Goal: Task Accomplishment & Management: Use online tool/utility

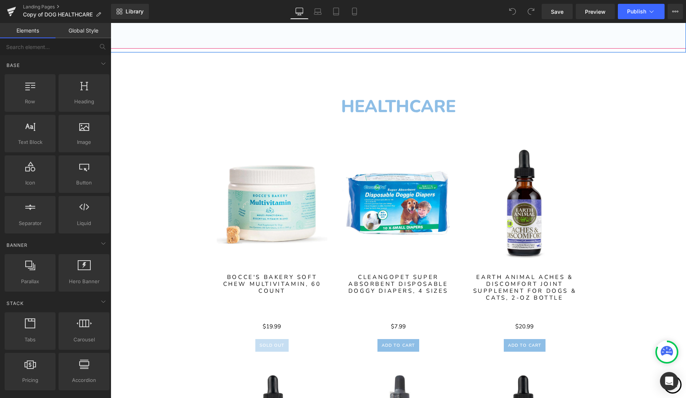
scroll to position [298, 0]
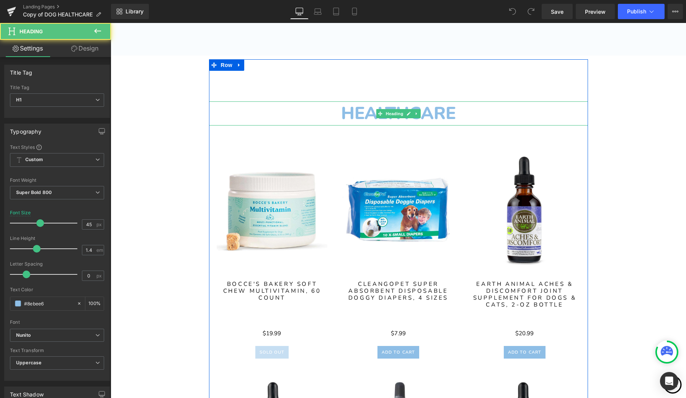
click at [445, 111] on h1 "HEALTHCARE" at bounding box center [398, 113] width 379 height 24
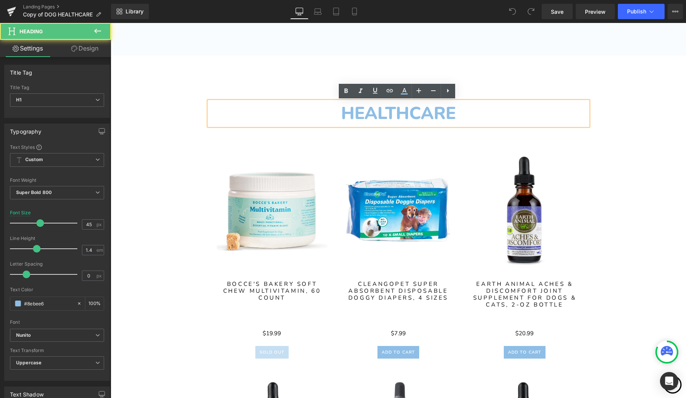
click at [455, 112] on h1 "HEALTHCARE" at bounding box center [398, 113] width 379 height 24
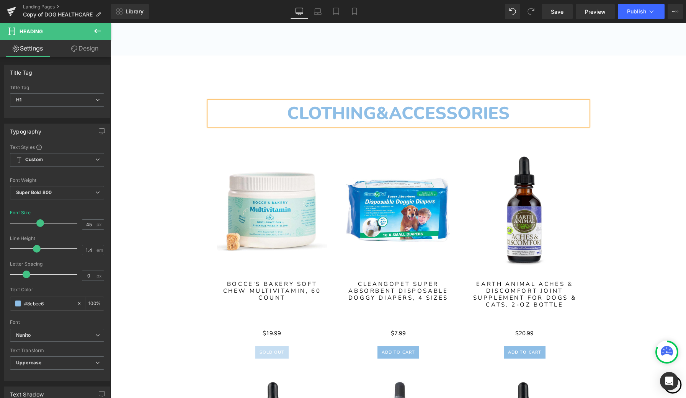
click at [376, 117] on h1 "CLOTHING&ACCESSORIES" at bounding box center [398, 113] width 379 height 24
click at [390, 115] on h1 "CLOTHING &ACCESSORIES" at bounding box center [398, 113] width 379 height 24
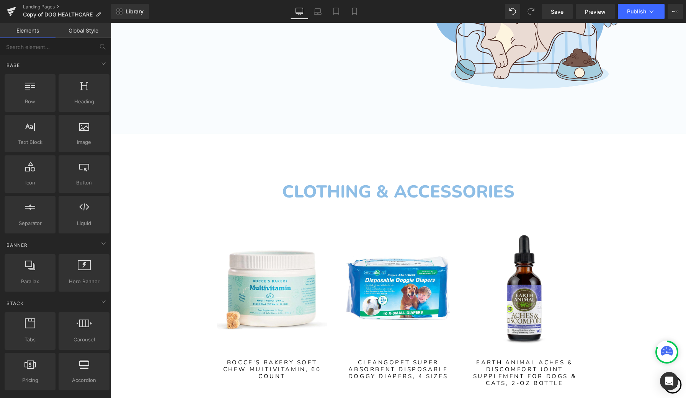
scroll to position [218, 0]
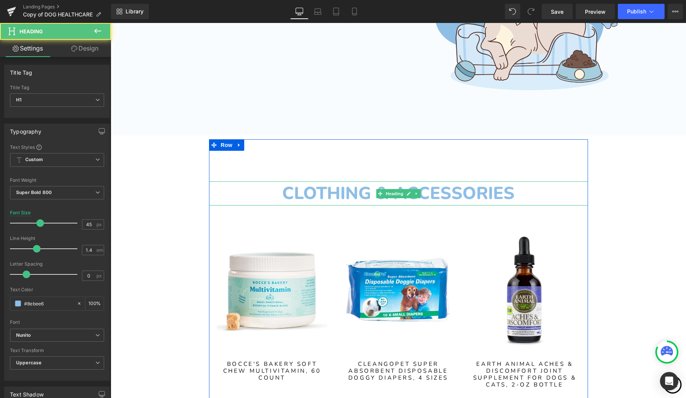
click at [512, 193] on h1 "CLOTHING & ACCESSORIES" at bounding box center [398, 193] width 379 height 24
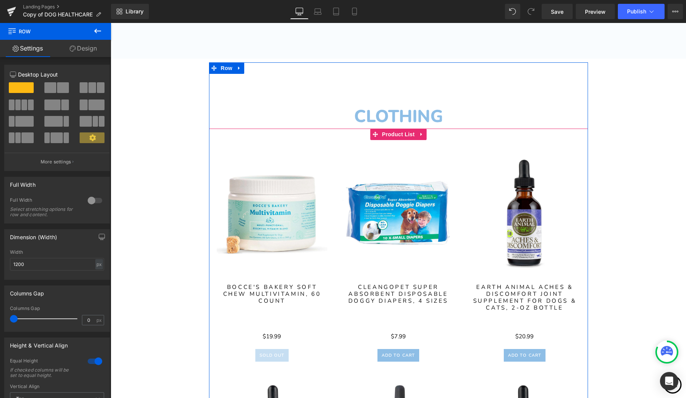
scroll to position [295, 0]
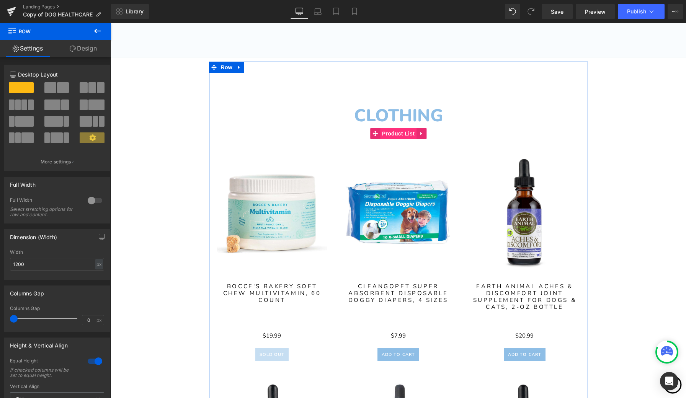
click at [396, 136] on span "Product List" at bounding box center [398, 133] width 36 height 11
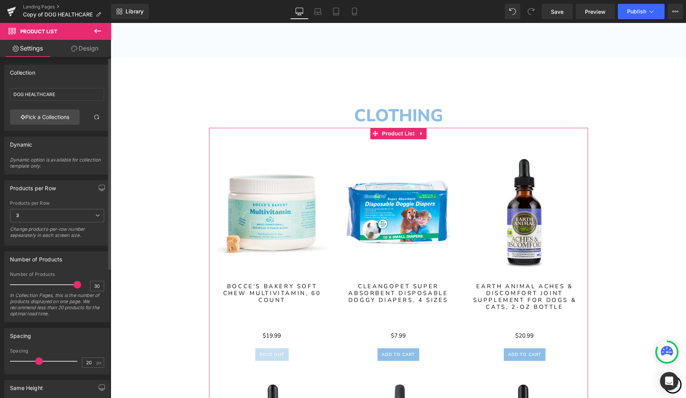
scroll to position [0, 0]
click at [61, 117] on link "Pick a Collections" at bounding box center [45, 116] width 70 height 15
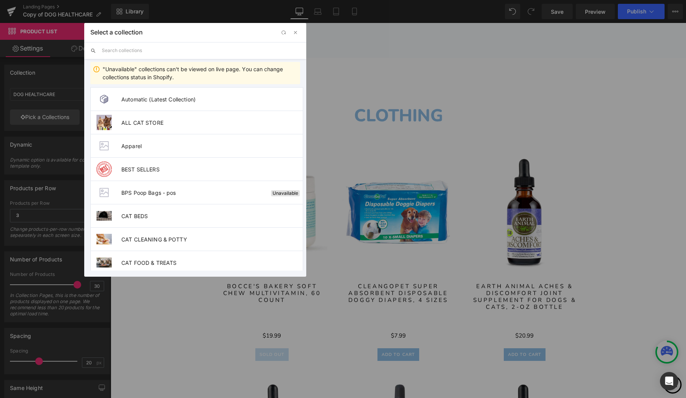
click at [216, 52] on input "text" at bounding box center [201, 50] width 198 height 17
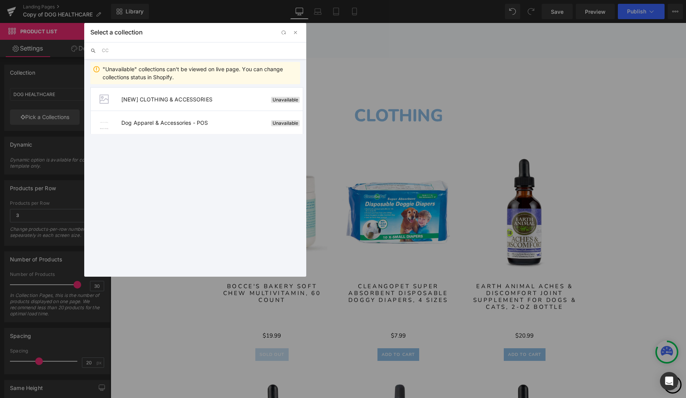
type input "C"
type input "CLOTHING"
click at [211, 101] on span "[NEW] CLOTHING & ACCESSORIES" at bounding box center [194, 99] width 147 height 7
type input "[NEW] CLOTHING & ACCESSORIES"
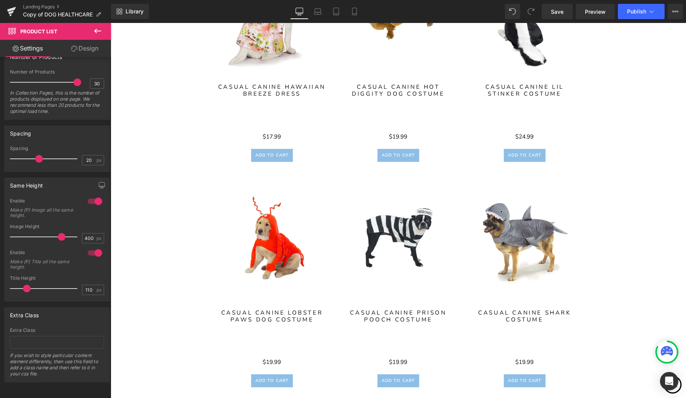
scroll to position [721, 0]
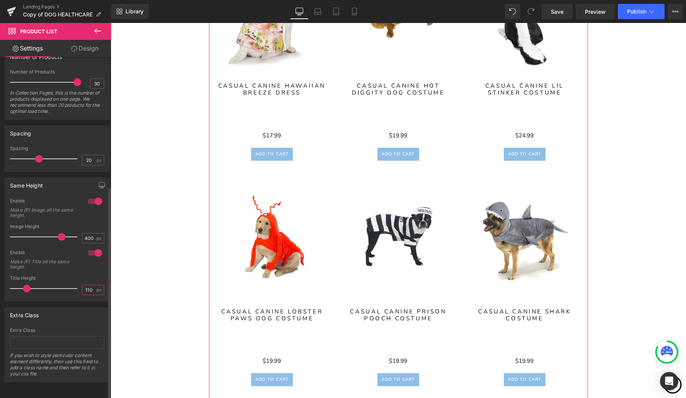
click at [90, 285] on input "110" at bounding box center [88, 290] width 13 height 10
type input "1"
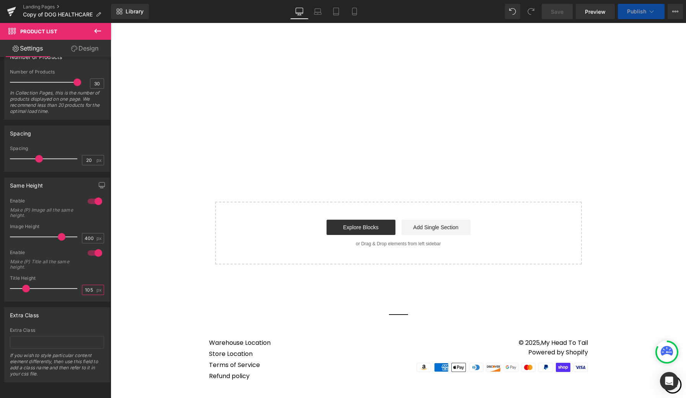
scroll to position [426, 0]
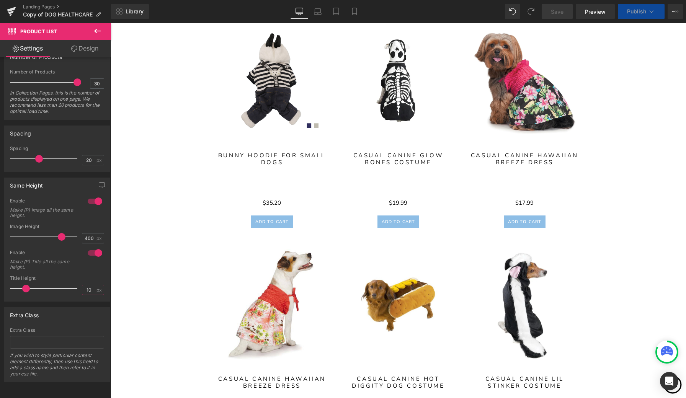
type input "1"
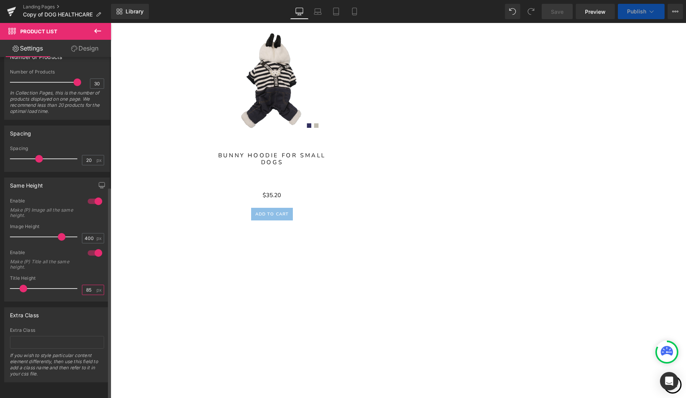
type input "85"
click at [99, 264] on div "Enable Make (P) Title all the same height." at bounding box center [57, 262] width 94 height 26
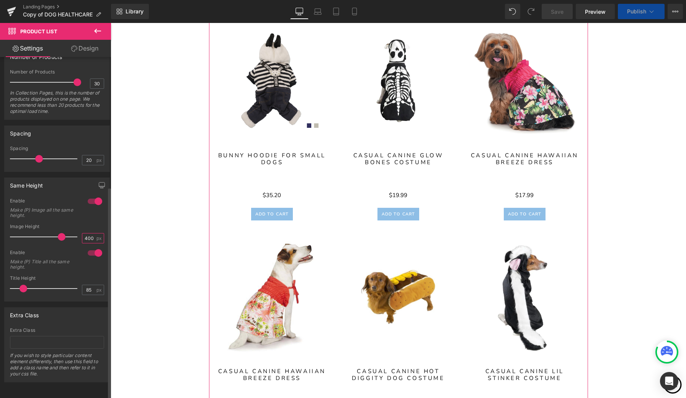
click at [91, 233] on input "400" at bounding box center [88, 238] width 13 height 10
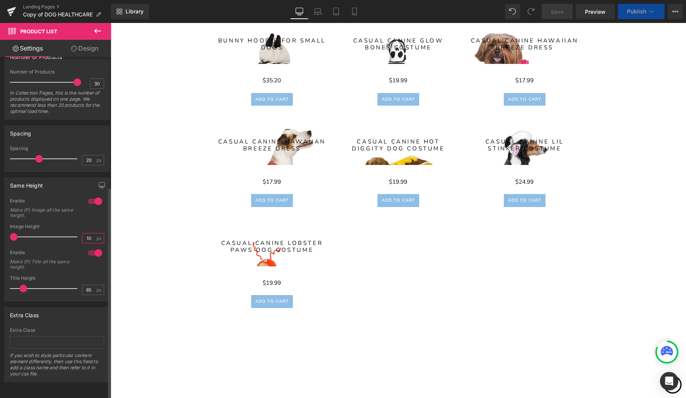
type input "1"
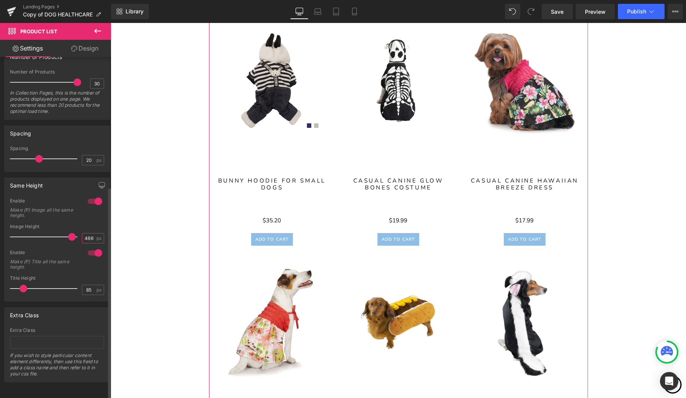
type input "466"
click at [93, 209] on div "Enable Make (P) Image all the same height." at bounding box center [57, 211] width 94 height 26
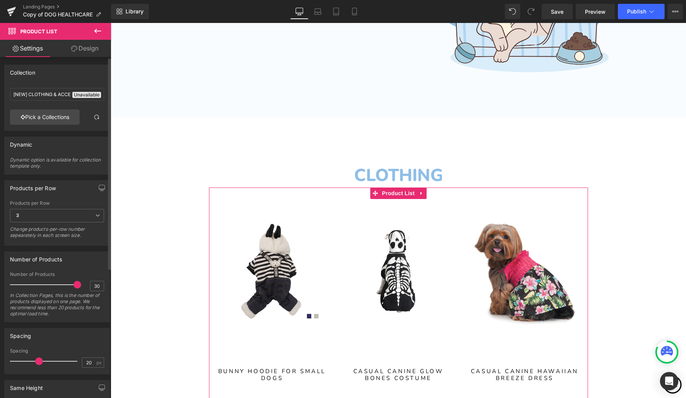
scroll to position [0, 0]
click at [88, 52] on link "Design" at bounding box center [84, 48] width 55 height 17
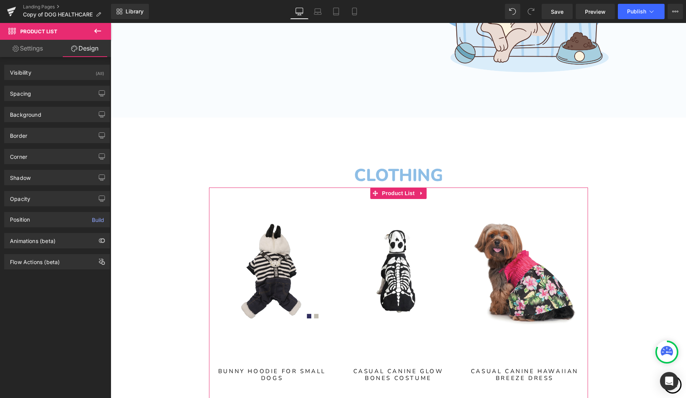
click at [34, 51] on link "Settings" at bounding box center [27, 48] width 55 height 17
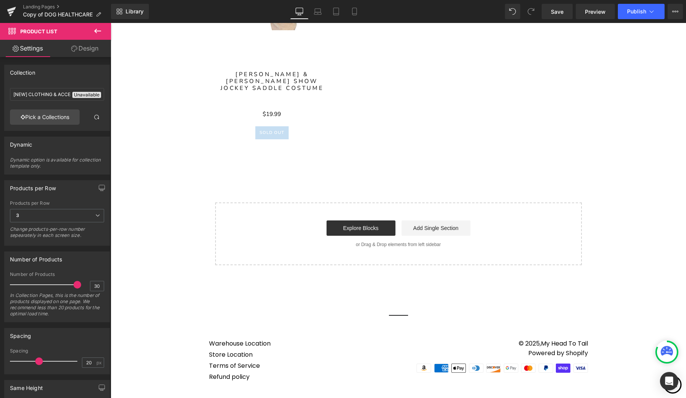
scroll to position [2462, 0]
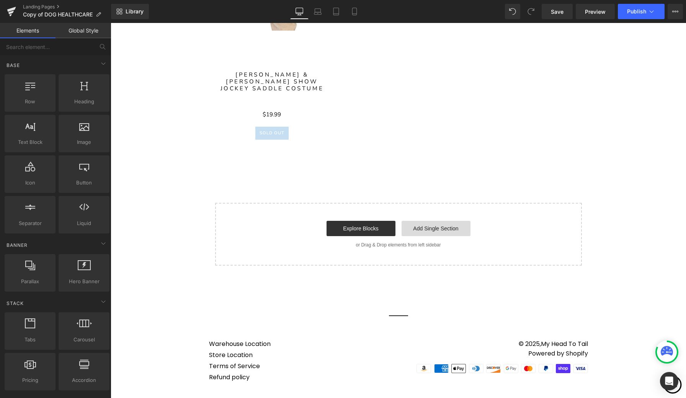
click at [435, 231] on link "Add Single Section" at bounding box center [435, 228] width 69 height 15
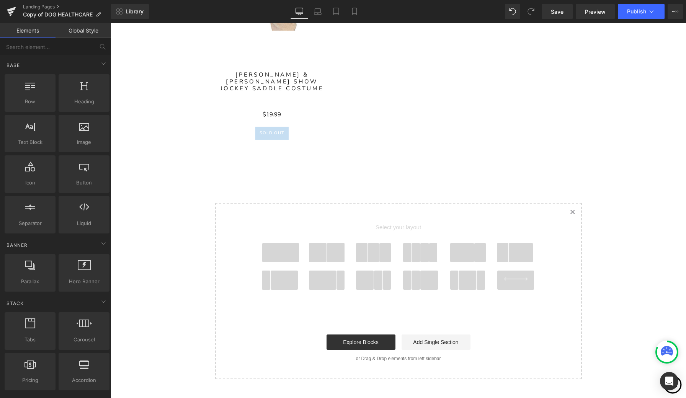
click at [379, 251] on span at bounding box center [385, 252] width 12 height 19
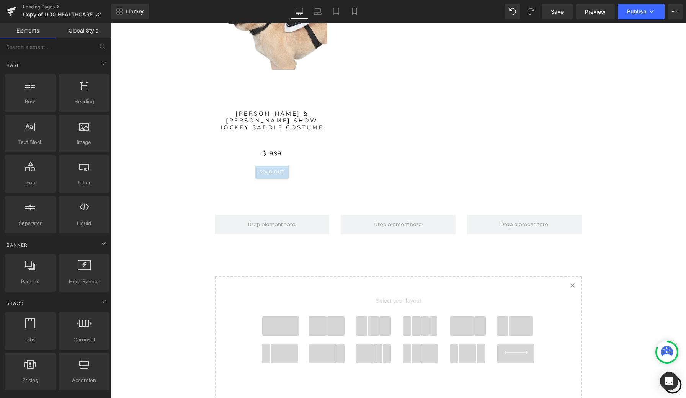
scroll to position [2424, 0]
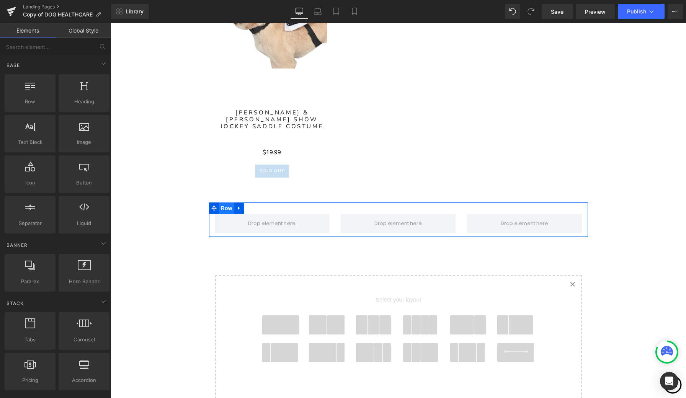
click at [226, 210] on span "Row" at bounding box center [226, 207] width 15 height 11
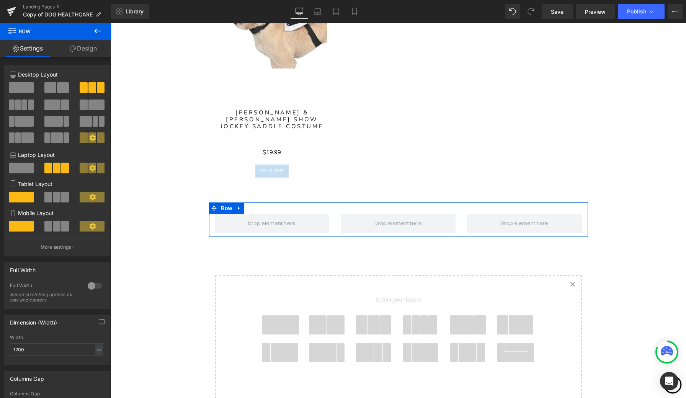
scroll to position [0, 0]
click at [58, 199] on span at bounding box center [57, 197] width 8 height 11
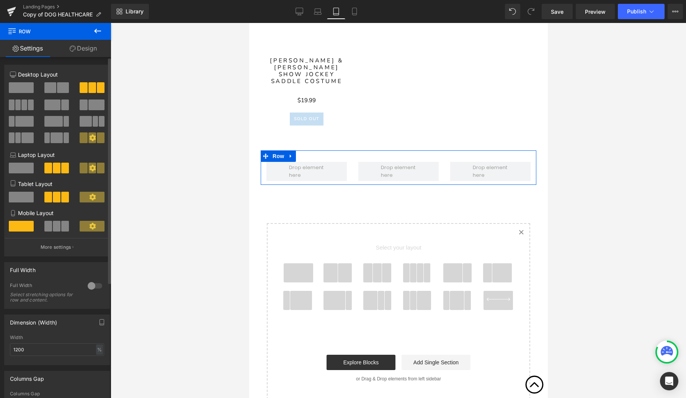
click at [61, 225] on span at bounding box center [65, 226] width 8 height 11
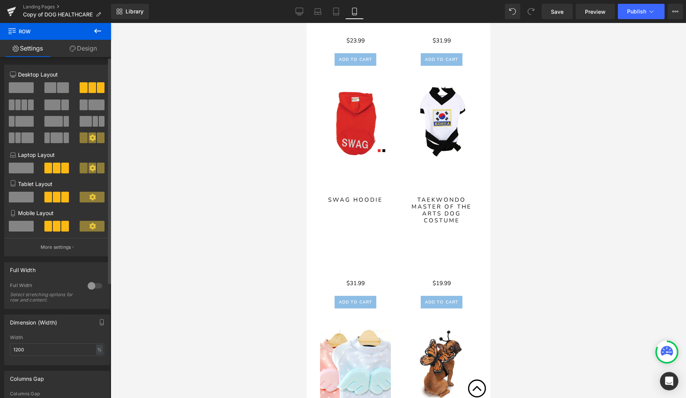
scroll to position [3378, 0]
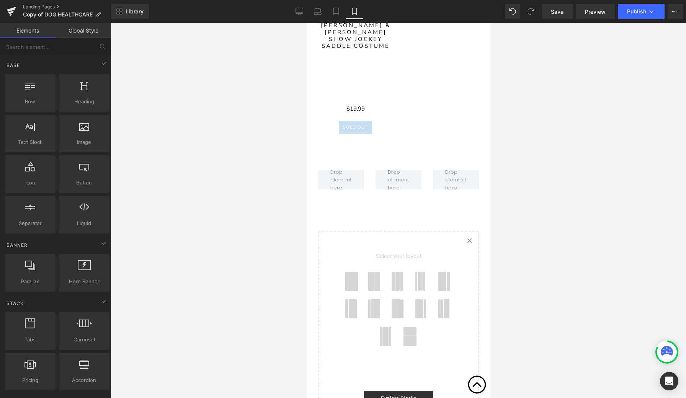
click at [254, 192] on div at bounding box center [398, 210] width 575 height 375
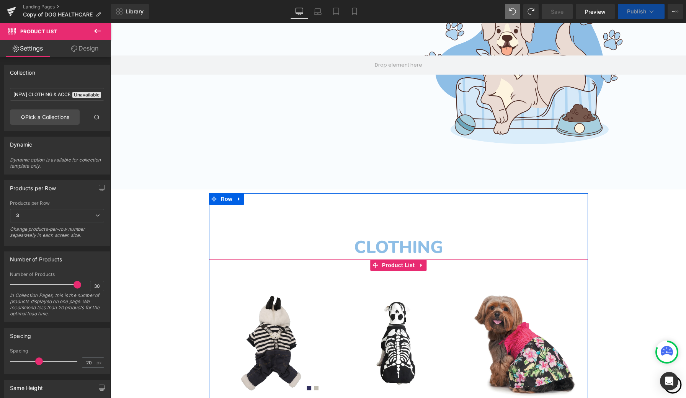
scroll to position [220, 0]
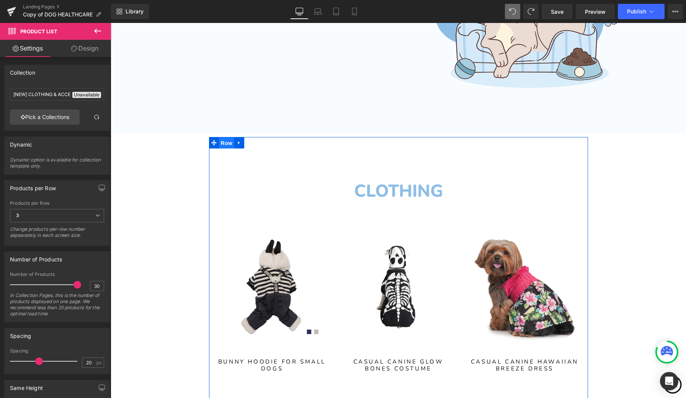
click at [227, 144] on span "Row" at bounding box center [226, 142] width 15 height 11
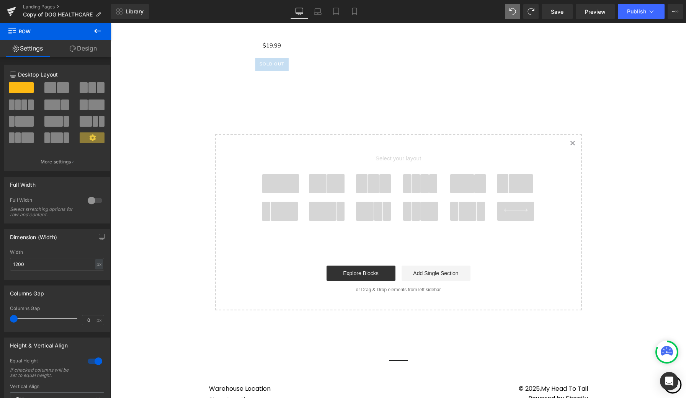
scroll to position [2303, 0]
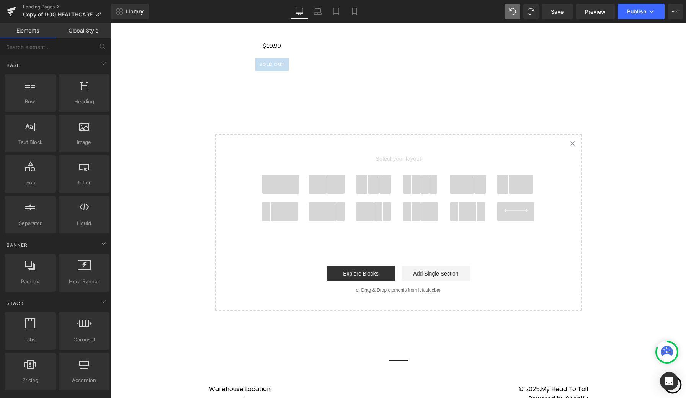
click at [284, 186] on span at bounding box center [280, 183] width 37 height 19
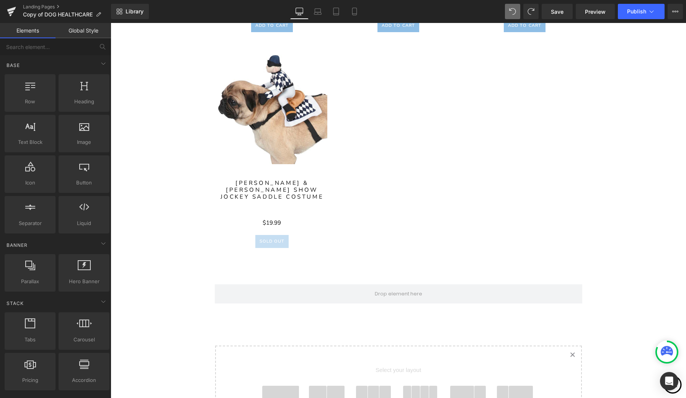
scroll to position [2129, 0]
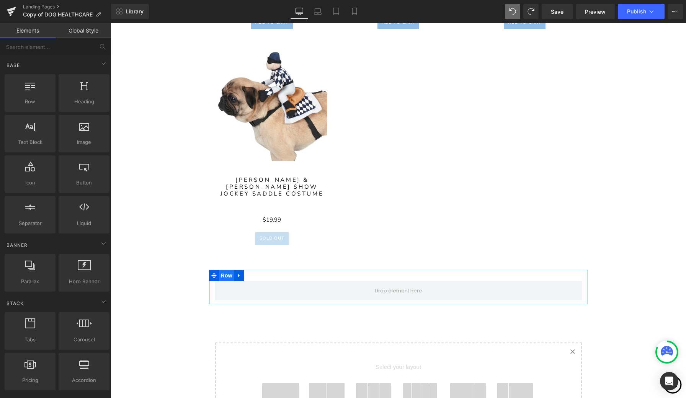
click at [228, 275] on span "Row" at bounding box center [226, 275] width 15 height 11
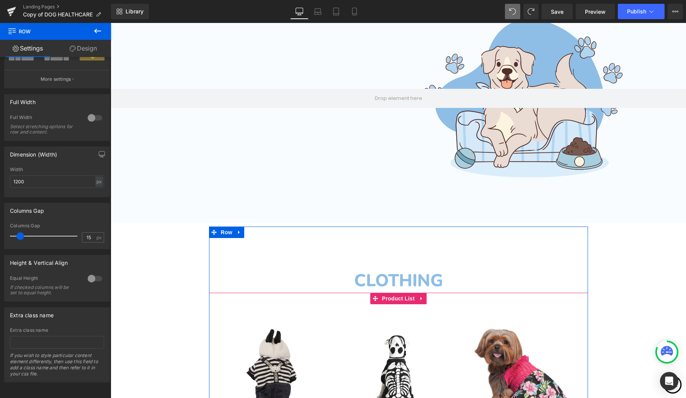
scroll to position [126, 0]
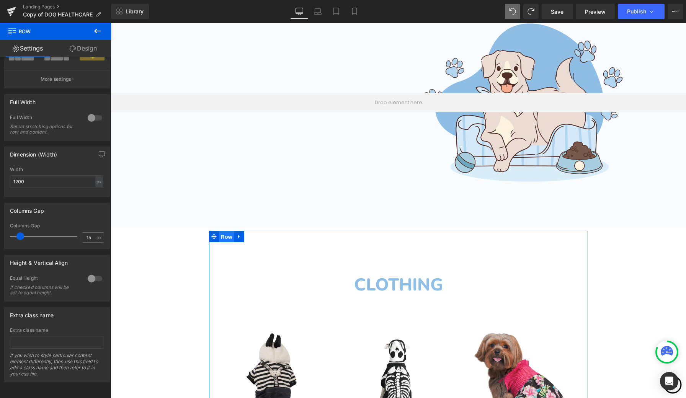
click at [227, 238] on span "Row" at bounding box center [226, 236] width 15 height 11
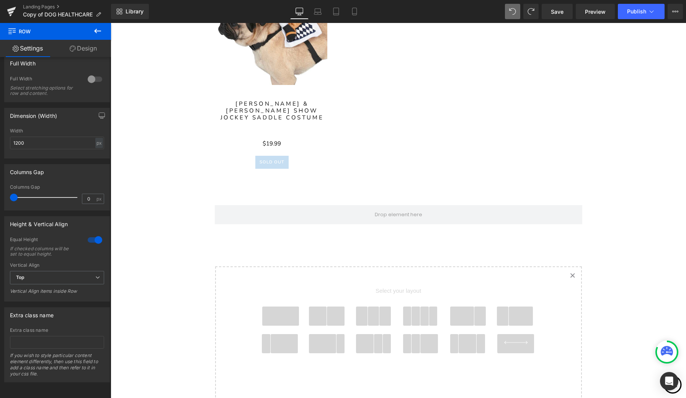
scroll to position [2223, 0]
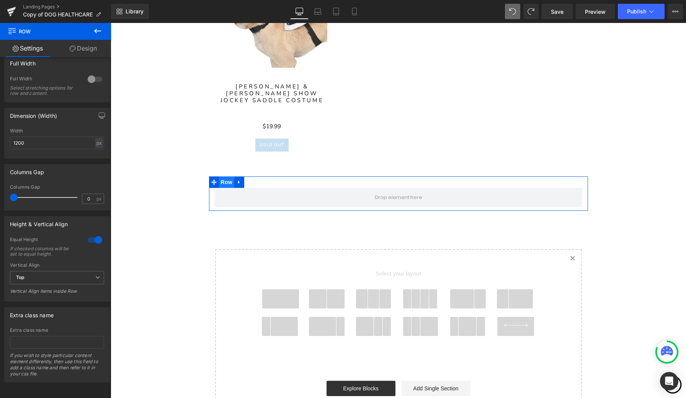
click at [223, 182] on span "Row" at bounding box center [226, 181] width 15 height 11
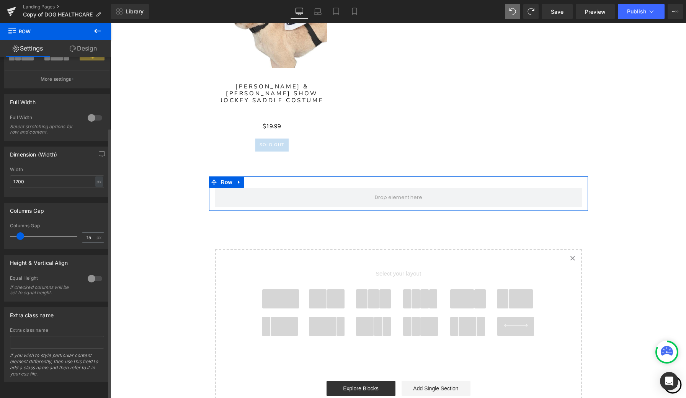
scroll to position [89, 0]
drag, startPoint x: 19, startPoint y: 230, endPoint x: 6, endPoint y: 229, distance: 13.5
click at [6, 229] on div "15px Columns Gap 15 px" at bounding box center [57, 236] width 105 height 26
click at [91, 273] on div at bounding box center [95, 278] width 18 height 12
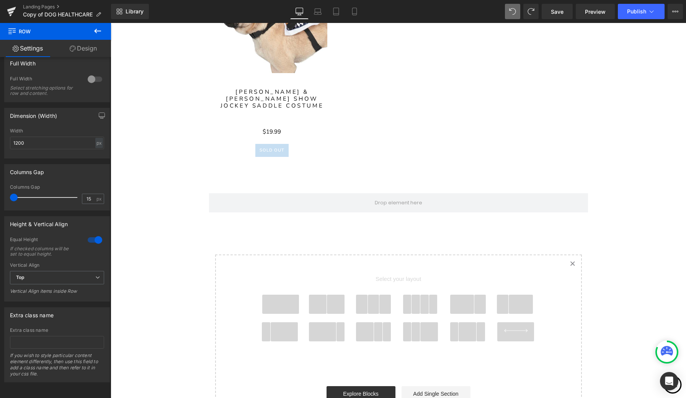
scroll to position [2217, 0]
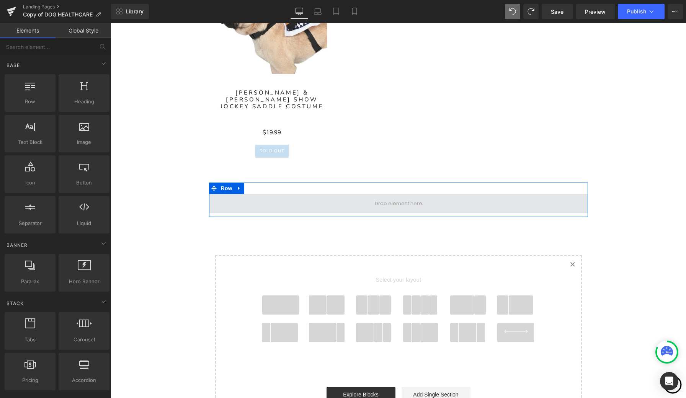
click at [402, 202] on span at bounding box center [398, 203] width 53 height 11
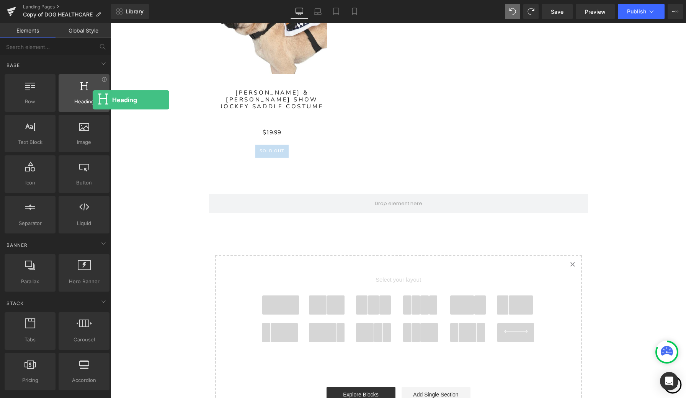
click at [93, 100] on span "Heading" at bounding box center [84, 102] width 46 height 8
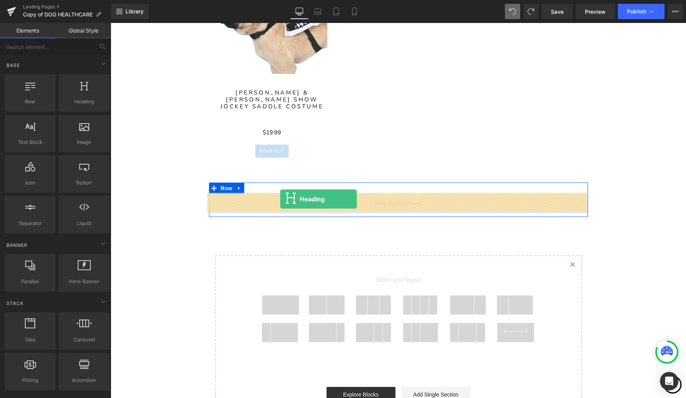
drag, startPoint x: 196, startPoint y: 121, endPoint x: 280, endPoint y: 199, distance: 114.8
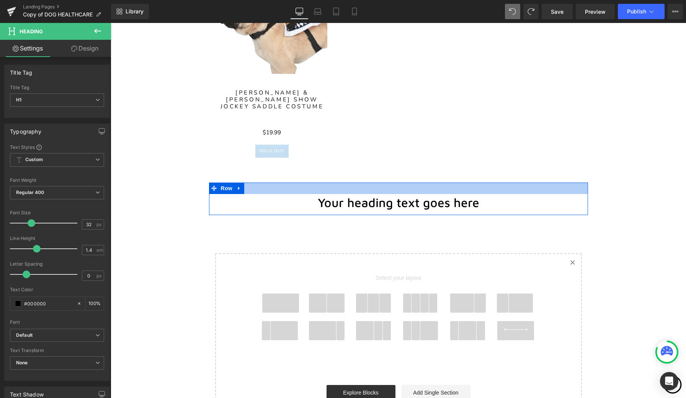
click at [382, 185] on div at bounding box center [398, 188] width 379 height 11
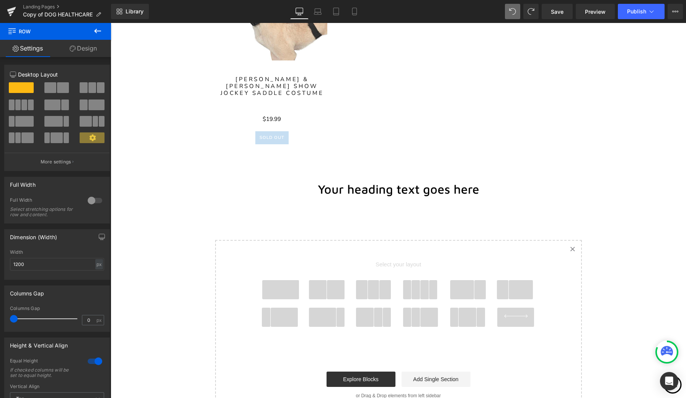
scroll to position [2230, 0]
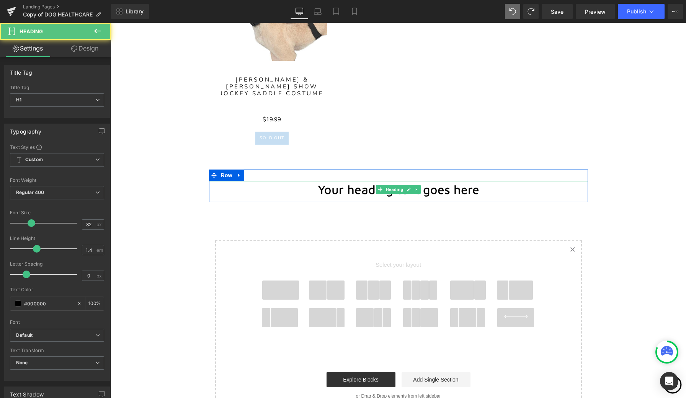
click at [443, 190] on h1 "Your heading text goes here" at bounding box center [398, 189] width 379 height 17
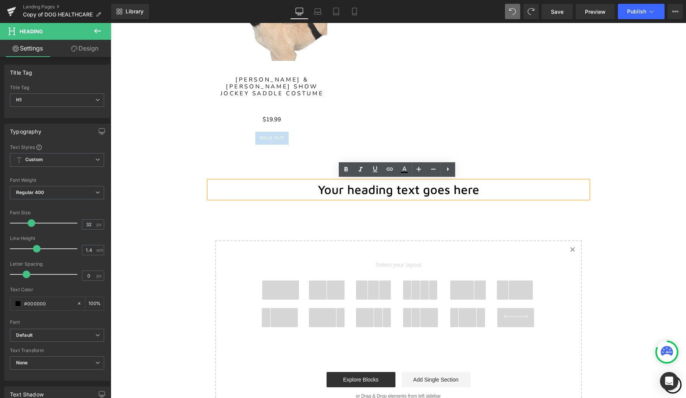
click at [472, 189] on h1 "Your heading text goes here" at bounding box center [398, 189] width 379 height 17
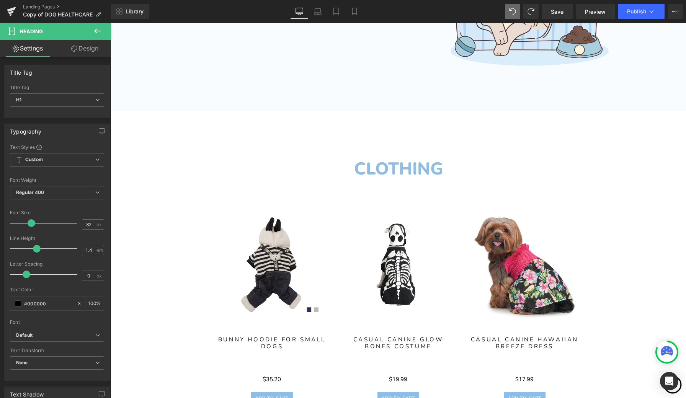
scroll to position [245, 0]
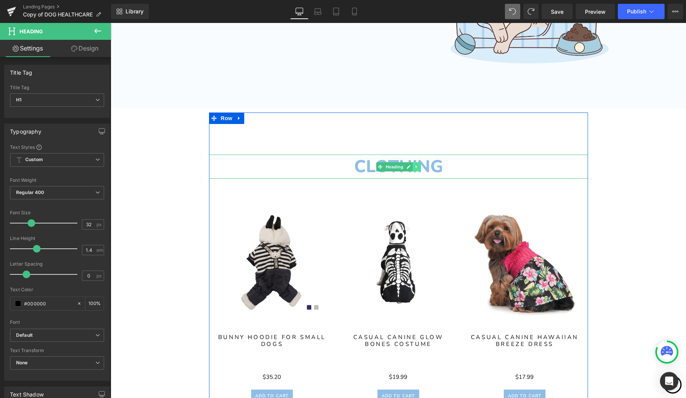
click at [415, 168] on icon at bounding box center [416, 167] width 4 height 5
click at [410, 166] on icon at bounding box center [412, 167] width 4 height 4
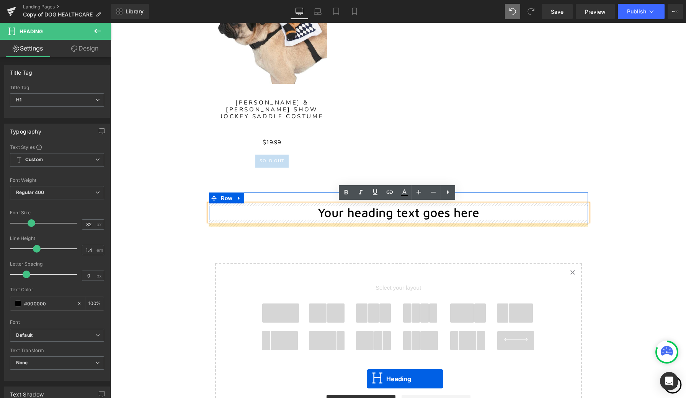
scroll to position [2264, 0]
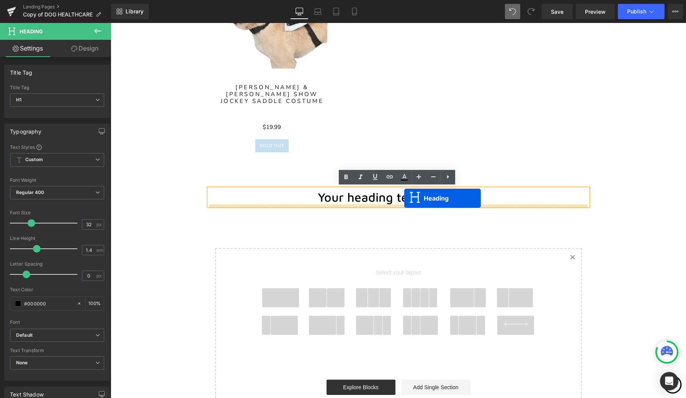
drag, startPoint x: 379, startPoint y: 100, endPoint x: 404, endPoint y: 197, distance: 100.4
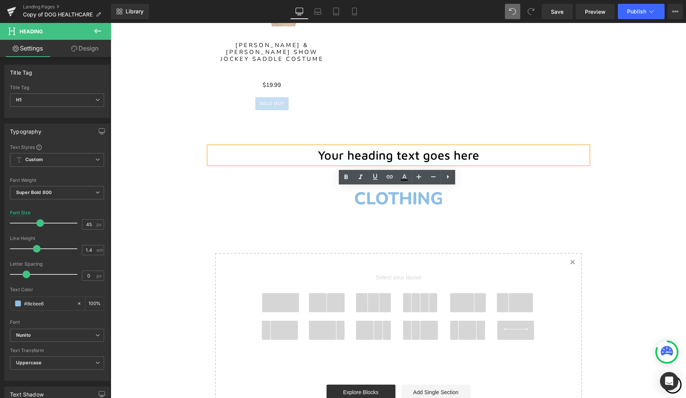
click at [496, 152] on h1 "Your heading text goes here" at bounding box center [398, 155] width 379 height 17
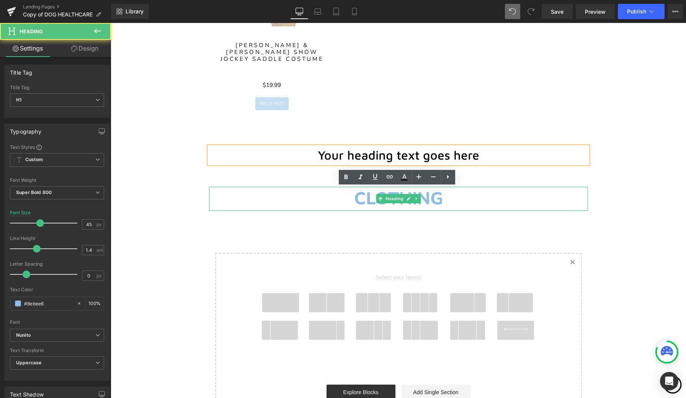
click at [502, 194] on h1 "CLOTHING" at bounding box center [398, 199] width 379 height 24
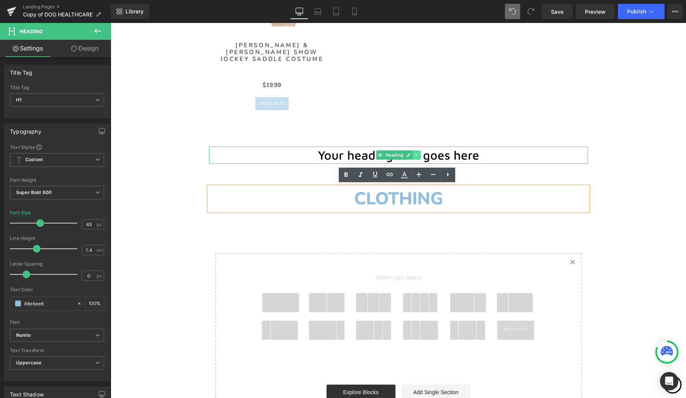
click at [416, 154] on icon at bounding box center [416, 155] width 1 height 3
click at [419, 155] on icon at bounding box center [420, 155] width 4 height 4
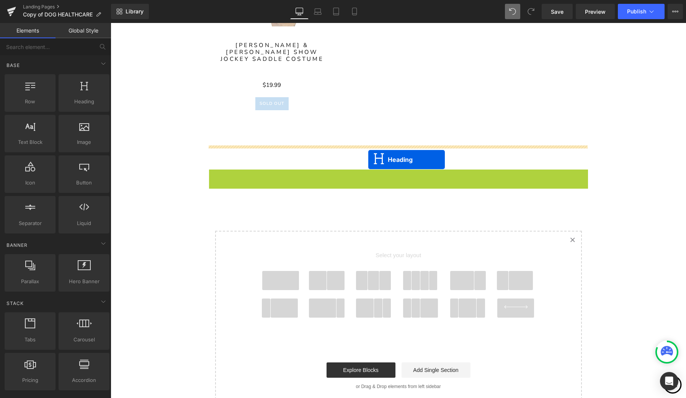
drag, startPoint x: 378, startPoint y: 181, endPoint x: 368, endPoint y: 160, distance: 23.5
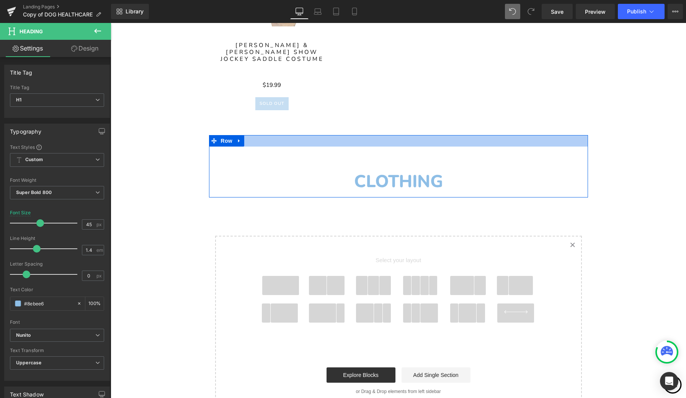
click at [417, 139] on div at bounding box center [398, 140] width 379 height 11
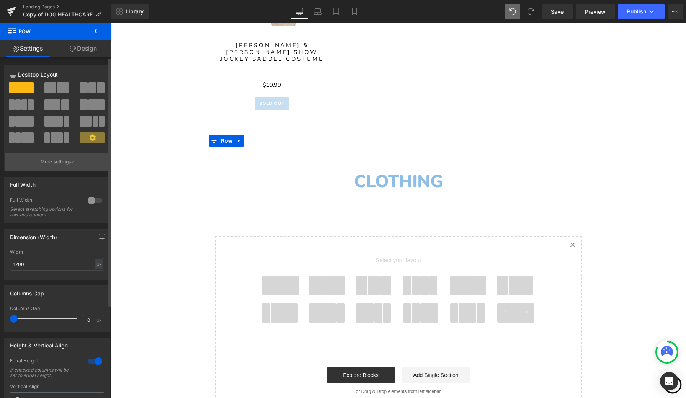
scroll to position [0, 0]
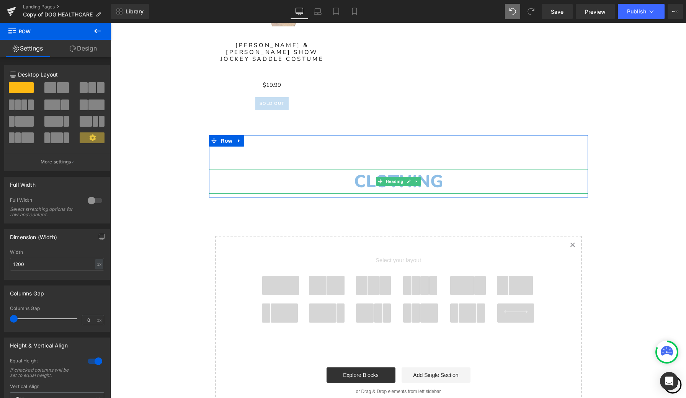
drag, startPoint x: 415, startPoint y: 179, endPoint x: 323, endPoint y: 179, distance: 91.5
click at [323, 179] on div "CLOTHING Heading" at bounding box center [398, 182] width 379 height 24
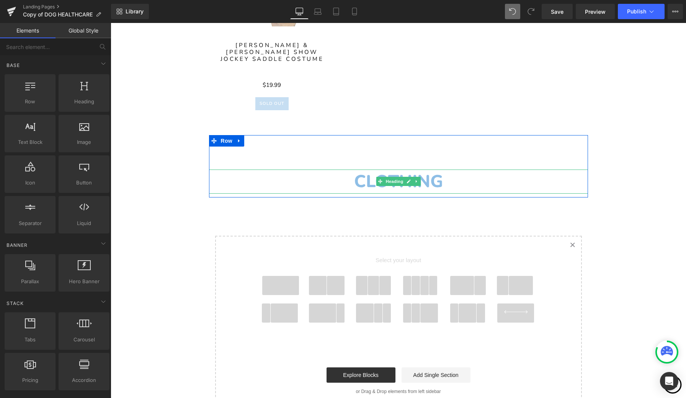
click at [440, 181] on h1 "CLOTHING" at bounding box center [398, 182] width 379 height 24
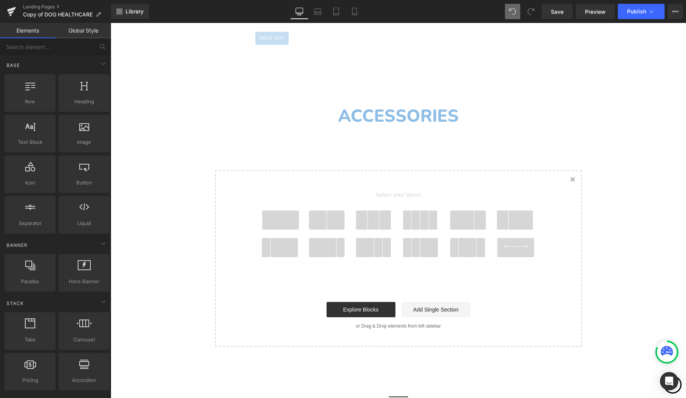
scroll to position [2336, 0]
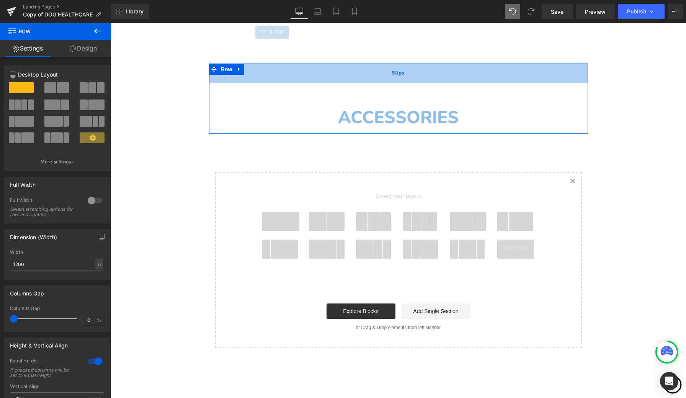
drag, startPoint x: 373, startPoint y: 69, endPoint x: 373, endPoint y: 77, distance: 7.7
click at [373, 77] on div "50px" at bounding box center [398, 73] width 379 height 19
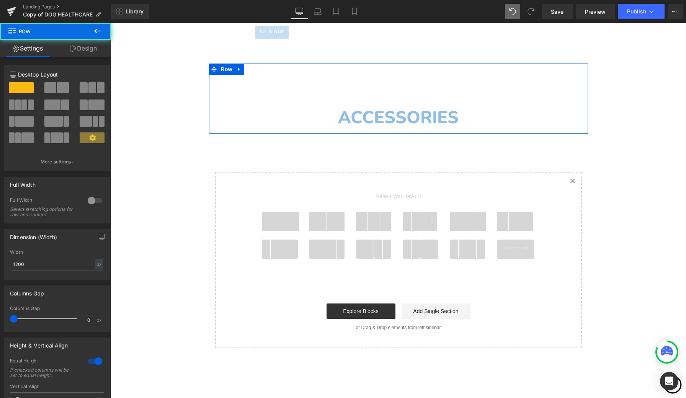
click at [258, 97] on div "Accessories Heading" at bounding box center [398, 106] width 379 height 47
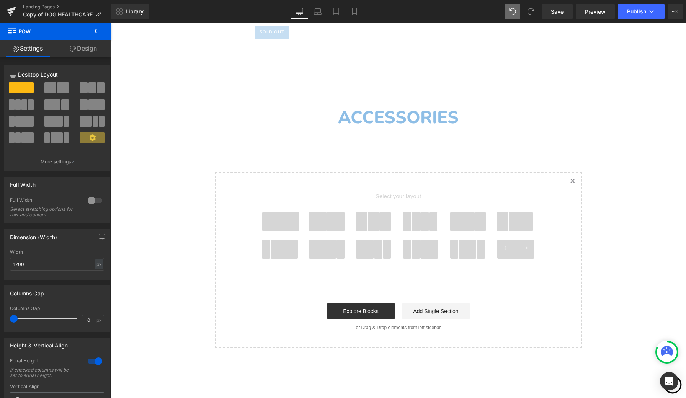
click at [99, 34] on icon at bounding box center [97, 30] width 9 height 9
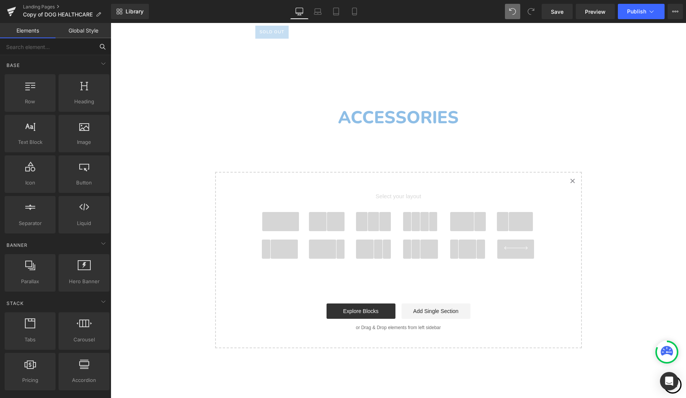
click at [73, 42] on input "text" at bounding box center [47, 46] width 94 height 17
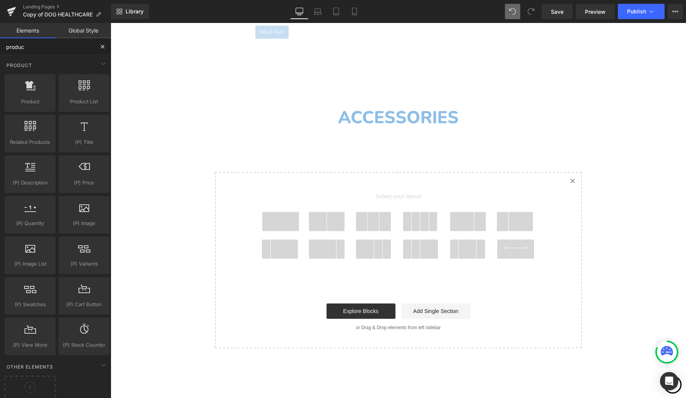
type input "product"
click at [42, 100] on span "Product" at bounding box center [30, 102] width 46 height 8
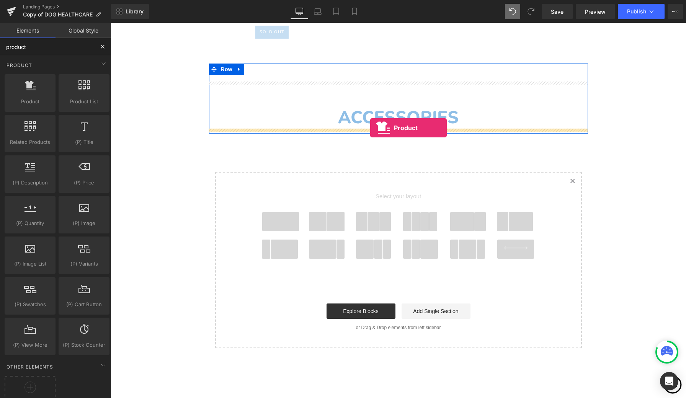
drag, startPoint x: 142, startPoint y: 120, endPoint x: 370, endPoint y: 128, distance: 228.2
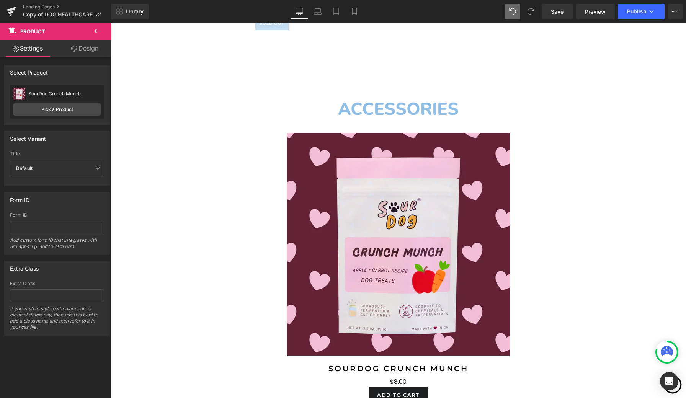
scroll to position [2351, 0]
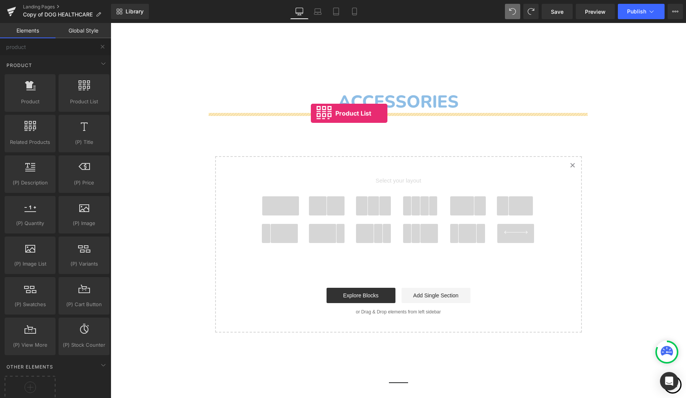
drag, startPoint x: 194, startPoint y: 124, endPoint x: 311, endPoint y: 113, distance: 117.7
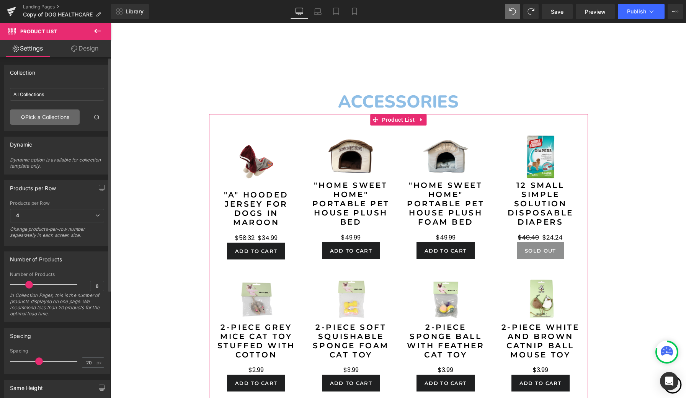
click at [59, 119] on link "Pick a Collections" at bounding box center [45, 116] width 70 height 15
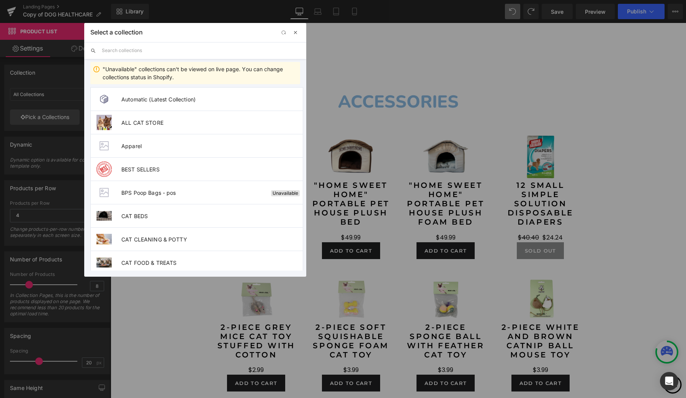
click at [296, 33] on span "button" at bounding box center [295, 32] width 6 height 6
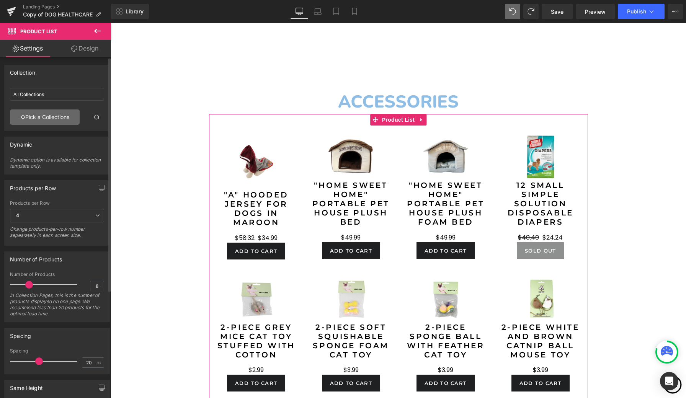
click at [47, 122] on link "Pick a Collections" at bounding box center [45, 116] width 70 height 15
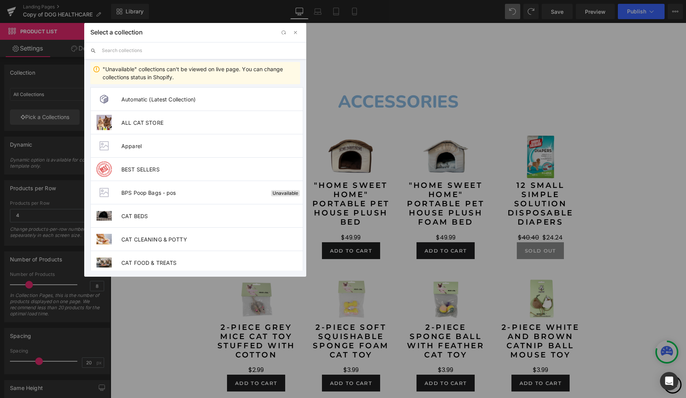
click at [201, 52] on input "text" at bounding box center [201, 50] width 198 height 17
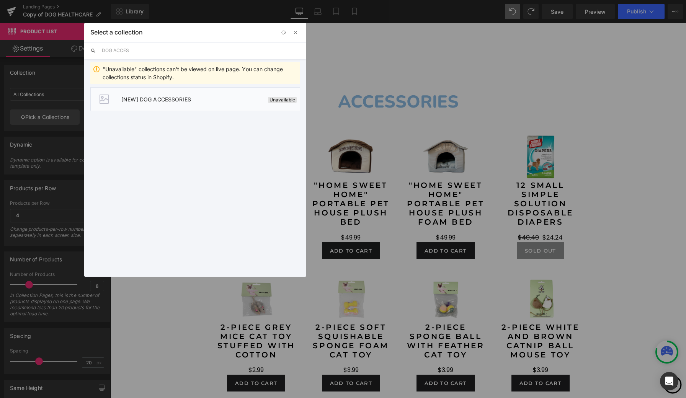
type input "DOG ACCES"
click at [202, 92] on li "[NEW] DOG ACCESSORIES Unavailable" at bounding box center [195, 98] width 210 height 23
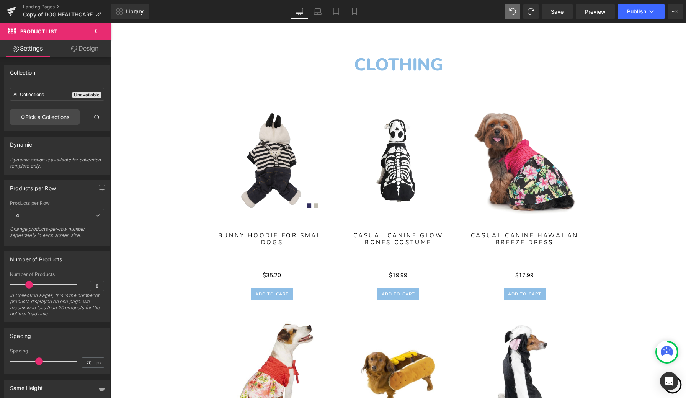
scroll to position [336, 0]
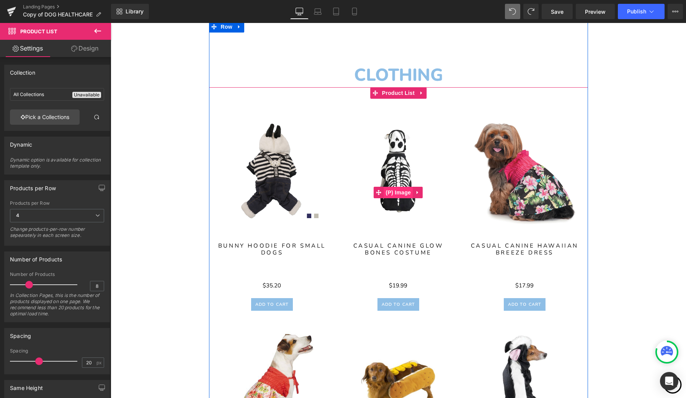
click at [398, 194] on span "(P) Image" at bounding box center [398, 192] width 29 height 11
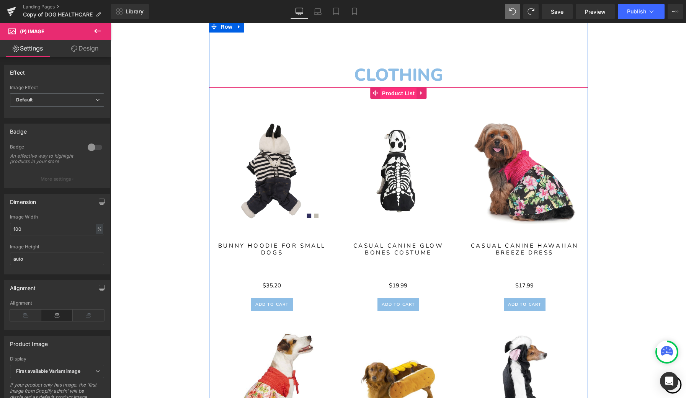
click at [400, 95] on span "Product List" at bounding box center [398, 93] width 36 height 11
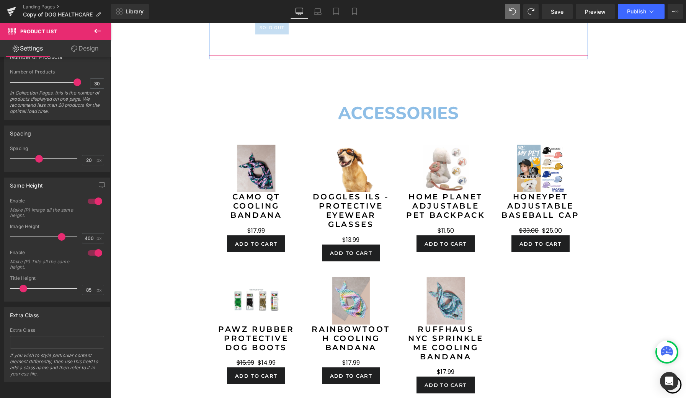
scroll to position [2340, 0]
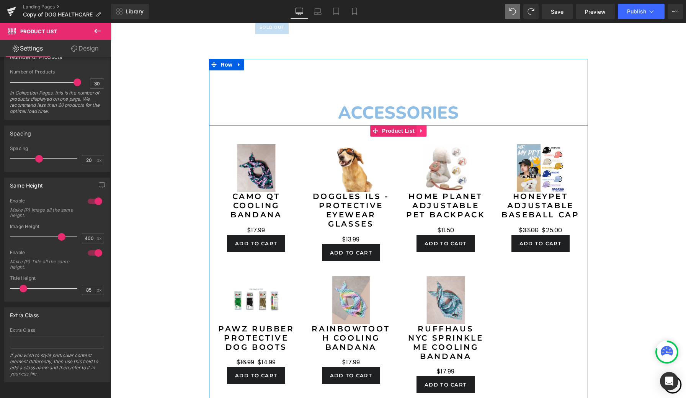
click at [421, 130] on icon at bounding box center [421, 131] width 5 height 6
click at [380, 130] on span "Product List" at bounding box center [398, 130] width 36 height 11
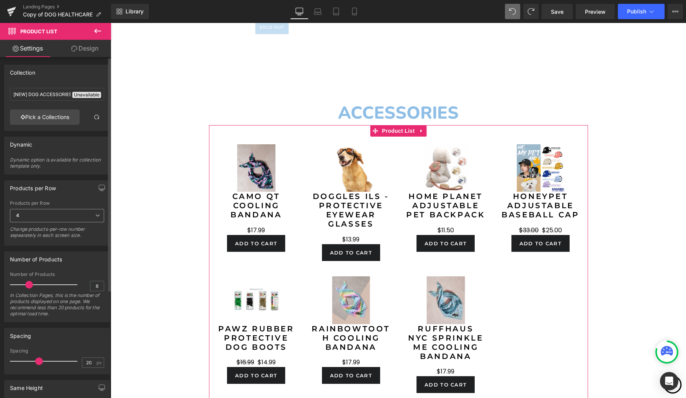
click at [57, 216] on span "4" at bounding box center [57, 215] width 94 height 13
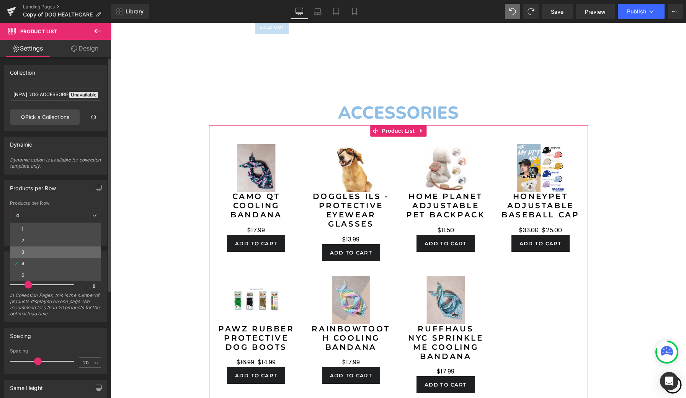
click at [50, 249] on li "3" at bounding box center [55, 251] width 91 height 11
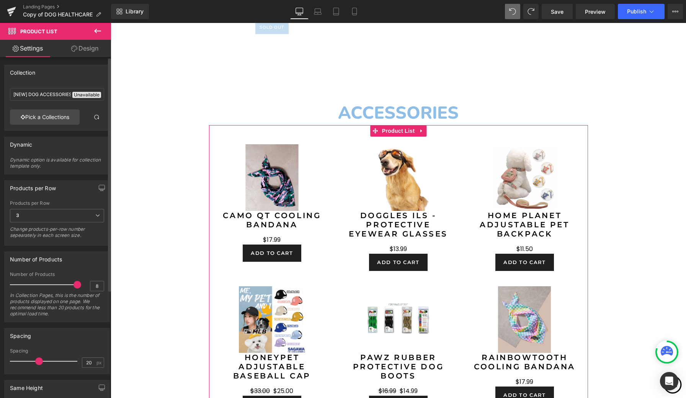
drag, startPoint x: 30, startPoint y: 284, endPoint x: 79, endPoint y: 287, distance: 49.5
click at [79, 287] on div "Number of Products 8 In Collection Pages, this is the number of products displa…" at bounding box center [57, 297] width 94 height 50
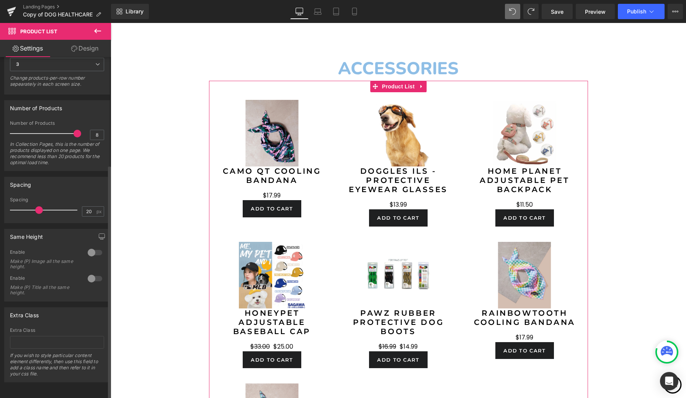
scroll to position [157, 0]
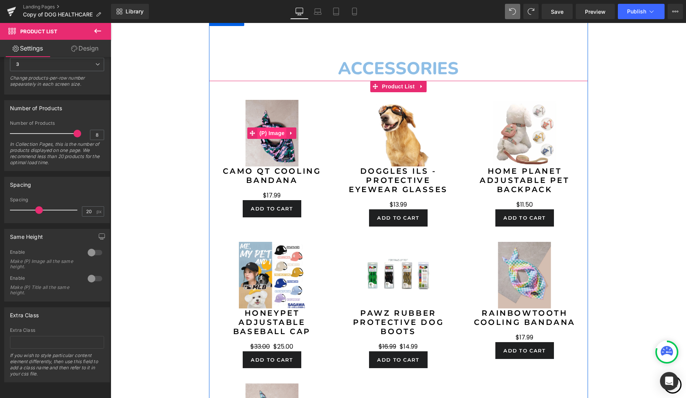
click at [275, 133] on span "(P) Image" at bounding box center [272, 132] width 29 height 11
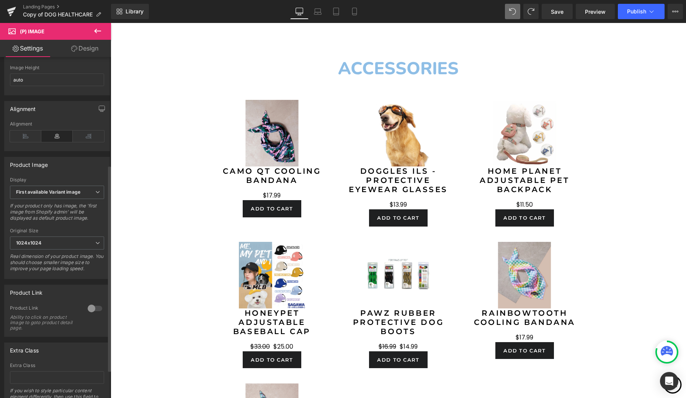
scroll to position [178, 0]
click at [95, 246] on icon at bounding box center [97, 243] width 5 height 5
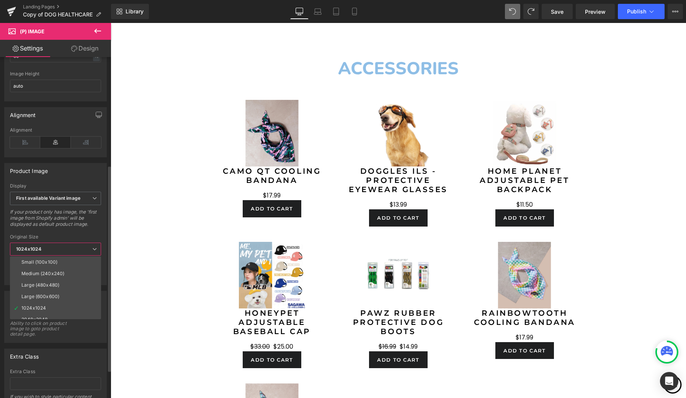
click at [94, 179] on div "Product Image First available Variant image First image from Shopify admin Firs…" at bounding box center [55, 224] width 103 height 122
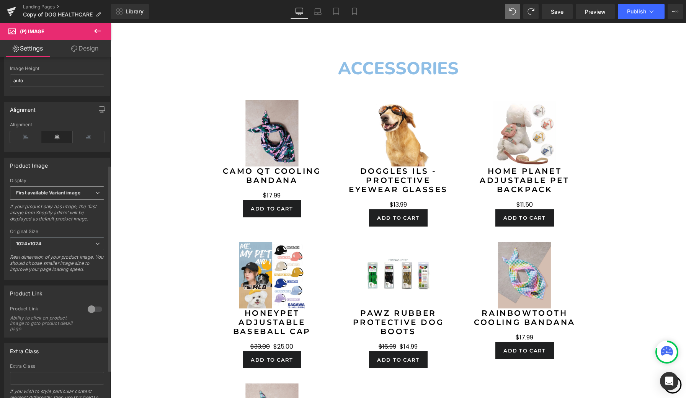
click at [95, 195] on icon at bounding box center [97, 193] width 5 height 5
click at [91, 173] on div "Product Image" at bounding box center [57, 165] width 105 height 15
click at [95, 195] on icon at bounding box center [97, 193] width 5 height 5
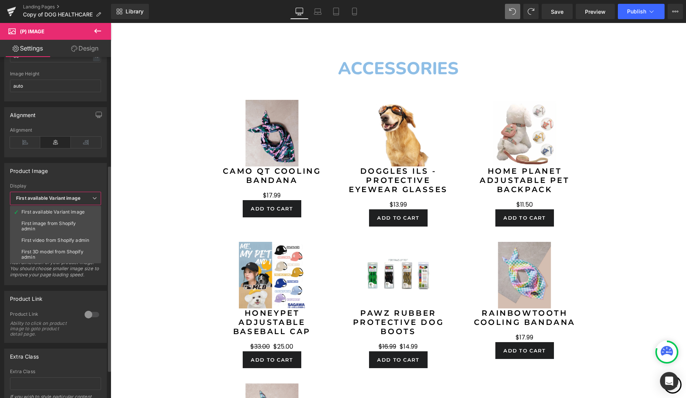
click at [88, 176] on div "Product Image" at bounding box center [56, 170] width 102 height 15
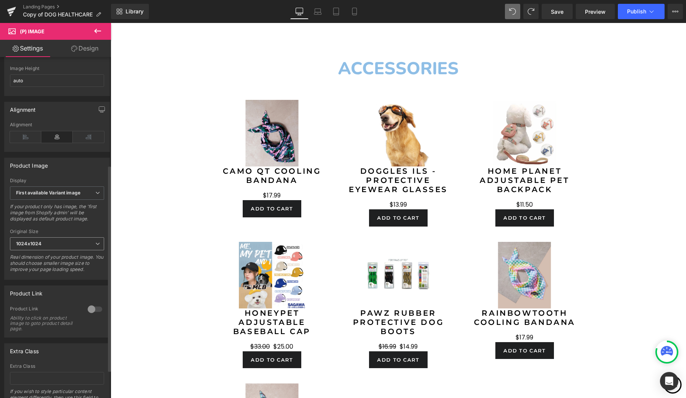
click at [95, 246] on icon at bounding box center [97, 243] width 5 height 5
click at [99, 222] on div "If your product only has image, the 'first image from Shopify admin' will be di…" at bounding box center [57, 215] width 94 height 23
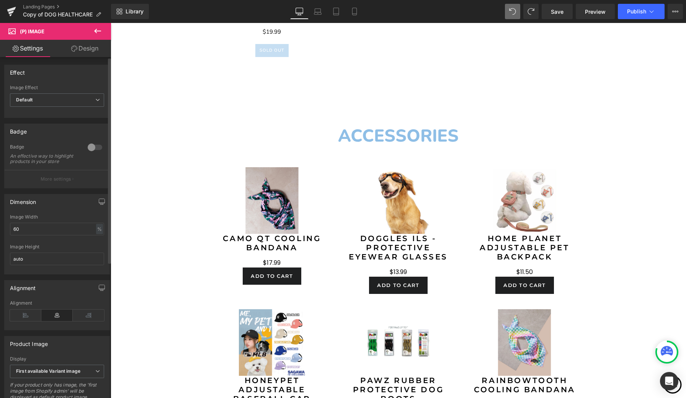
scroll to position [0, 0]
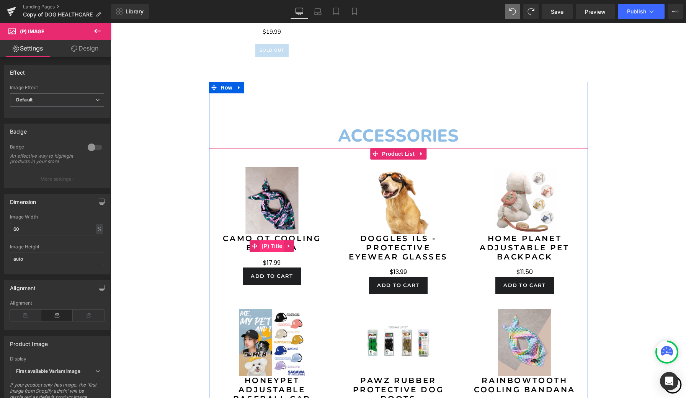
click at [272, 246] on span "(P) Title" at bounding box center [272, 245] width 24 height 11
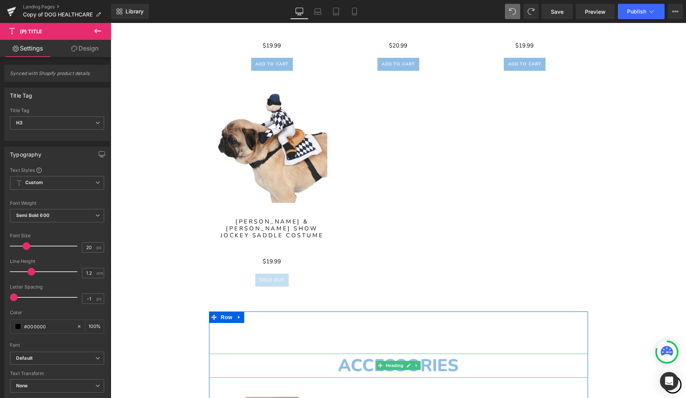
scroll to position [2082, 0]
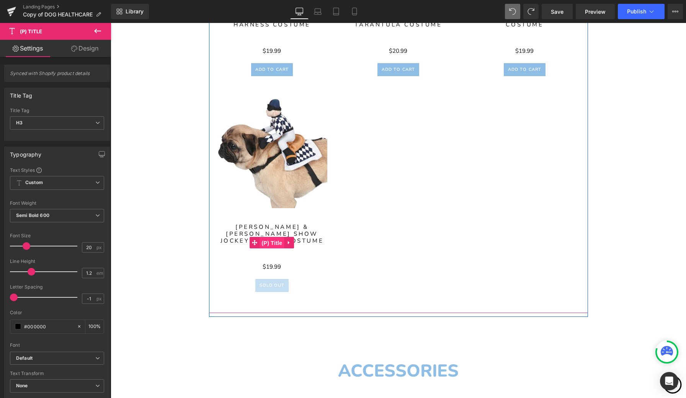
click at [275, 244] on span "(P) Title" at bounding box center [272, 242] width 24 height 11
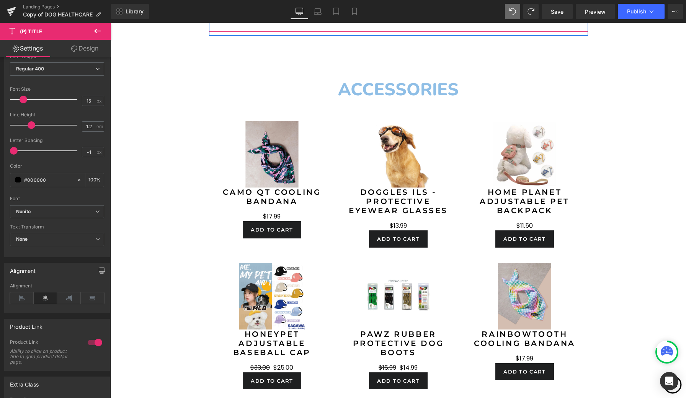
scroll to position [2367, 0]
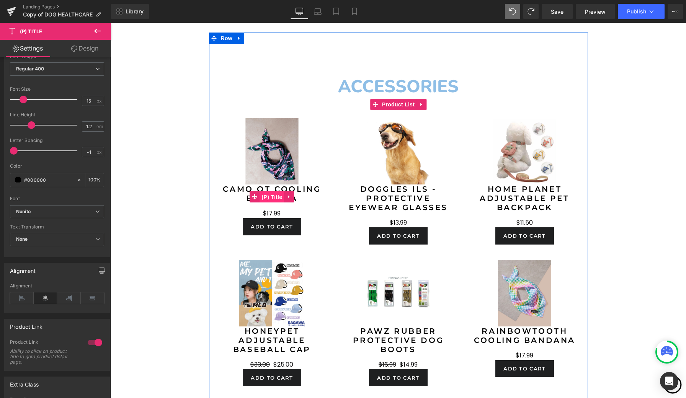
click at [270, 197] on span "(P) Title" at bounding box center [272, 196] width 24 height 11
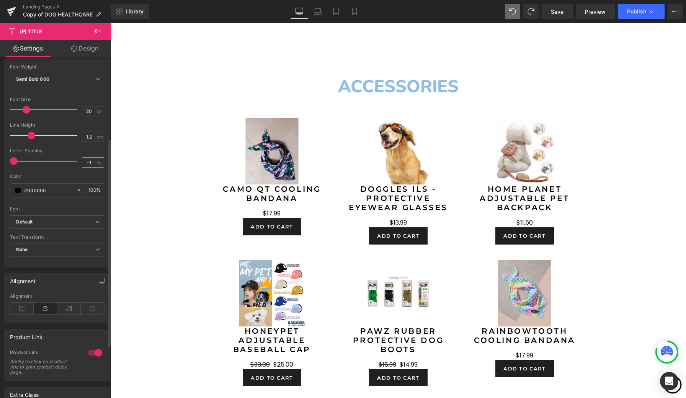
scroll to position [139, 0]
click at [96, 80] on span "Semi Bold 600" at bounding box center [57, 76] width 94 height 13
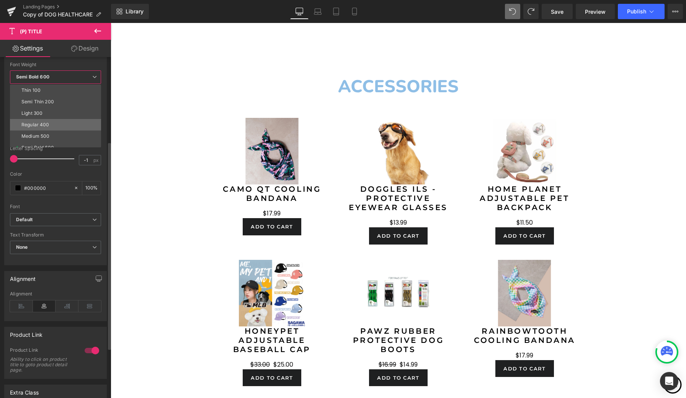
click at [48, 124] on div "Regular 400" at bounding box center [35, 124] width 28 height 5
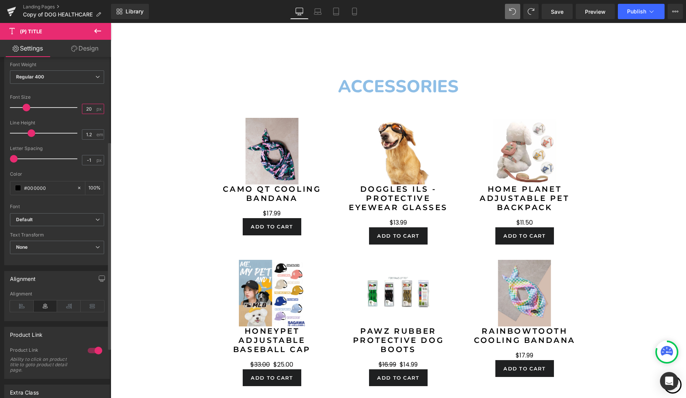
click at [90, 109] on input "20" at bounding box center [88, 109] width 13 height 10
type input "2"
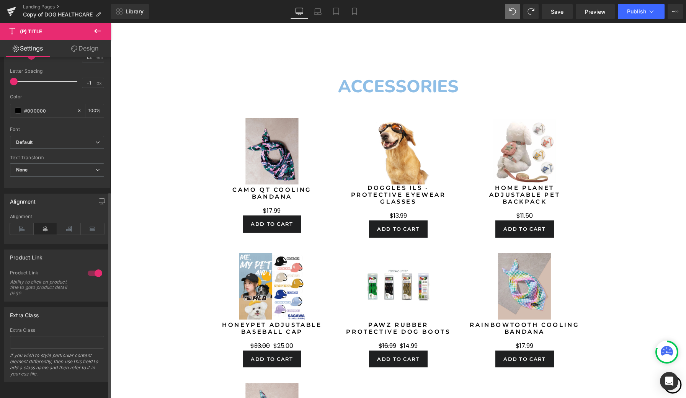
scroll to position [221, 0]
type input "15"
click at [95, 140] on icon at bounding box center [97, 142] width 5 height 5
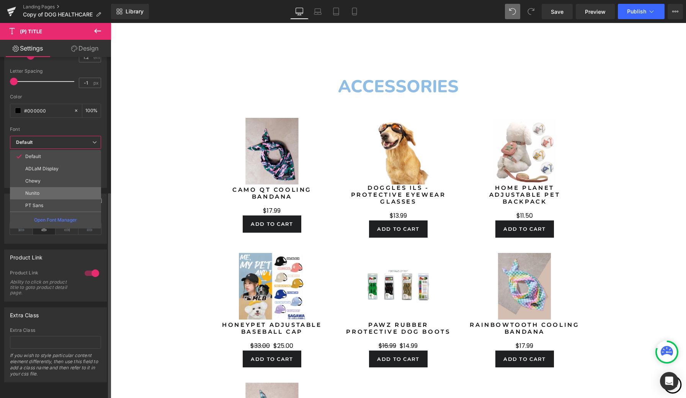
click at [59, 187] on li "Nunito" at bounding box center [55, 193] width 91 height 12
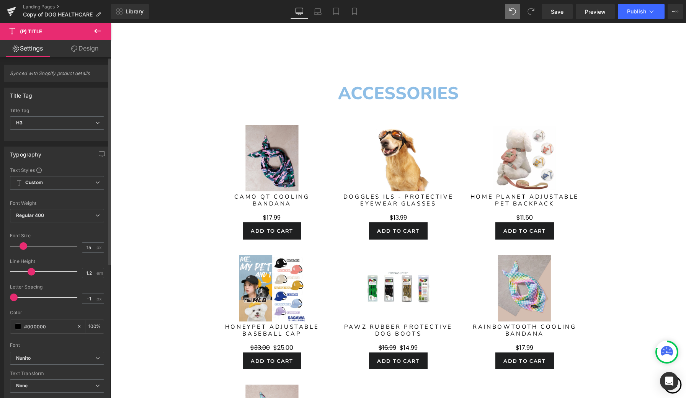
scroll to position [0, 0]
click at [90, 49] on link "Design" at bounding box center [84, 48] width 55 height 17
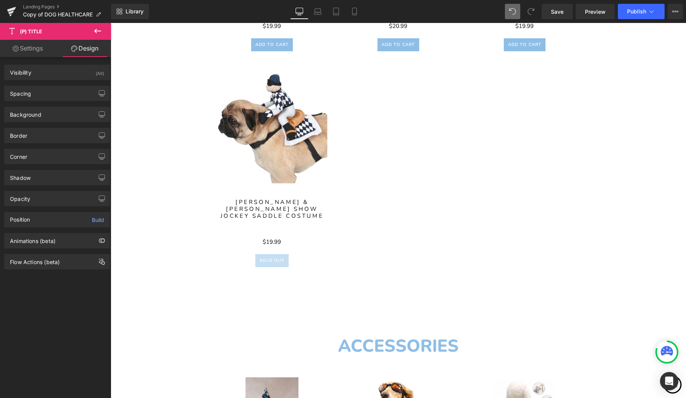
scroll to position [2105, 0]
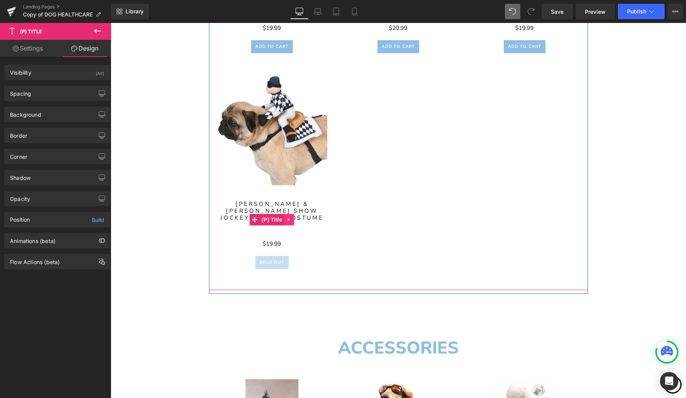
click at [289, 218] on icon at bounding box center [288, 220] width 5 height 6
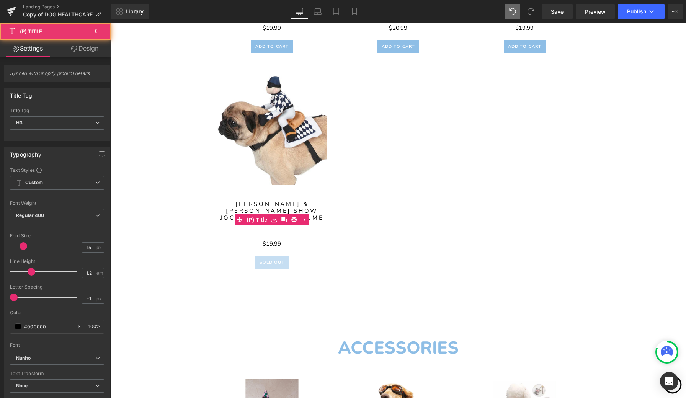
click at [255, 204] on link "[PERSON_NAME] & [PERSON_NAME] Show Jockey Saddle Costume" at bounding box center [272, 217] width 111 height 33
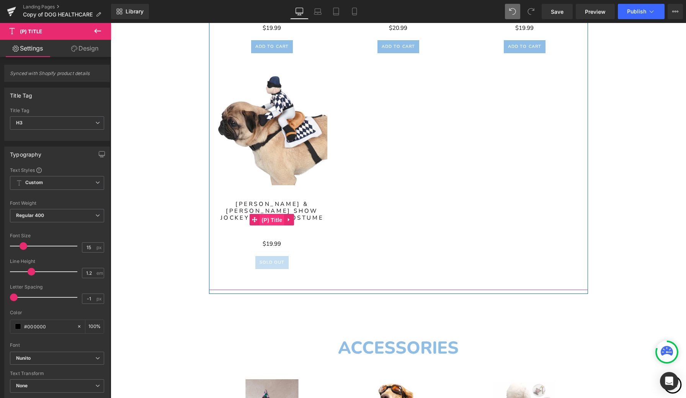
click at [258, 219] on link "(P) Title" at bounding box center [267, 219] width 34 height 11
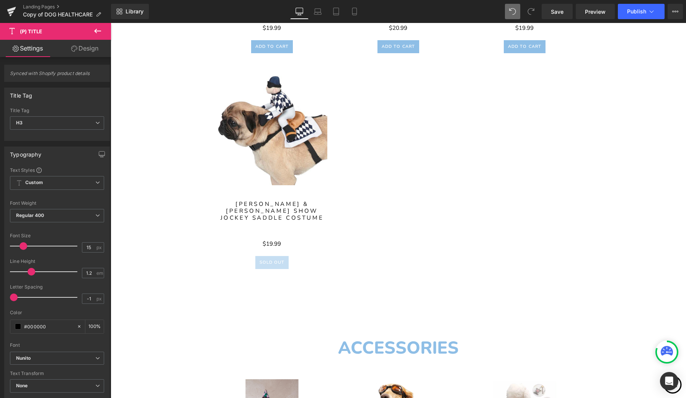
click at [81, 49] on link "Design" at bounding box center [84, 48] width 55 height 17
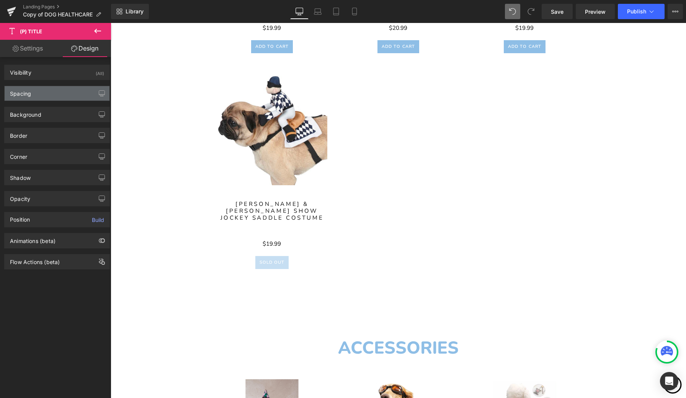
click at [79, 95] on div "Spacing" at bounding box center [57, 93] width 105 height 15
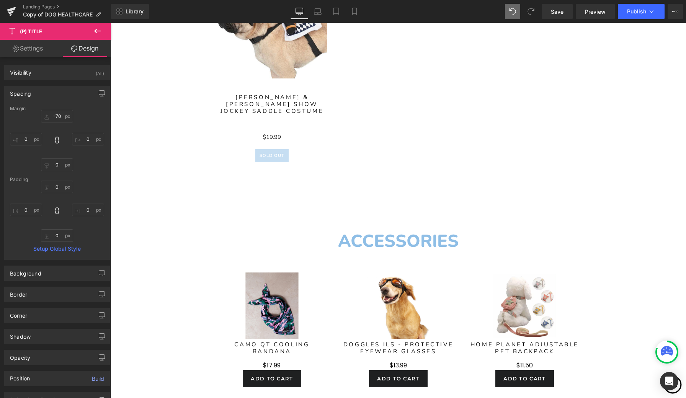
scroll to position [2212, 0]
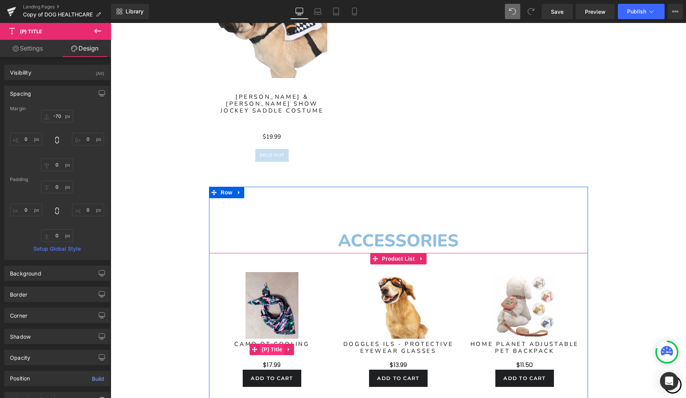
click at [276, 346] on span "(P) Title" at bounding box center [272, 349] width 24 height 11
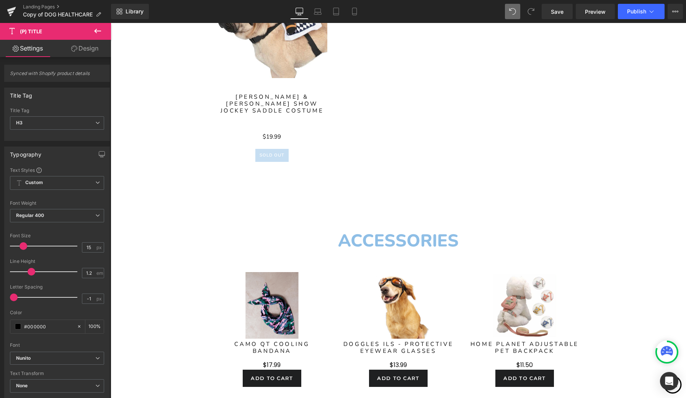
click at [87, 49] on link "Design" at bounding box center [84, 48] width 55 height 17
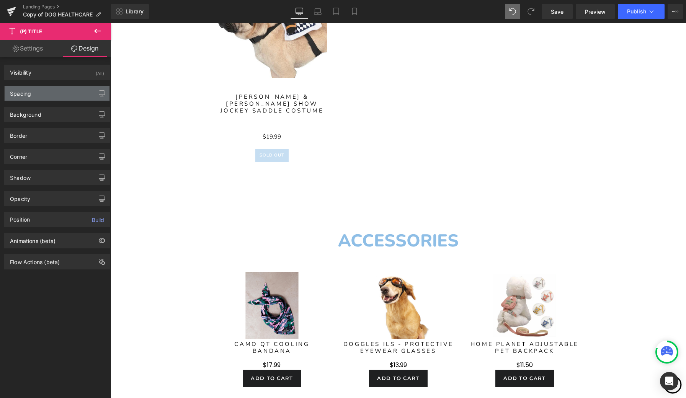
click at [68, 94] on div "Spacing" at bounding box center [57, 93] width 105 height 15
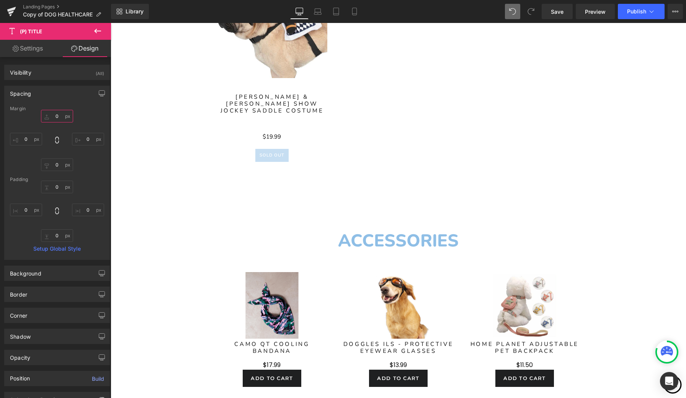
click at [56, 115] on input "0" at bounding box center [57, 116] width 32 height 13
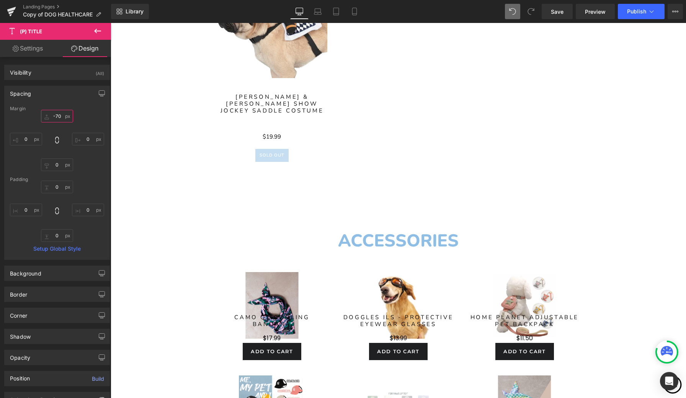
type input "-70"
click at [94, 118] on div "-70 0 0 0" at bounding box center [57, 140] width 94 height 61
click at [57, 91] on div "Spacing" at bounding box center [57, 93] width 105 height 15
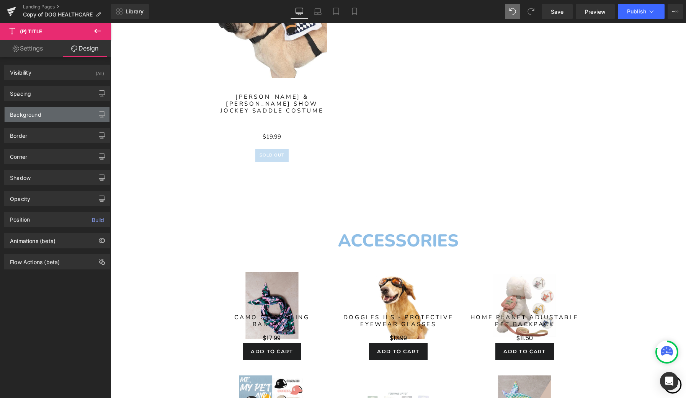
click at [57, 117] on div "Background" at bounding box center [57, 114] width 105 height 15
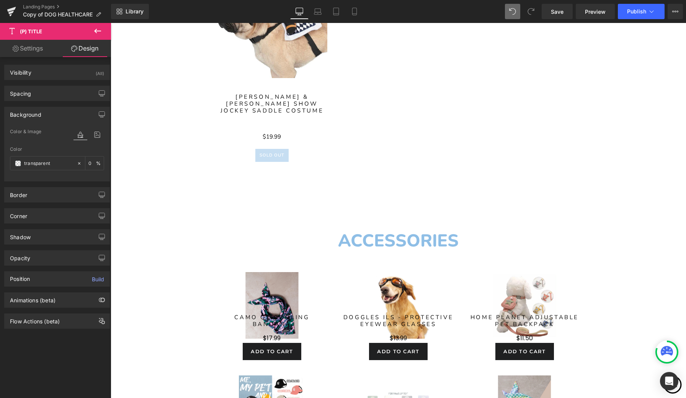
click at [58, 117] on div "Background" at bounding box center [57, 114] width 105 height 15
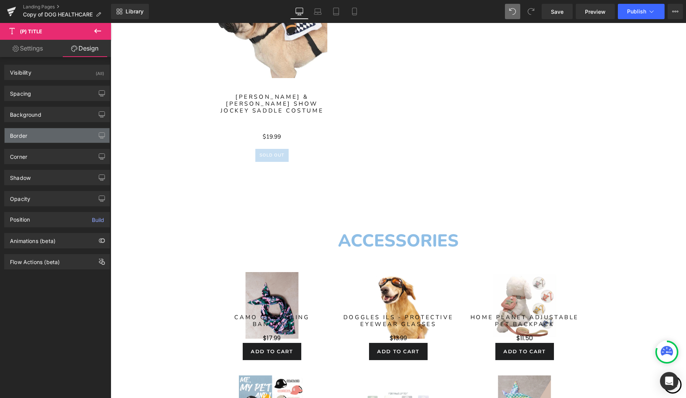
click at [59, 135] on div "Border" at bounding box center [57, 135] width 105 height 15
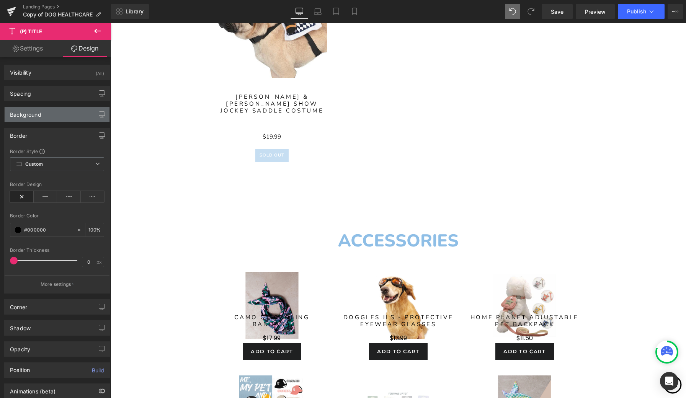
click at [78, 118] on div "Background" at bounding box center [57, 114] width 105 height 15
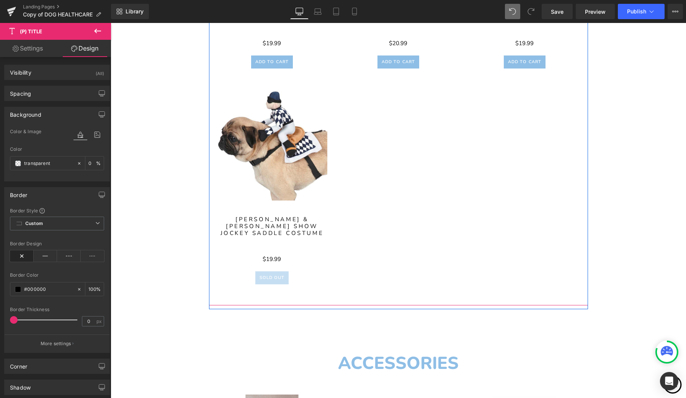
scroll to position [2046, 0]
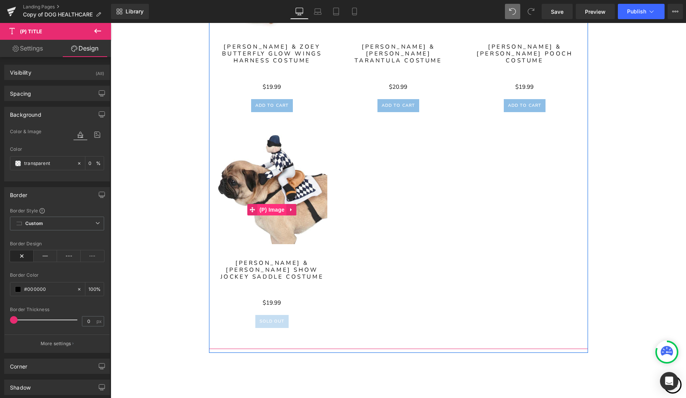
click at [271, 209] on span "(P) Image" at bounding box center [272, 209] width 29 height 11
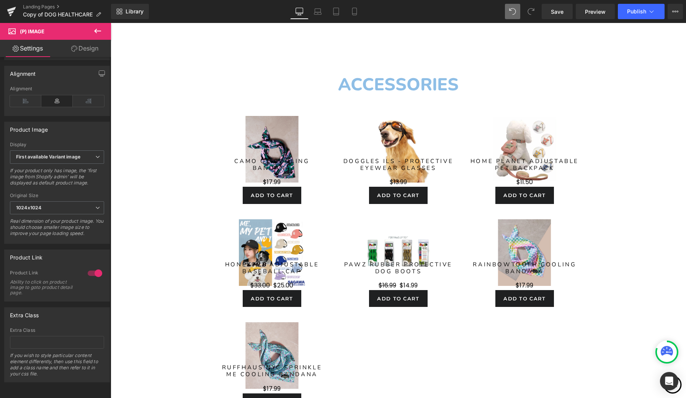
scroll to position [2362, 0]
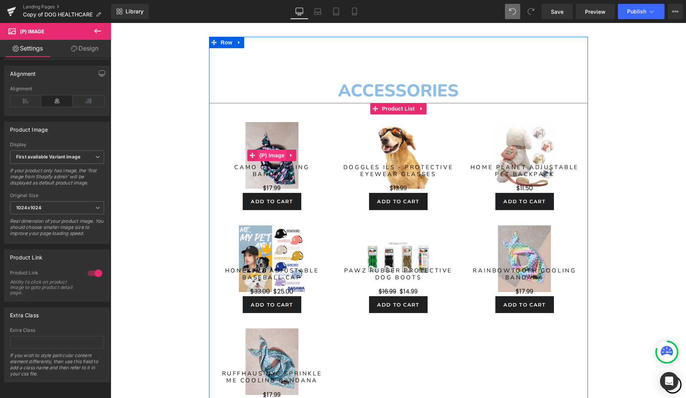
click at [274, 155] on span "(P) Image" at bounding box center [272, 155] width 29 height 11
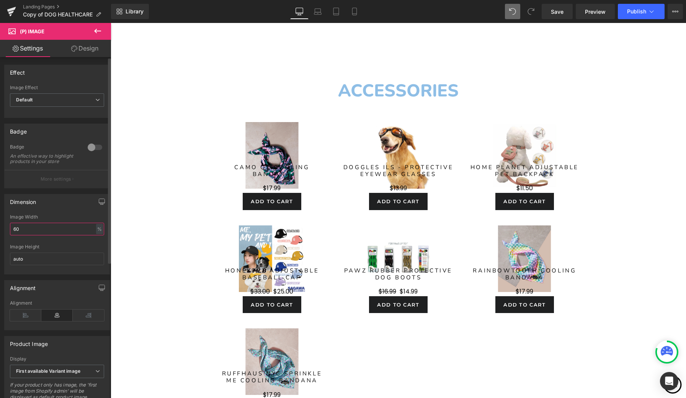
click at [49, 233] on input "60" at bounding box center [57, 229] width 94 height 13
type input "6"
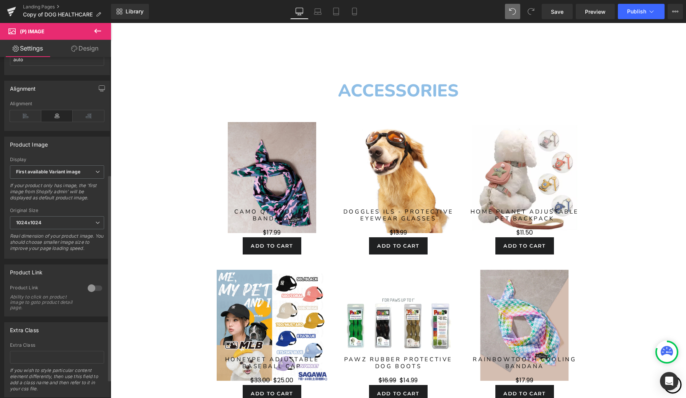
scroll to position [201, 0]
type input "100"
click at [92, 290] on div at bounding box center [95, 286] width 18 height 12
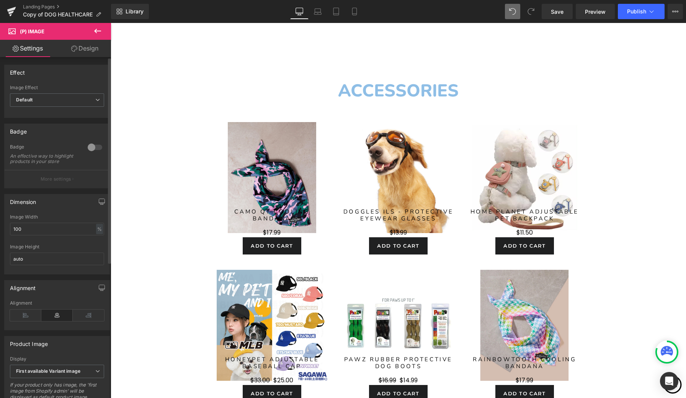
scroll to position [0, 0]
click at [93, 51] on link "Design" at bounding box center [84, 48] width 55 height 17
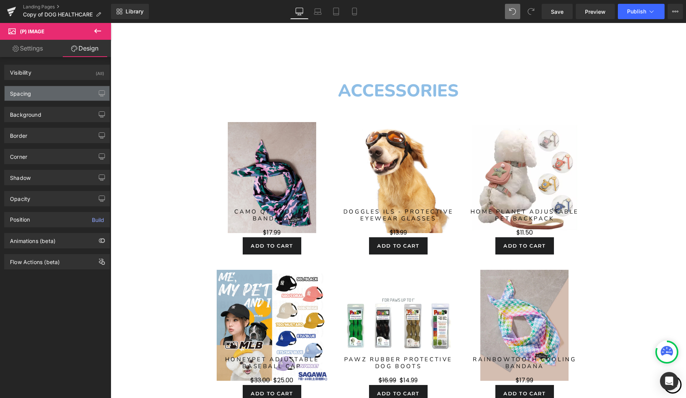
click at [65, 91] on div "Spacing" at bounding box center [57, 93] width 105 height 15
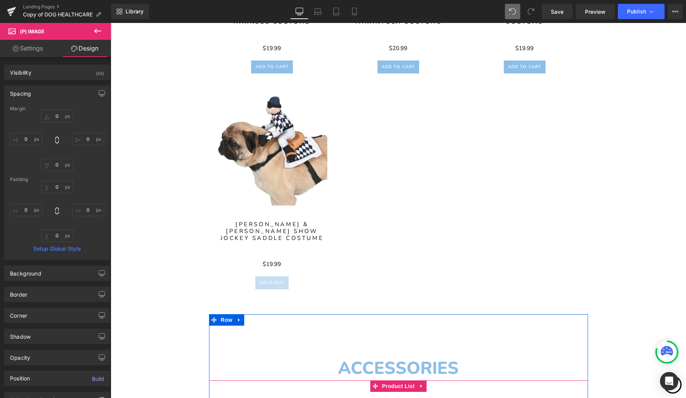
scroll to position [2078, 0]
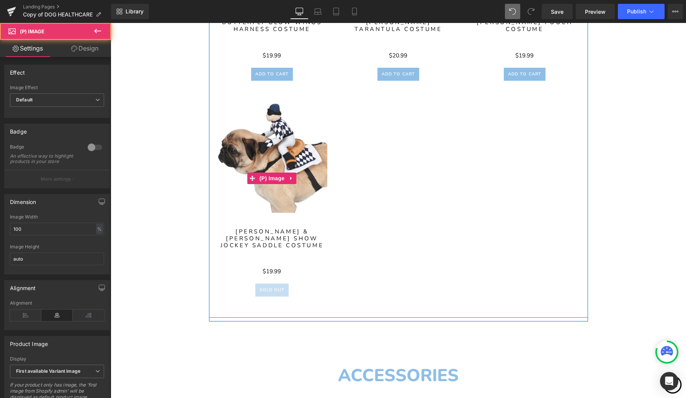
click at [270, 158] on img at bounding box center [272, 157] width 111 height 111
click at [272, 177] on span "(P) Image" at bounding box center [272, 178] width 29 height 11
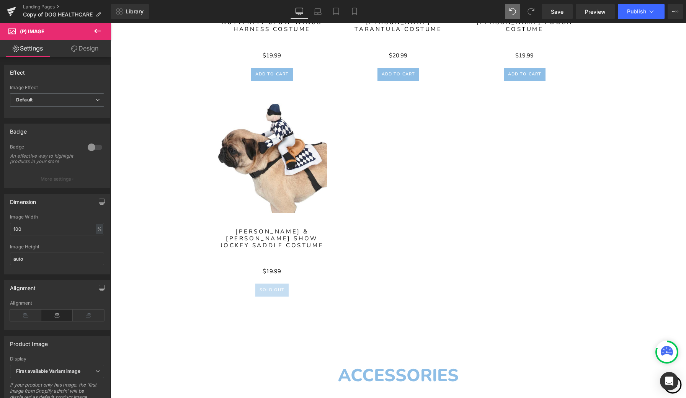
click at [90, 47] on link "Design" at bounding box center [84, 48] width 55 height 17
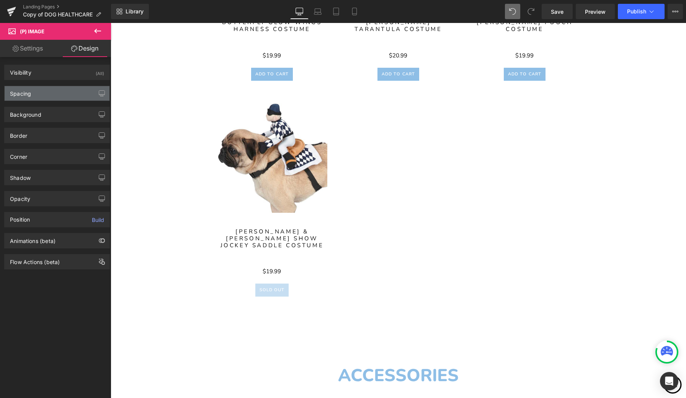
click at [50, 93] on div "Spacing" at bounding box center [57, 93] width 105 height 15
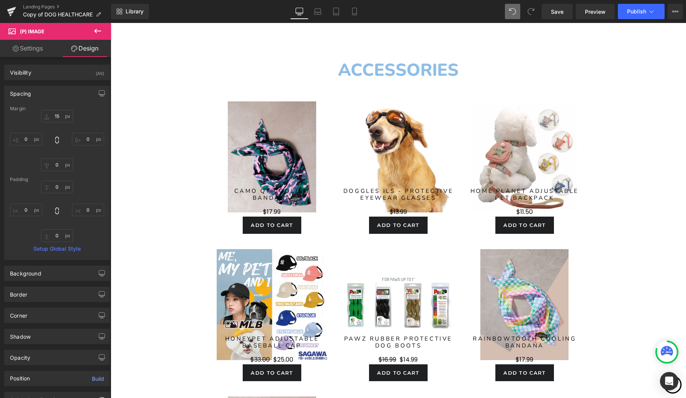
scroll to position [2384, 0]
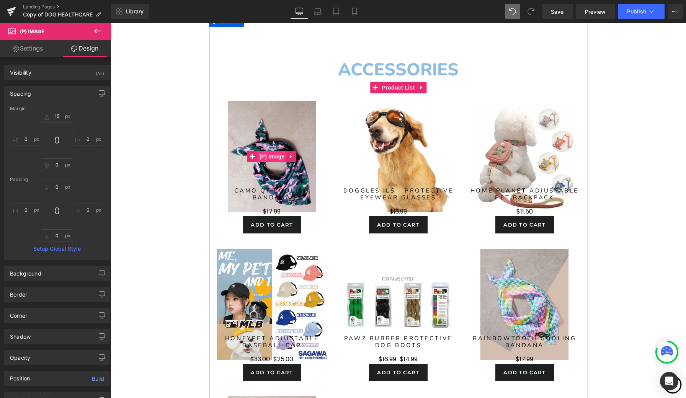
click at [274, 160] on span "(P) Image" at bounding box center [272, 156] width 29 height 11
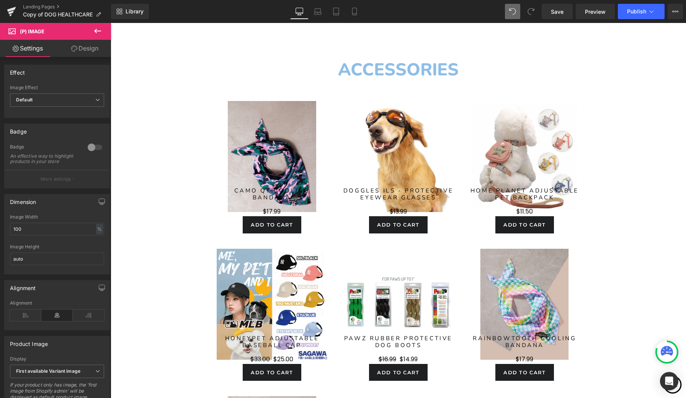
click at [90, 49] on link "Design" at bounding box center [84, 48] width 55 height 17
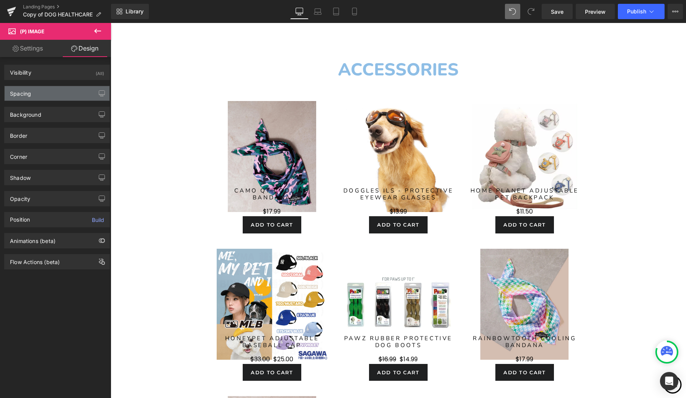
click at [59, 94] on div "Spacing" at bounding box center [57, 93] width 105 height 15
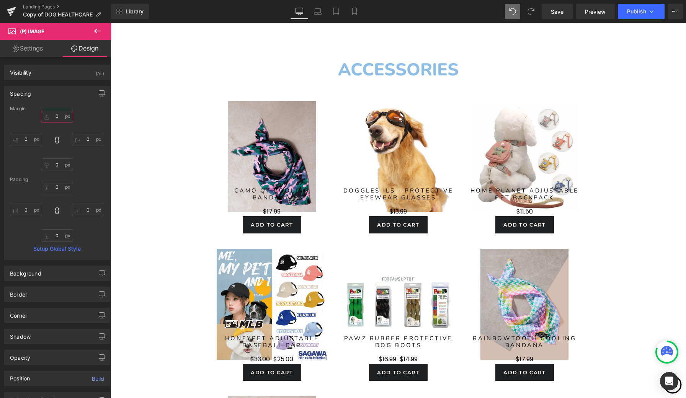
click at [59, 117] on input "0" at bounding box center [57, 116] width 32 height 13
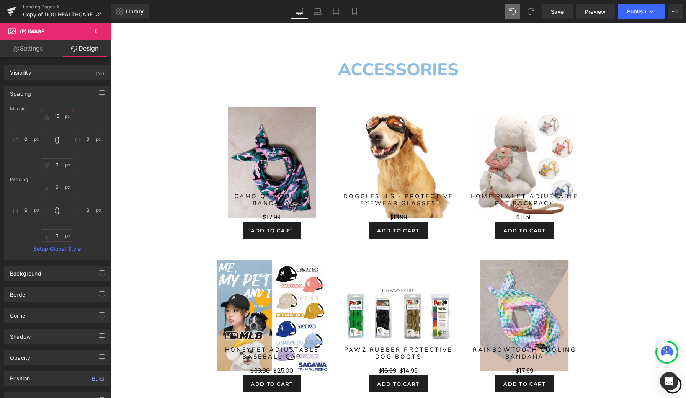
type input "15"
click at [97, 112] on div "15 0 0 0" at bounding box center [57, 140] width 94 height 61
click at [79, 92] on div "Spacing" at bounding box center [57, 93] width 105 height 15
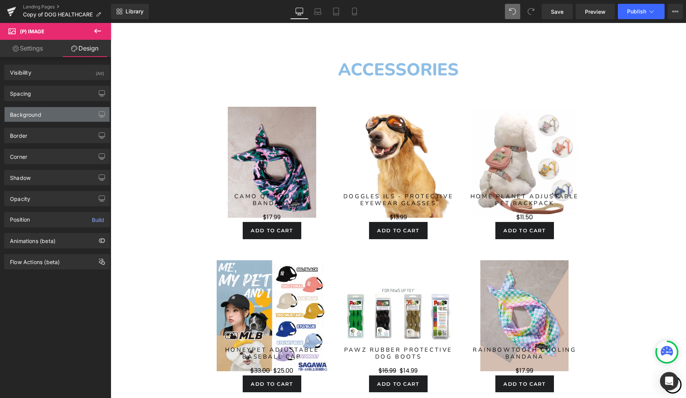
click at [85, 117] on div "Background" at bounding box center [57, 114] width 105 height 15
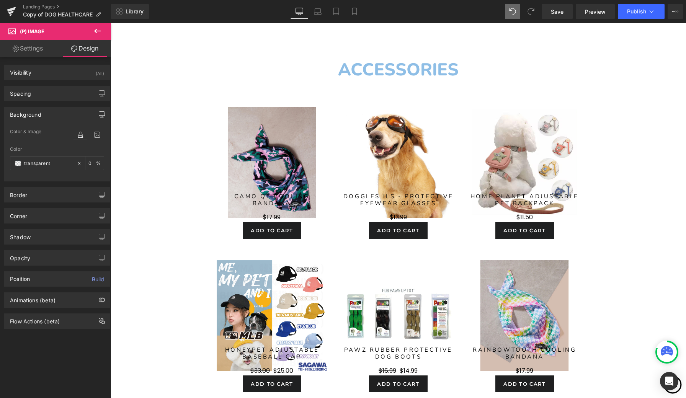
click at [96, 112] on button "button" at bounding box center [102, 114] width 12 height 15
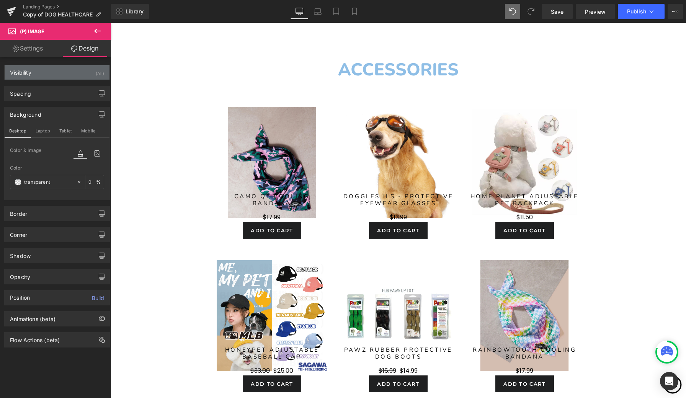
click at [78, 76] on div "Visibility (All)" at bounding box center [57, 72] width 105 height 15
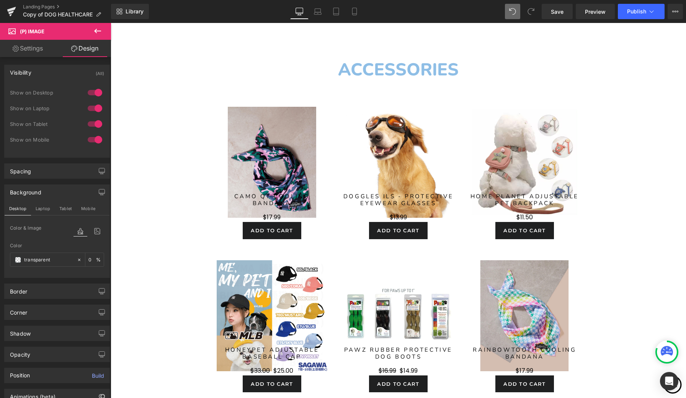
click at [75, 74] on div "Visibility (All)" at bounding box center [57, 72] width 105 height 15
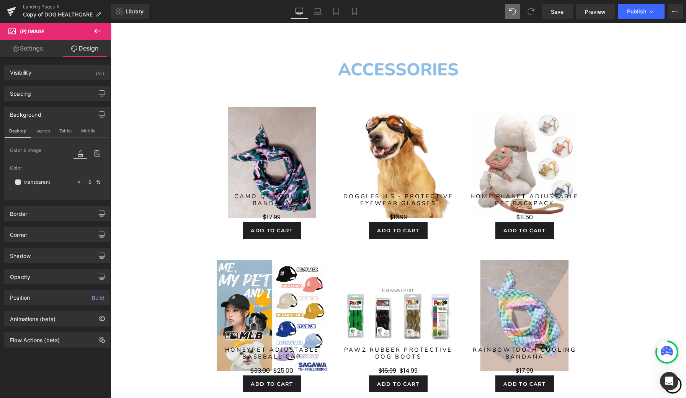
click at [73, 115] on div "Background" at bounding box center [57, 114] width 105 height 15
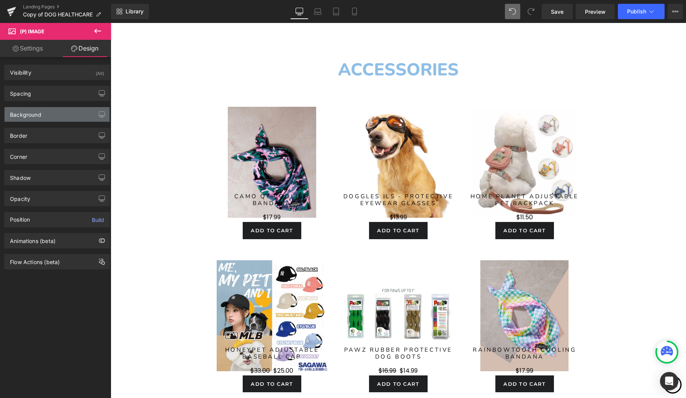
click at [75, 112] on div "Background" at bounding box center [57, 114] width 105 height 15
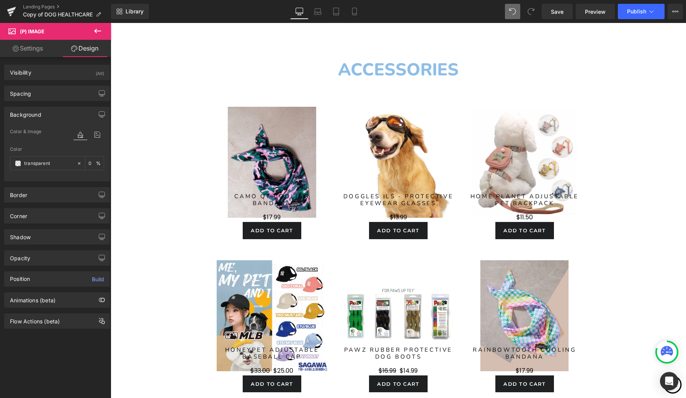
click at [75, 114] on div "Background" at bounding box center [57, 114] width 105 height 15
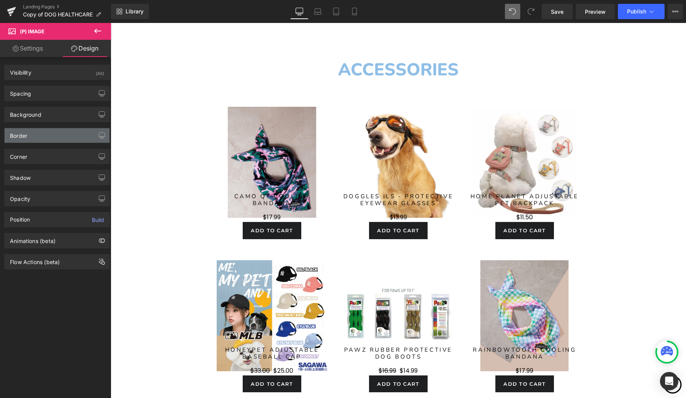
click at [68, 133] on div "Border" at bounding box center [57, 135] width 105 height 15
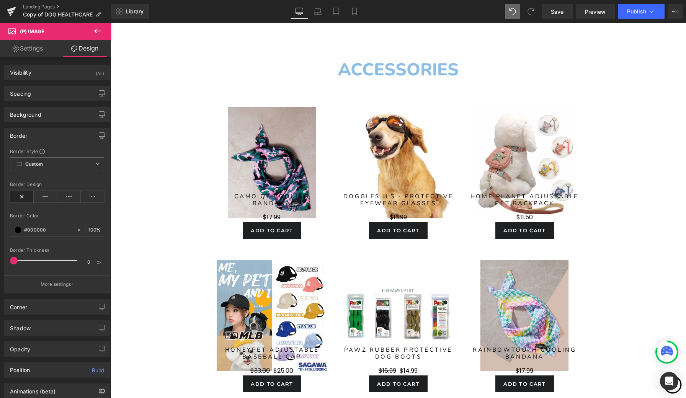
click at [60, 135] on div "Border" at bounding box center [57, 135] width 105 height 15
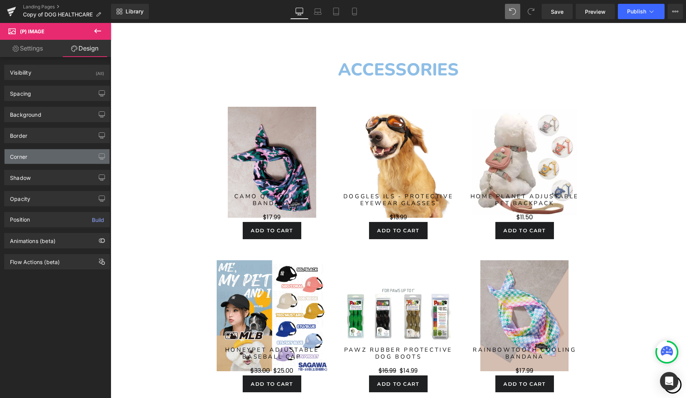
click at [57, 157] on div "Corner" at bounding box center [57, 156] width 105 height 15
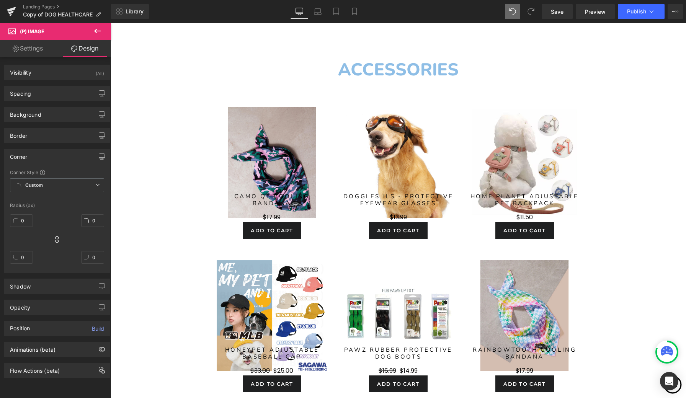
click at [57, 157] on div "Corner" at bounding box center [57, 156] width 105 height 15
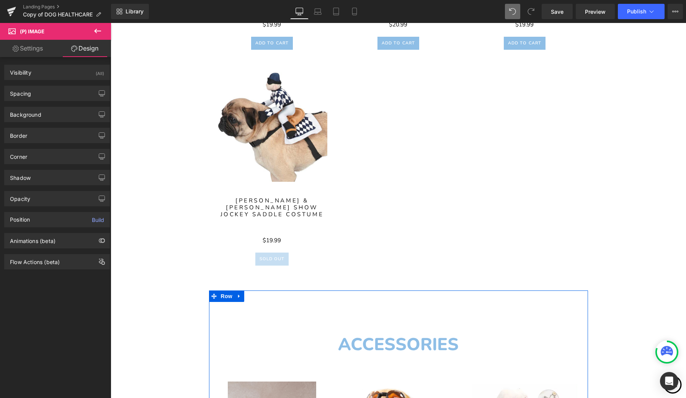
scroll to position [2107, 0]
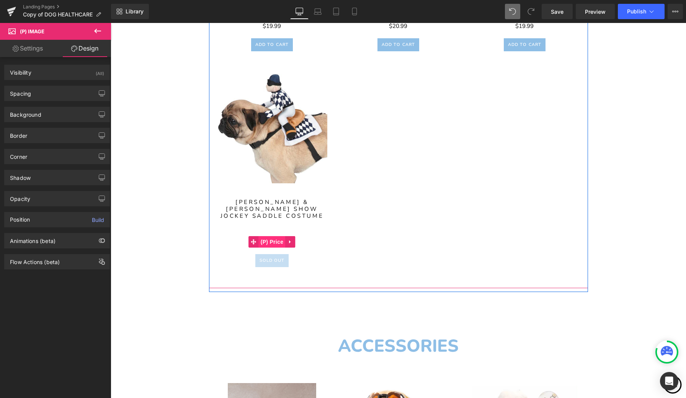
click at [272, 240] on span "(P) Price" at bounding box center [272, 241] width 27 height 11
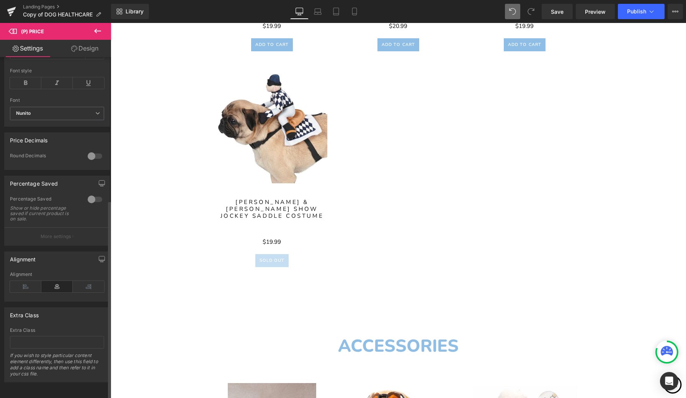
scroll to position [245, 0]
click at [95, 52] on link "Design" at bounding box center [84, 48] width 55 height 17
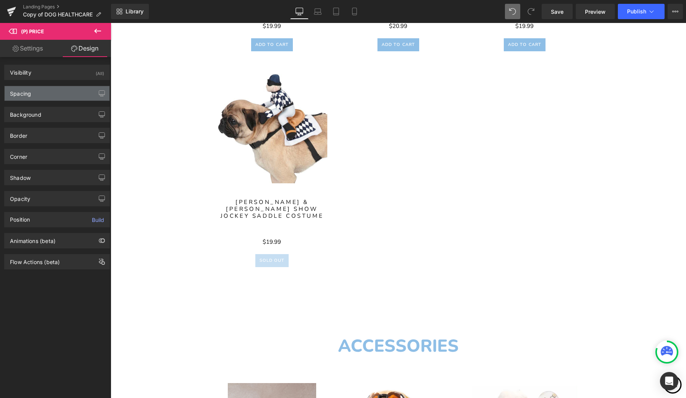
click at [67, 90] on div "Spacing" at bounding box center [57, 93] width 105 height 15
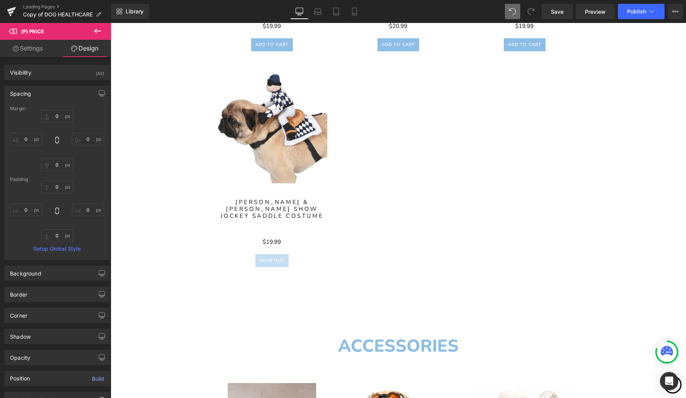
click at [64, 90] on div "Spacing" at bounding box center [57, 93] width 105 height 15
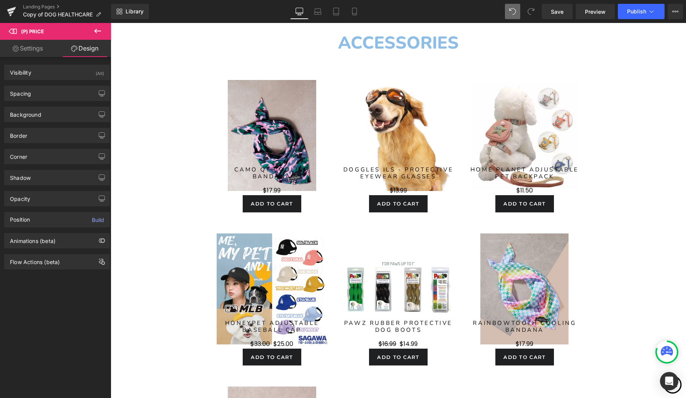
scroll to position [2403, 0]
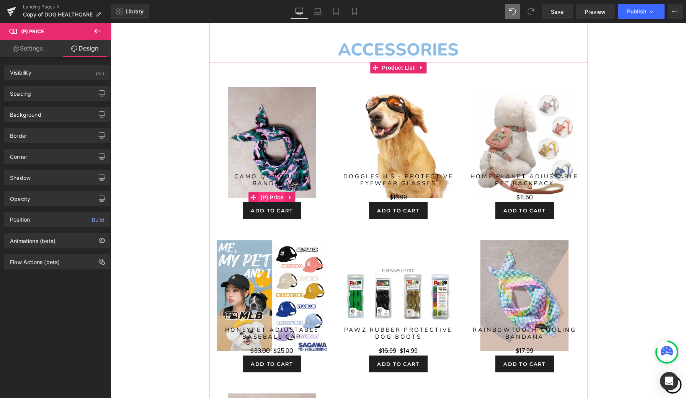
click at [274, 195] on span "(P) Price" at bounding box center [272, 197] width 27 height 11
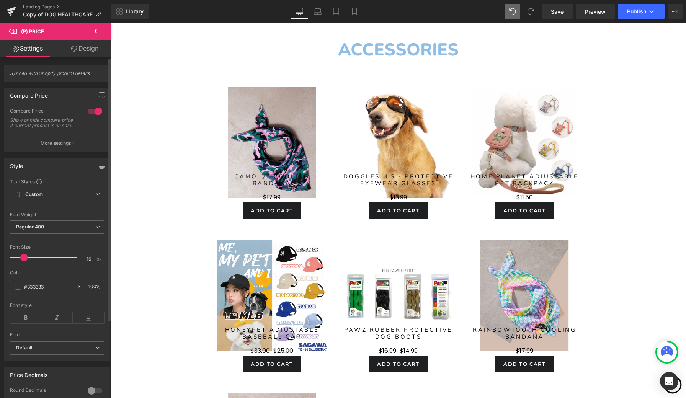
click at [95, 112] on div at bounding box center [95, 111] width 18 height 12
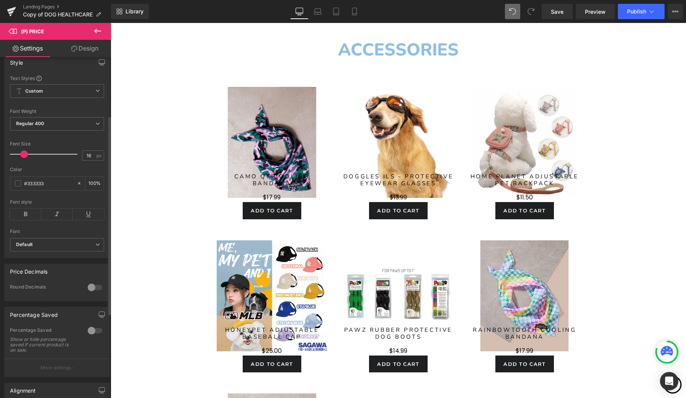
scroll to position [109, 0]
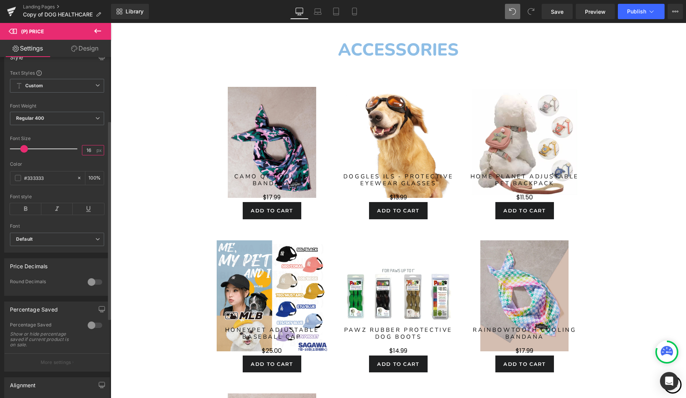
click at [89, 155] on input "16" at bounding box center [88, 150] width 13 height 10
type input "15"
click at [68, 246] on span "Default" at bounding box center [57, 239] width 94 height 13
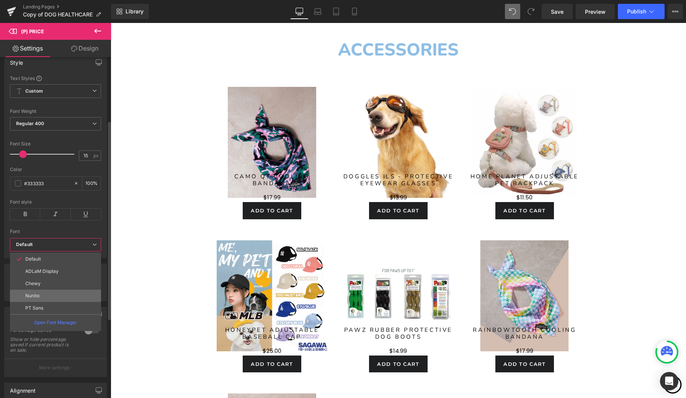
click at [51, 291] on li "Nunito" at bounding box center [55, 296] width 91 height 12
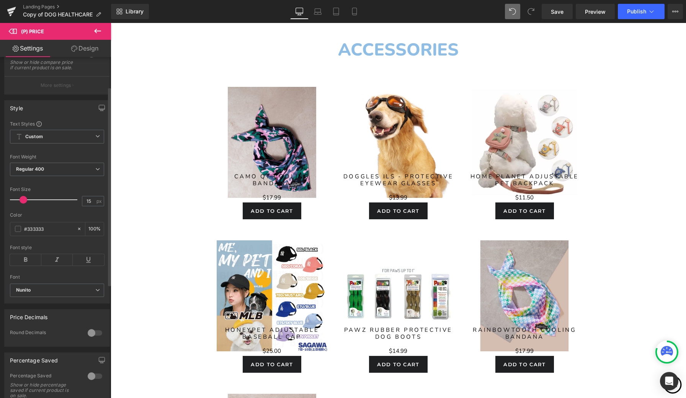
scroll to position [38, 0]
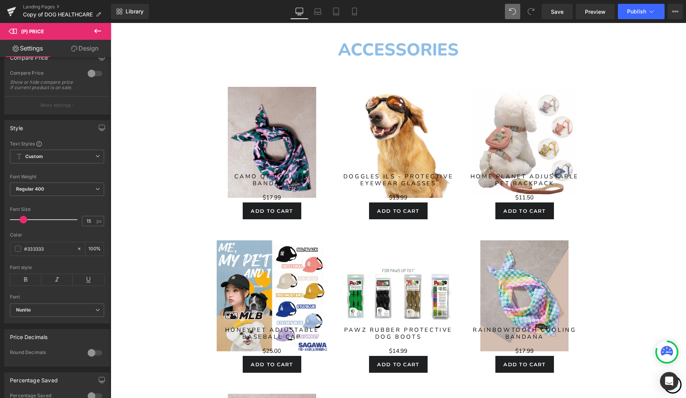
click at [84, 52] on link "Design" at bounding box center [84, 48] width 55 height 17
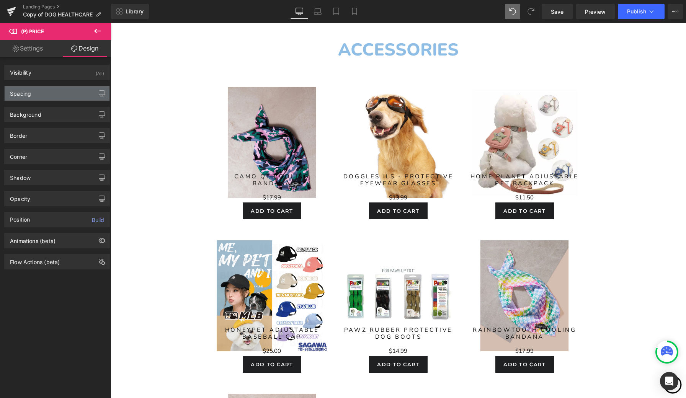
click at [58, 97] on div "Spacing" at bounding box center [57, 93] width 105 height 15
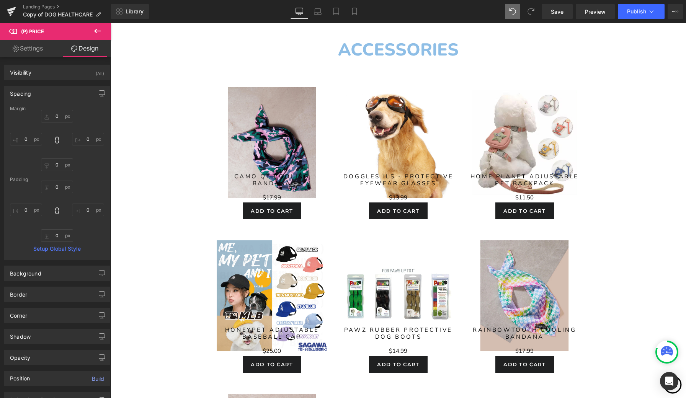
click at [72, 91] on div "Spacing" at bounding box center [57, 93] width 105 height 15
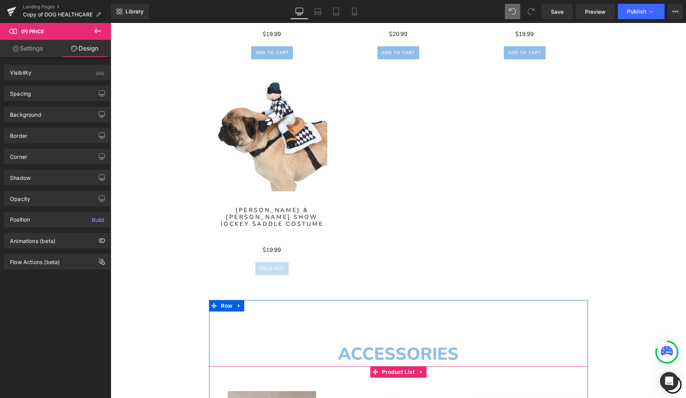
scroll to position [2100, 0]
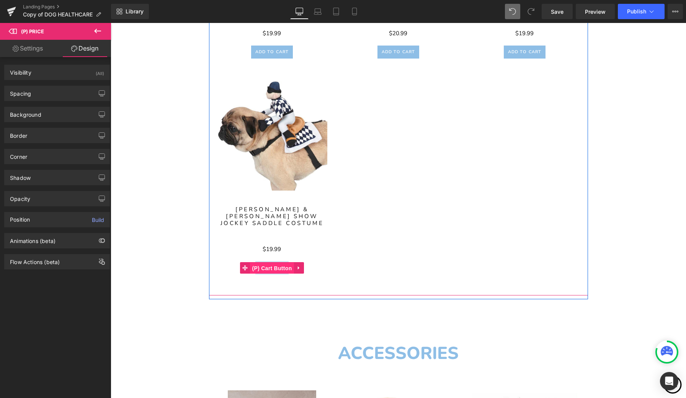
click at [274, 267] on span "(P) Cart Button" at bounding box center [272, 267] width 44 height 11
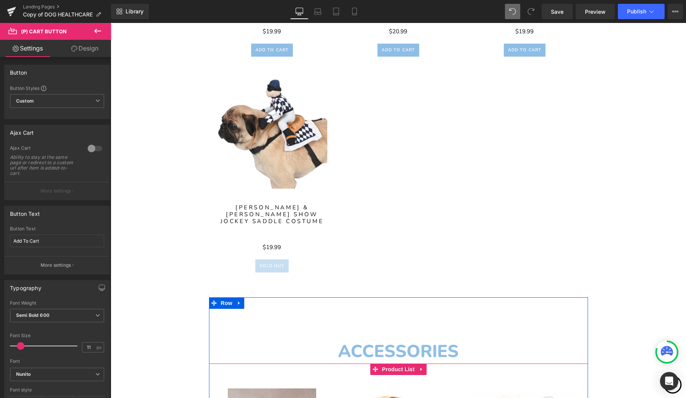
scroll to position [2103, 0]
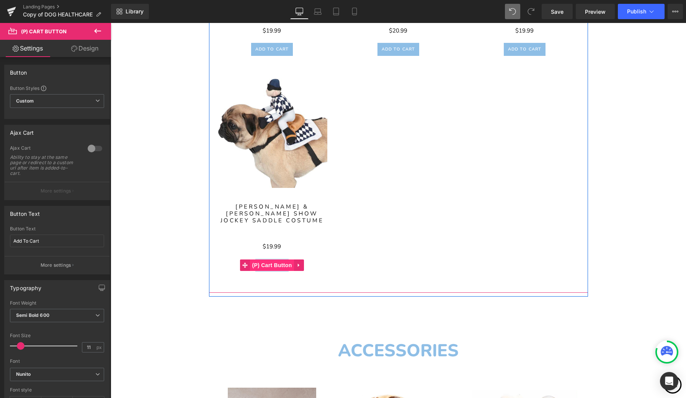
click at [271, 264] on span "(P) Cart Button" at bounding box center [272, 264] width 44 height 11
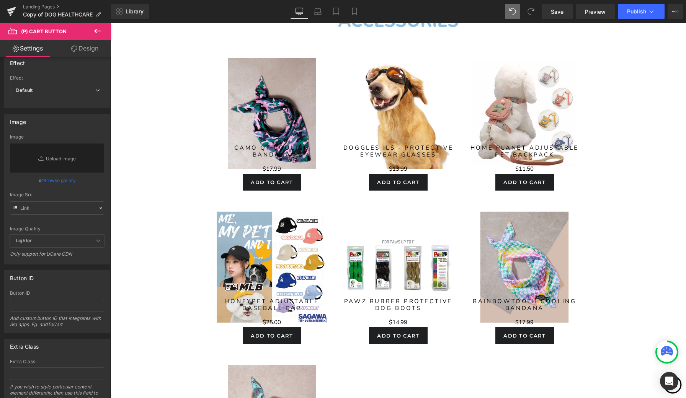
scroll to position [2431, 0]
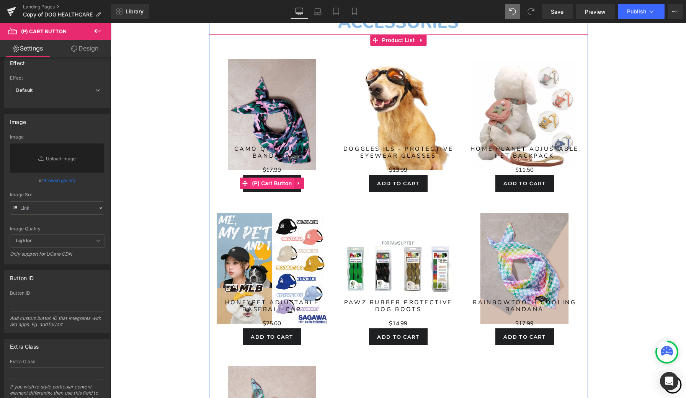
click at [276, 182] on span "(P) Cart Button" at bounding box center [272, 183] width 44 height 11
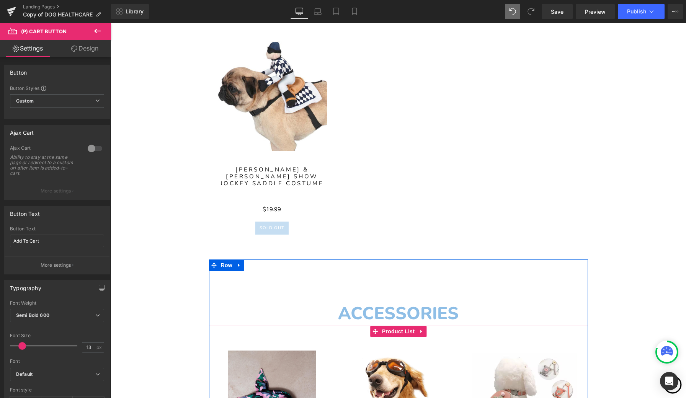
scroll to position [2139, 0]
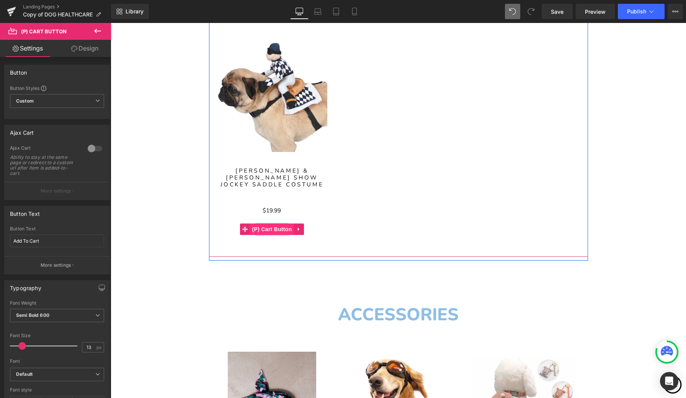
click at [273, 228] on span "(P) Cart Button" at bounding box center [272, 228] width 44 height 11
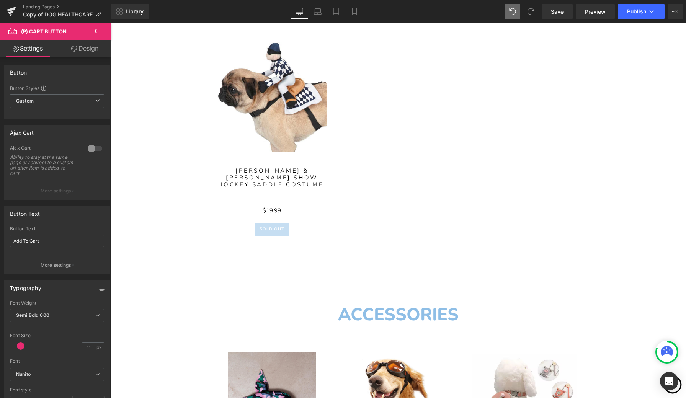
click at [90, 47] on link "Design" at bounding box center [84, 48] width 55 height 17
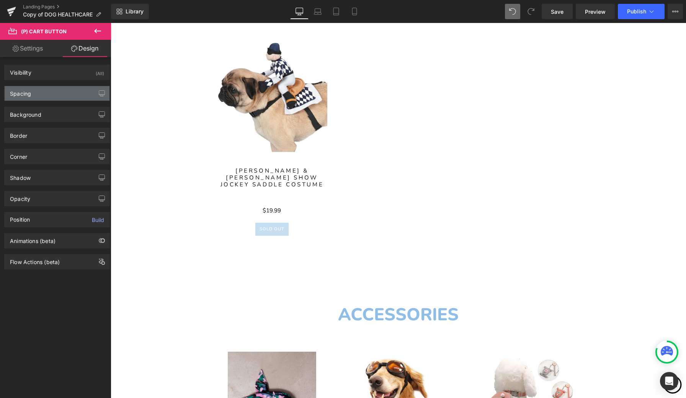
click at [51, 96] on div "Spacing" at bounding box center [57, 93] width 105 height 15
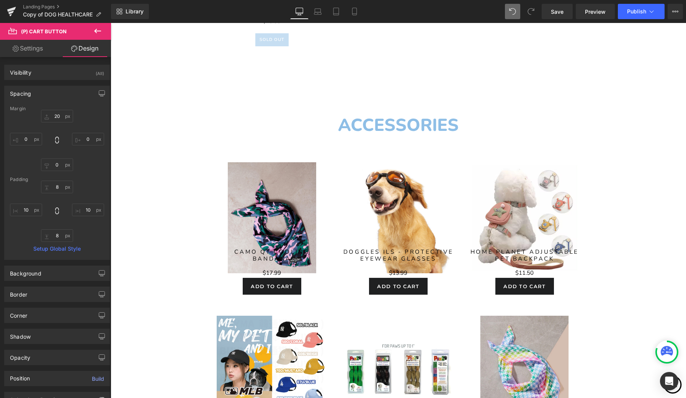
scroll to position [2331, 0]
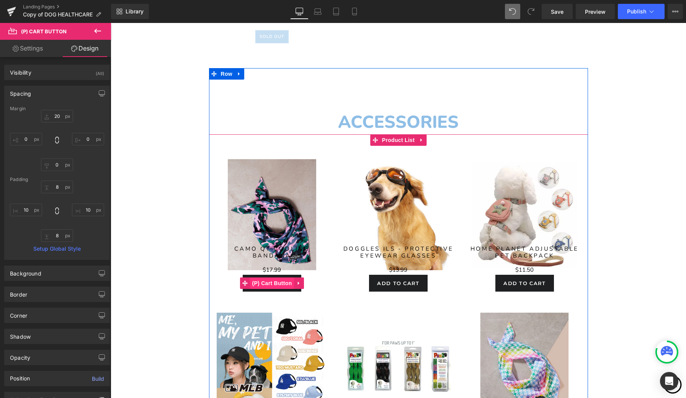
click at [270, 281] on span "(P) Cart Button" at bounding box center [272, 282] width 44 height 11
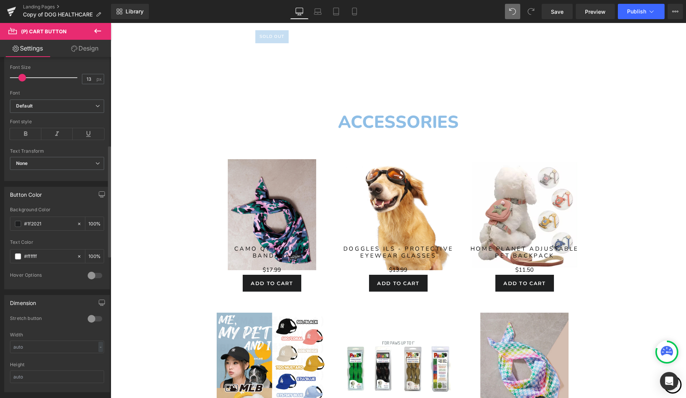
scroll to position [269, 0]
click at [90, 78] on input "13" at bounding box center [88, 79] width 13 height 10
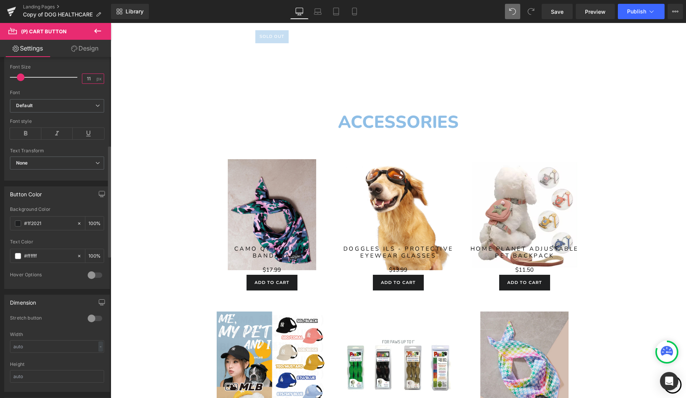
type input "11"
click at [64, 86] on div at bounding box center [57, 87] width 94 height 5
click at [70, 105] on b "Default" at bounding box center [55, 106] width 79 height 7
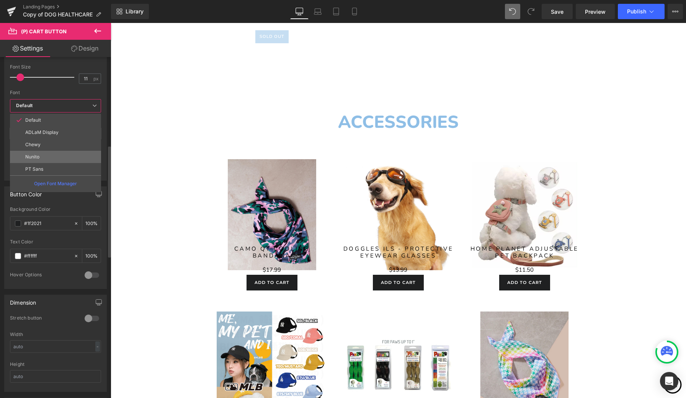
click at [46, 155] on li "Nunito" at bounding box center [55, 157] width 91 height 12
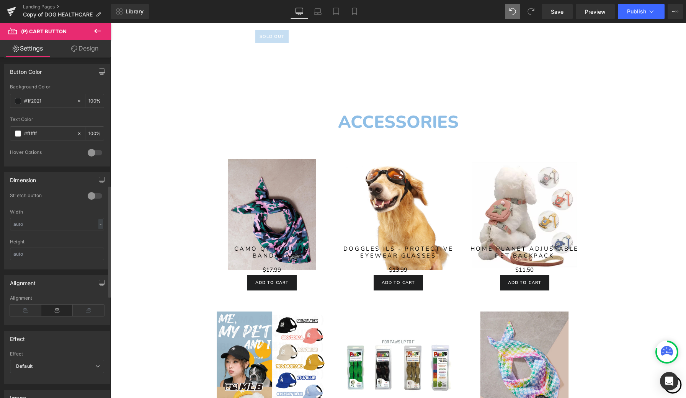
scroll to position [396, 0]
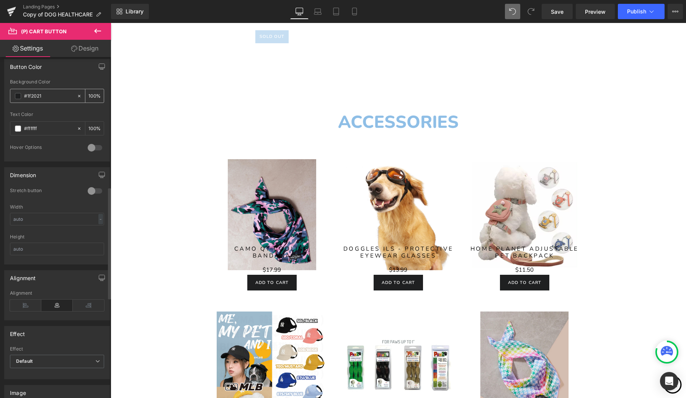
click at [56, 96] on input "#1f2021" at bounding box center [48, 96] width 49 height 8
type input "#8ebee6"
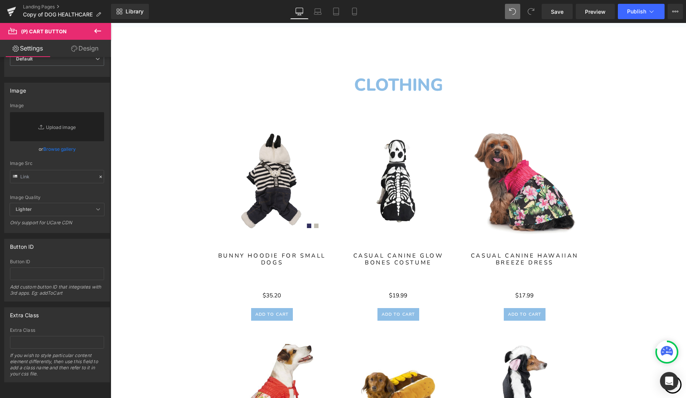
scroll to position [326, 0]
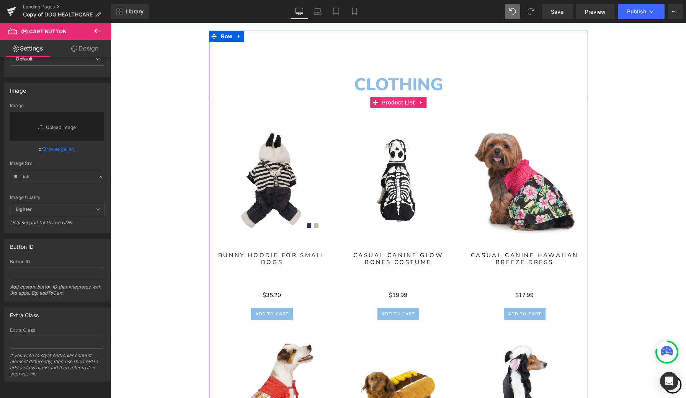
click at [393, 103] on span "Product List" at bounding box center [398, 102] width 36 height 11
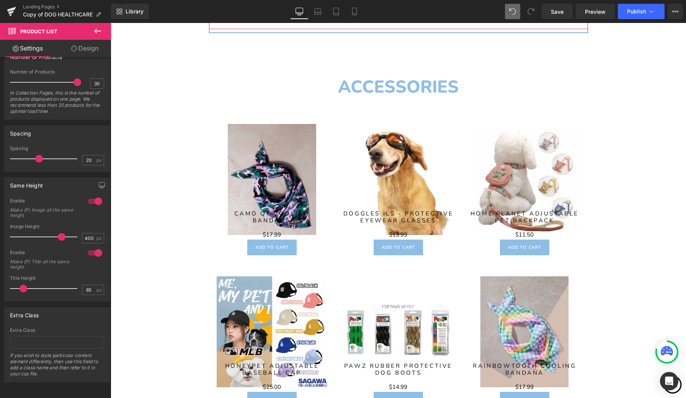
scroll to position [2371, 0]
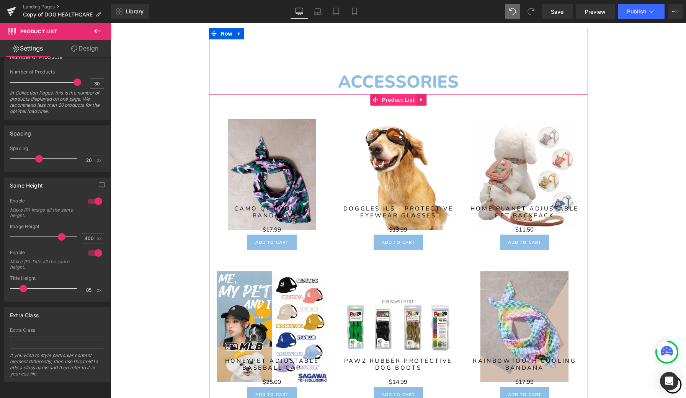
click at [401, 98] on span "Product List" at bounding box center [398, 99] width 36 height 11
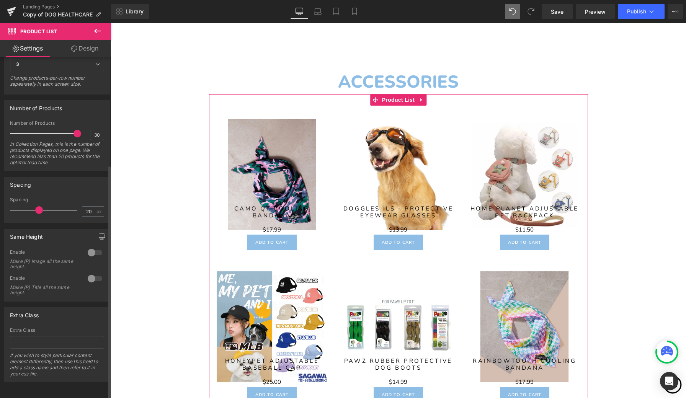
scroll to position [157, 0]
click at [90, 247] on div at bounding box center [95, 252] width 18 height 12
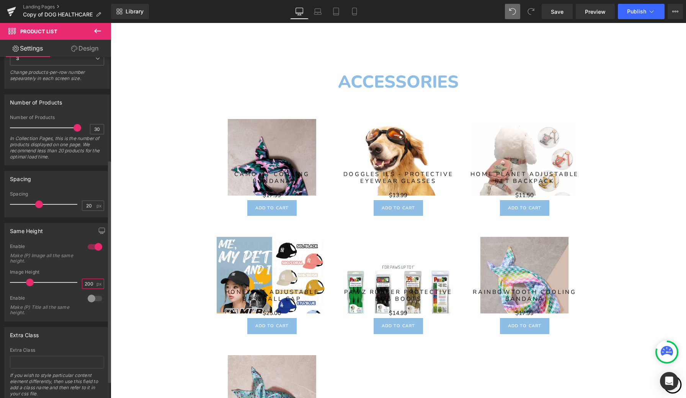
click at [85, 284] on input "200" at bounding box center [88, 284] width 13 height 10
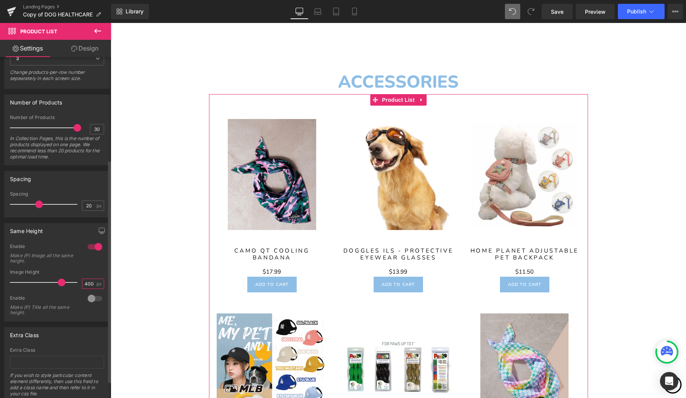
type input "400"
click at [90, 297] on div at bounding box center [95, 298] width 18 height 12
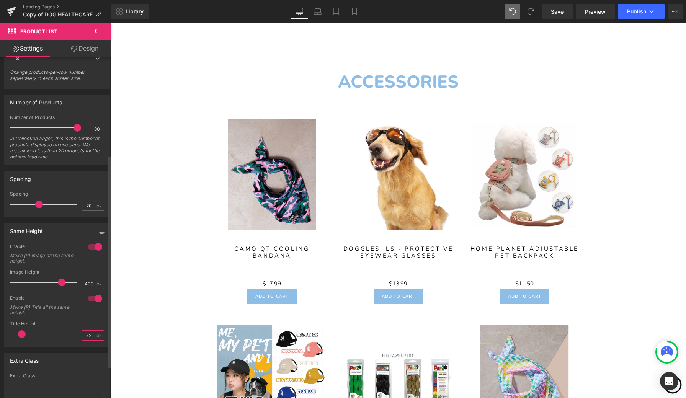
click at [89, 336] on input "72" at bounding box center [88, 336] width 13 height 10
type input "7"
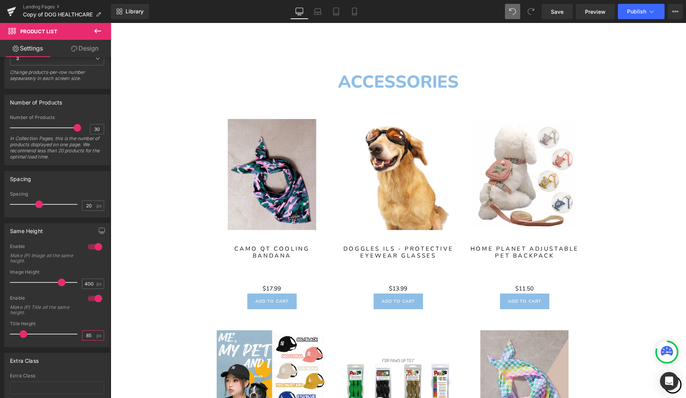
type input "8"
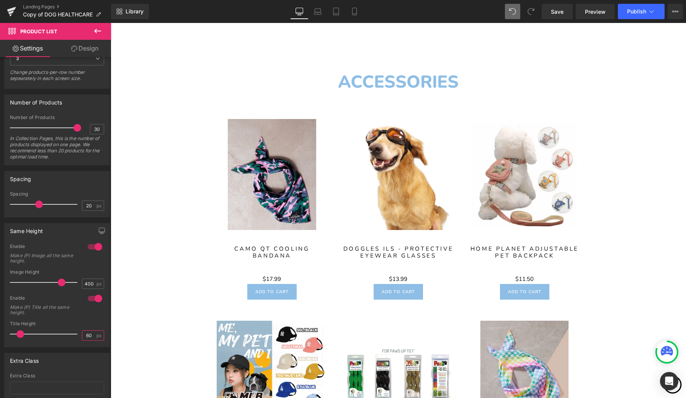
type input "6"
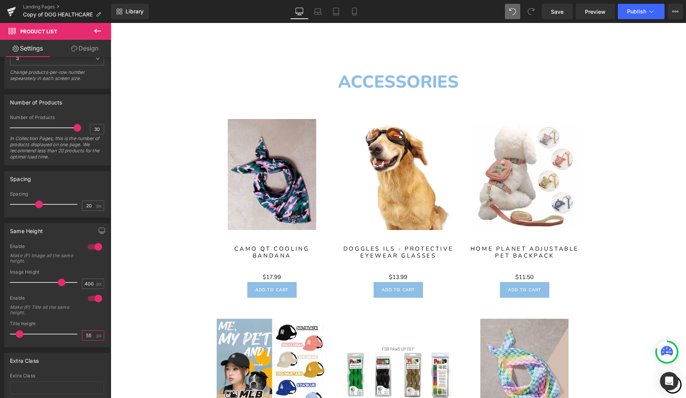
type input "5"
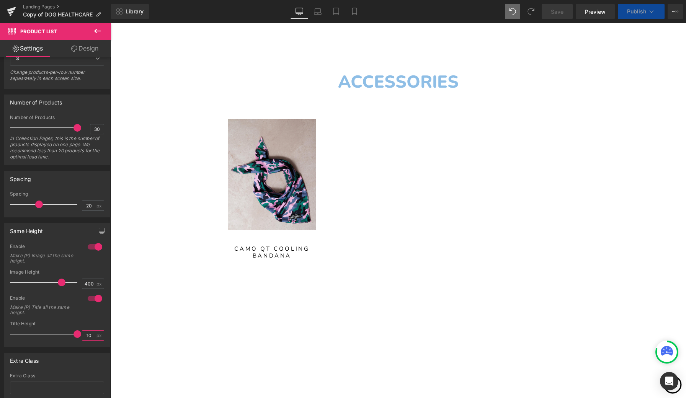
type input "1"
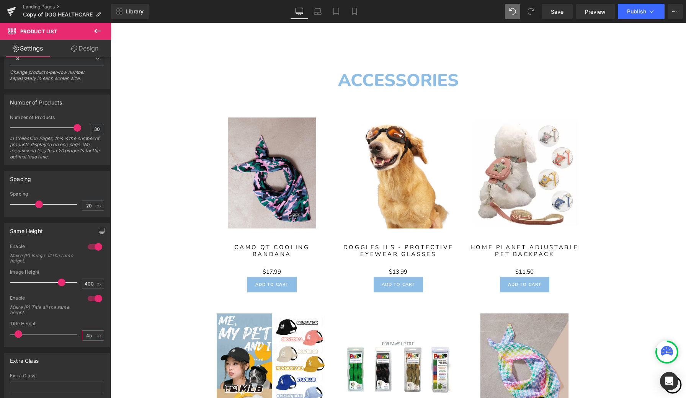
scroll to position [2375, 0]
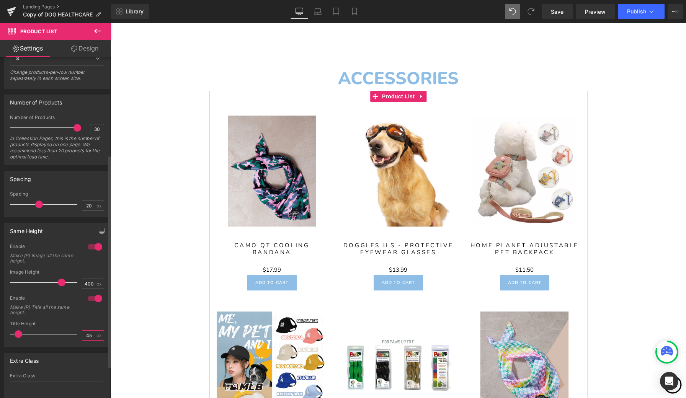
type input "4"
type input "50"
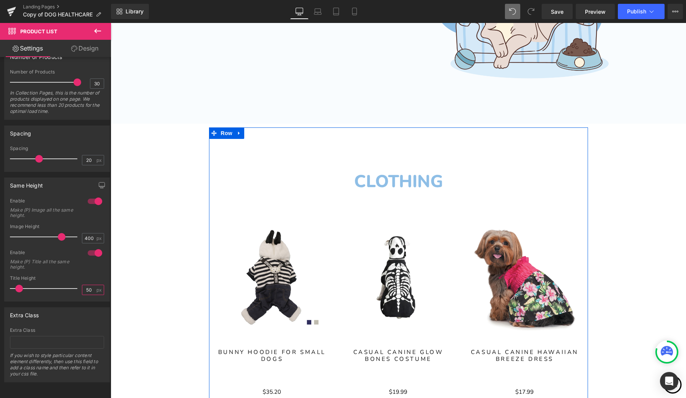
scroll to position [214, 0]
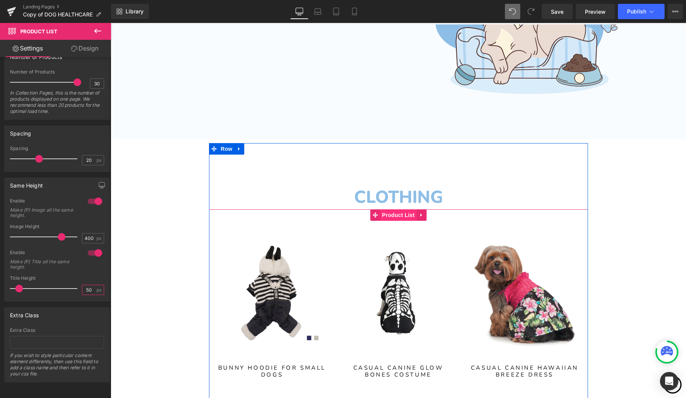
click at [396, 217] on span "Product List" at bounding box center [398, 214] width 36 height 11
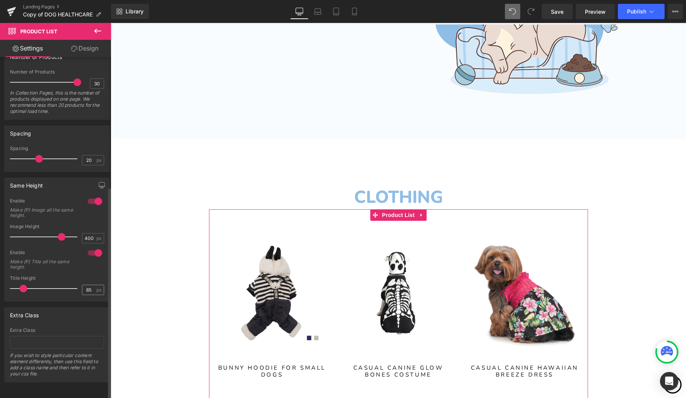
scroll to position [208, 0]
click at [88, 285] on input "85" at bounding box center [88, 290] width 13 height 10
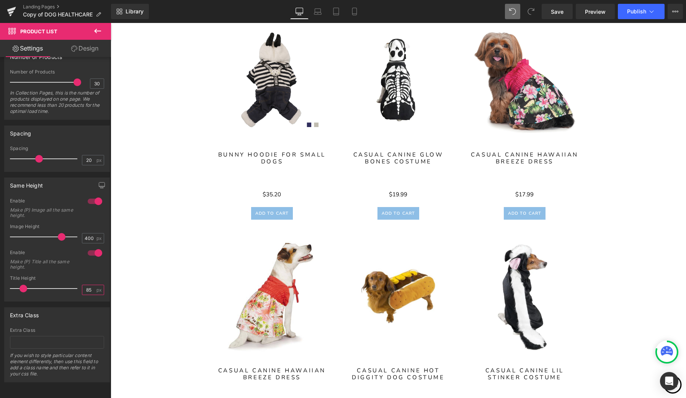
scroll to position [428, 0]
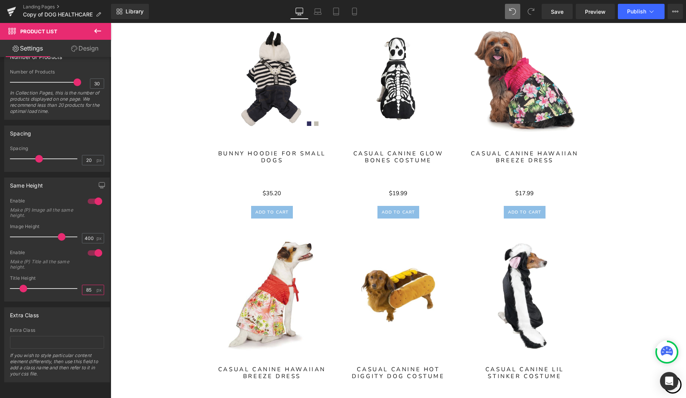
type input "8"
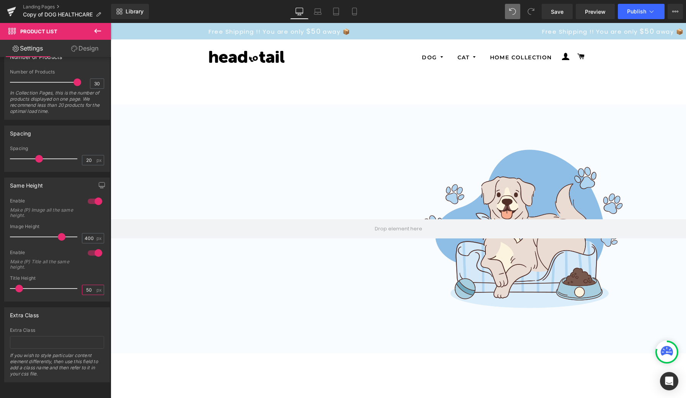
scroll to position [0, 0]
type input "50"
click at [557, 15] on span "Save" at bounding box center [557, 12] width 13 height 8
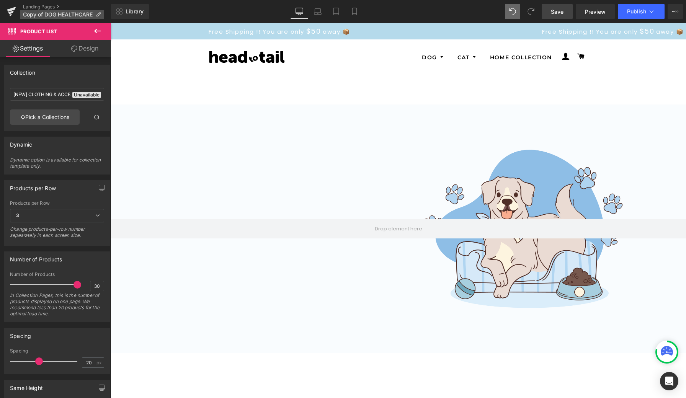
click at [98, 16] on icon at bounding box center [98, 14] width 5 height 5
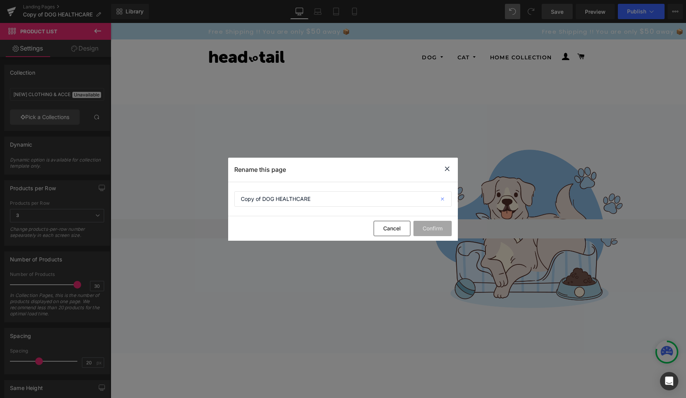
click at [442, 199] on icon at bounding box center [443, 198] width 17 height 15
click at [396, 201] on input "Copy of DOG HEALTHCARE" at bounding box center [342, 198] width 217 height 15
click at [347, 199] on input "Copy of DOG HEALTHCARE" at bounding box center [342, 198] width 217 height 15
type input "DOG CLOTHING & ACCESSORIES"
click at [429, 228] on button "Confirm" at bounding box center [432, 228] width 38 height 15
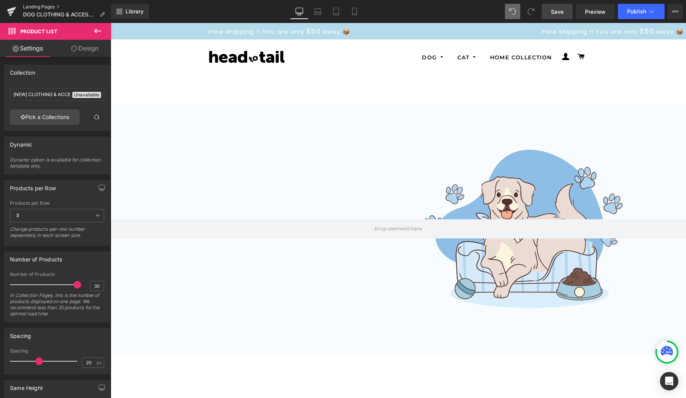
click at [46, 8] on link "Landing Pages" at bounding box center [67, 7] width 88 height 6
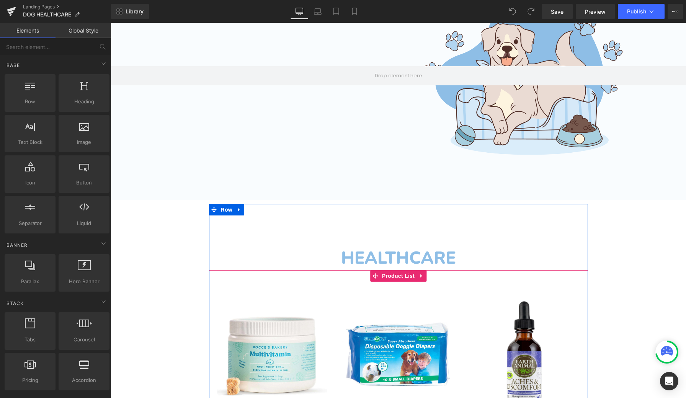
scroll to position [248, 0]
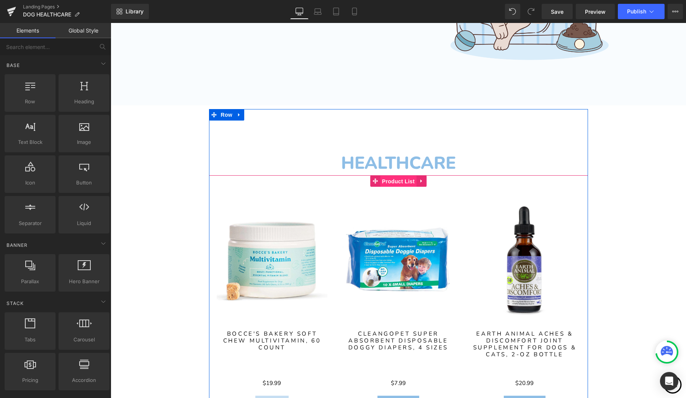
click at [397, 183] on span "Product List" at bounding box center [398, 181] width 36 height 11
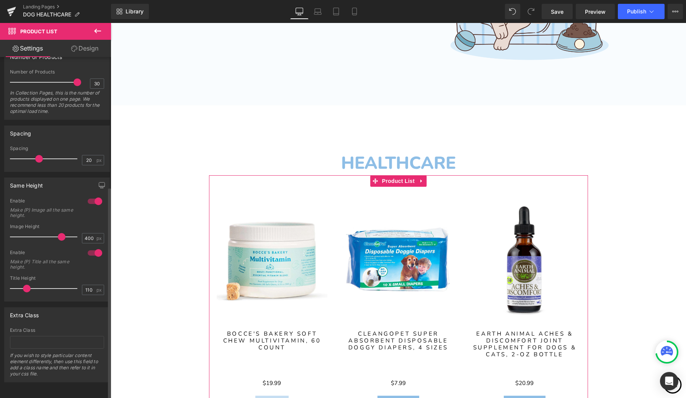
scroll to position [208, 0]
click at [91, 285] on input "110" at bounding box center [88, 290] width 13 height 10
type input "1"
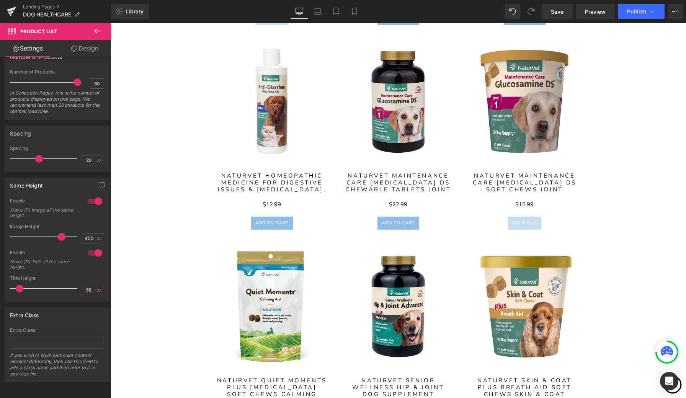
scroll to position [1264, 0]
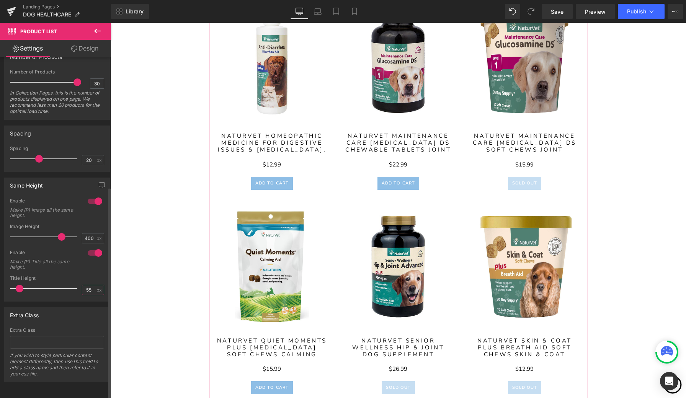
type input "5"
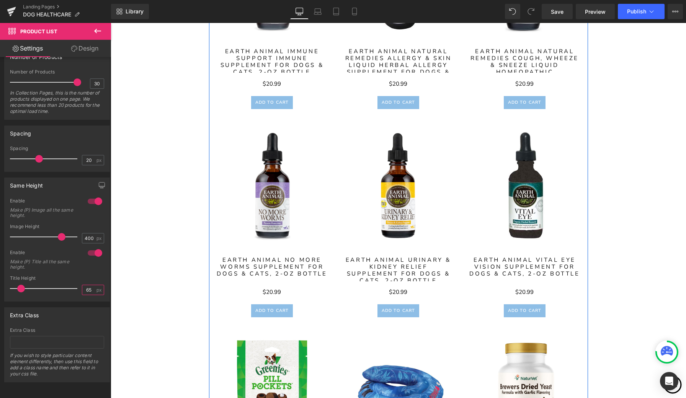
scroll to position [739, 0]
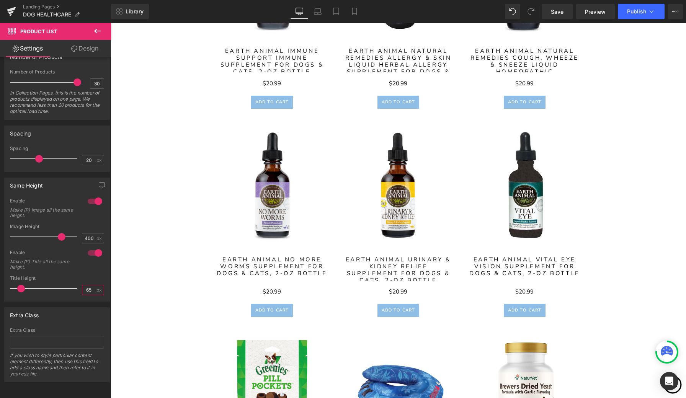
type input "6"
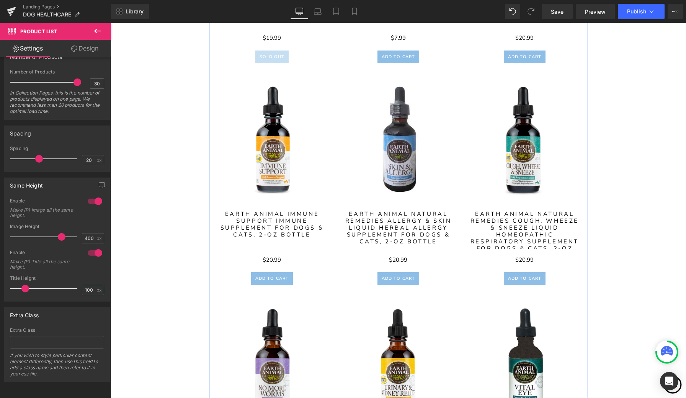
scroll to position [590, 0]
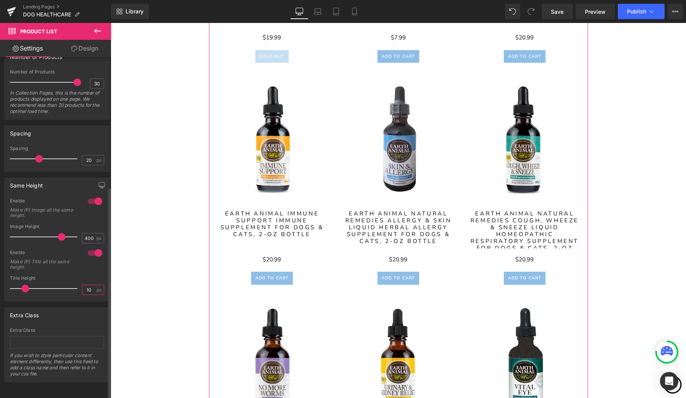
type input "1"
type input "50"
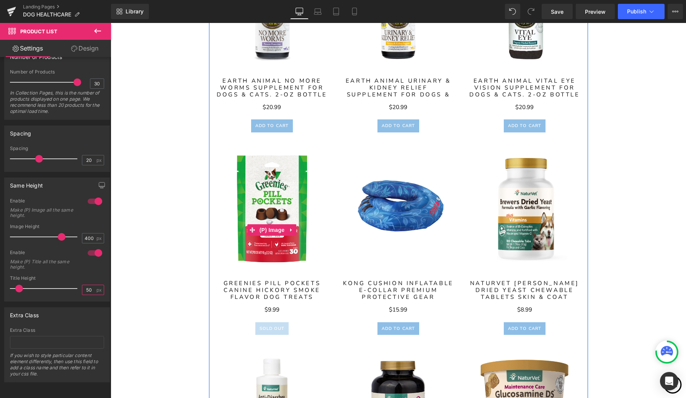
scroll to position [907, 0]
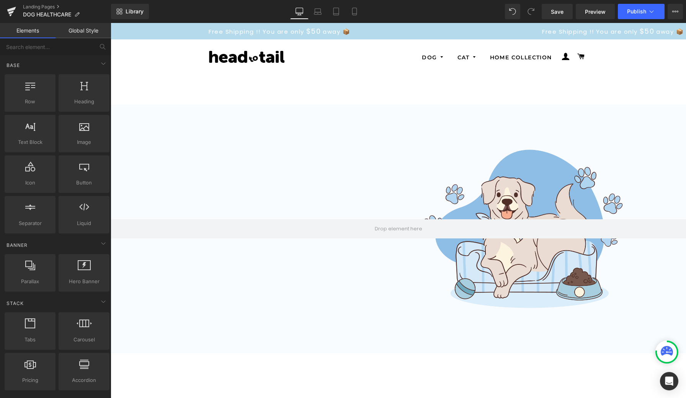
scroll to position [0, 0]
click at [48, 7] on link "Landing Pages" at bounding box center [67, 7] width 88 height 6
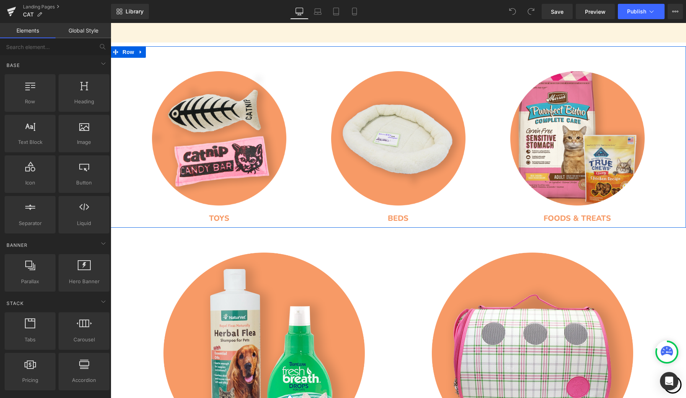
scroll to position [312, 0]
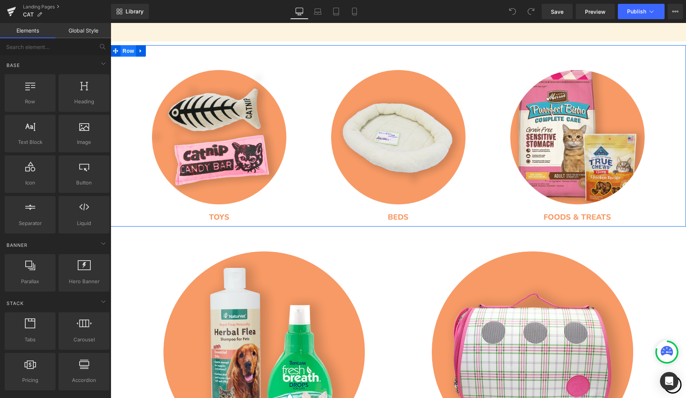
click at [127, 52] on span "Row" at bounding box center [128, 50] width 15 height 11
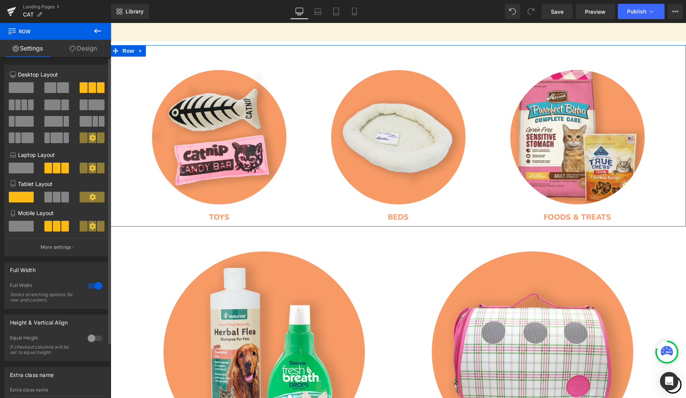
click at [61, 197] on span at bounding box center [65, 197] width 8 height 11
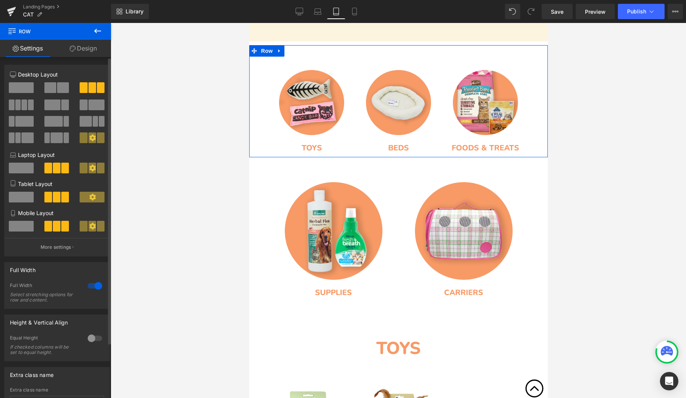
scroll to position [208, 0]
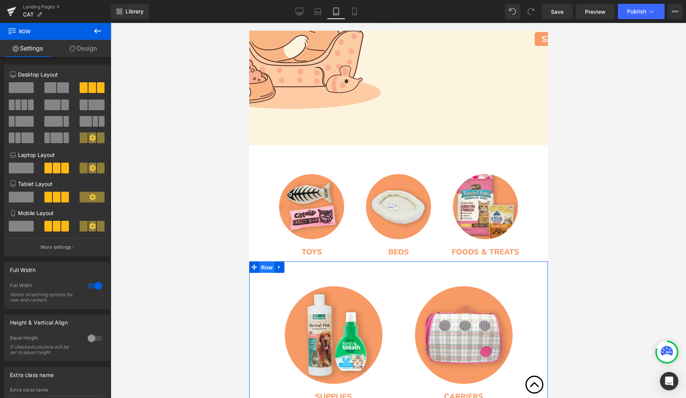
click at [267, 267] on span "Row" at bounding box center [266, 267] width 15 height 11
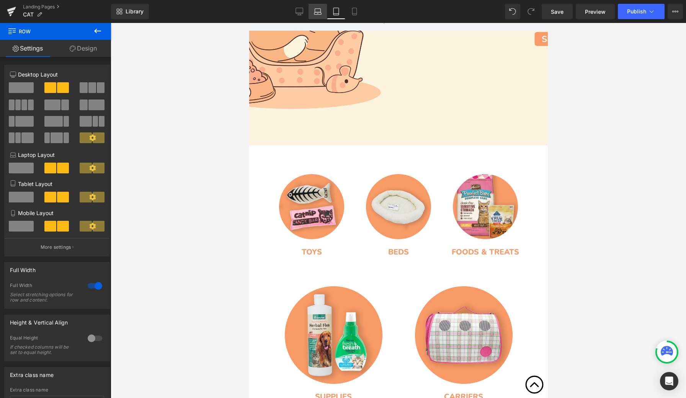
click at [318, 14] on icon at bounding box center [318, 12] width 8 height 8
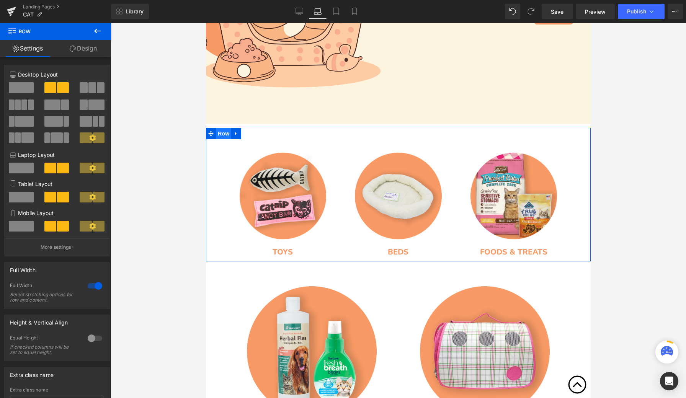
click at [222, 135] on span "Row" at bounding box center [223, 133] width 15 height 11
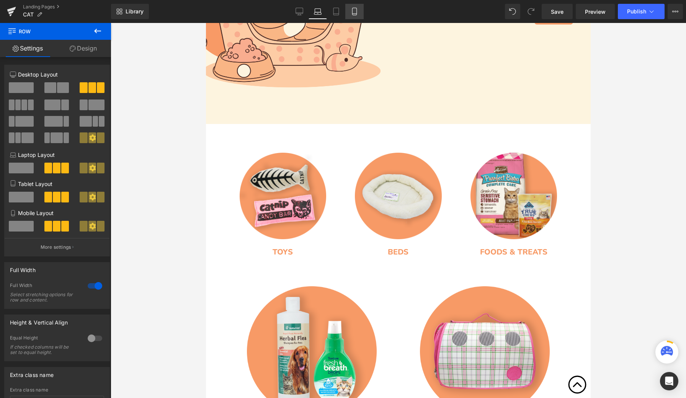
click at [356, 12] on icon at bounding box center [354, 11] width 4 height 7
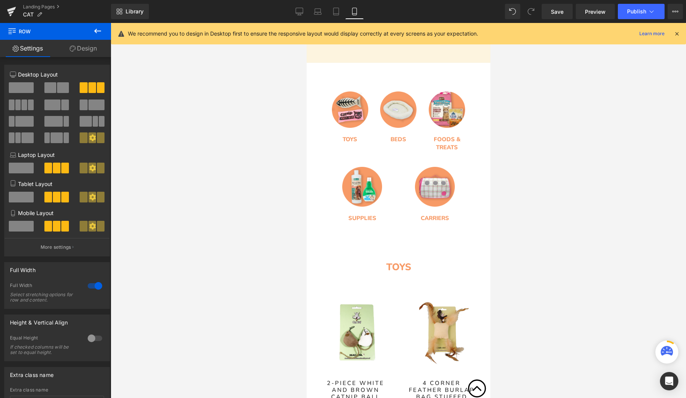
scroll to position [168, 0]
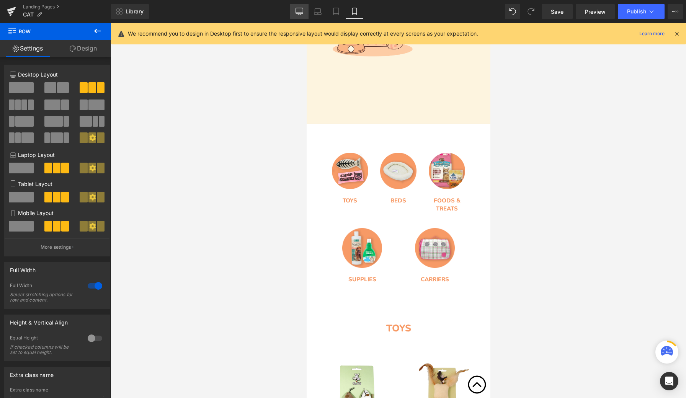
click at [301, 11] on icon at bounding box center [299, 12] width 8 height 8
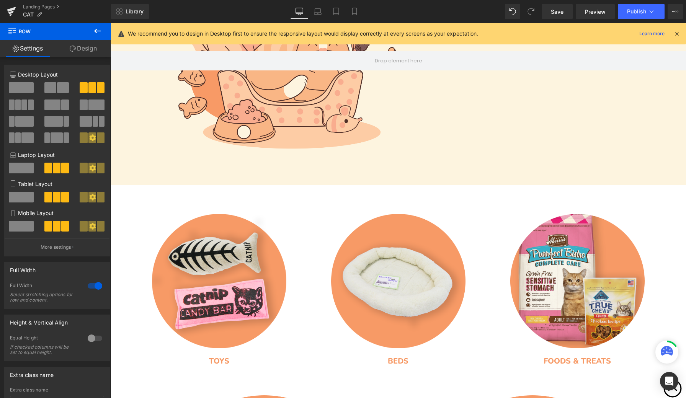
scroll to position [229, 0]
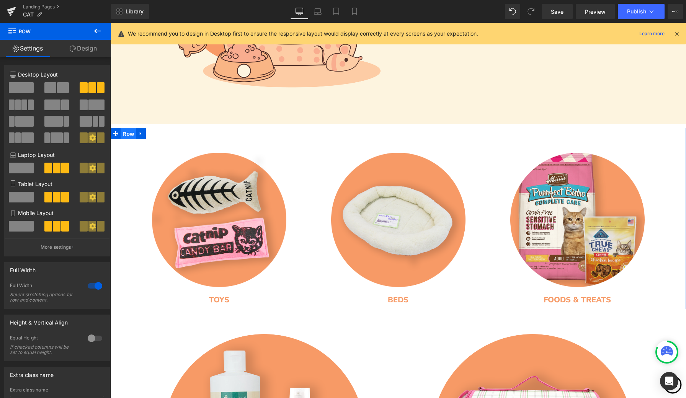
click at [129, 133] on span "Row" at bounding box center [128, 133] width 15 height 11
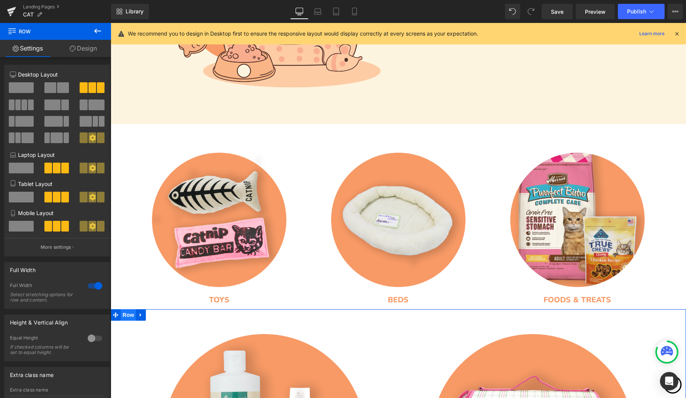
click at [128, 317] on span "Row" at bounding box center [128, 314] width 15 height 11
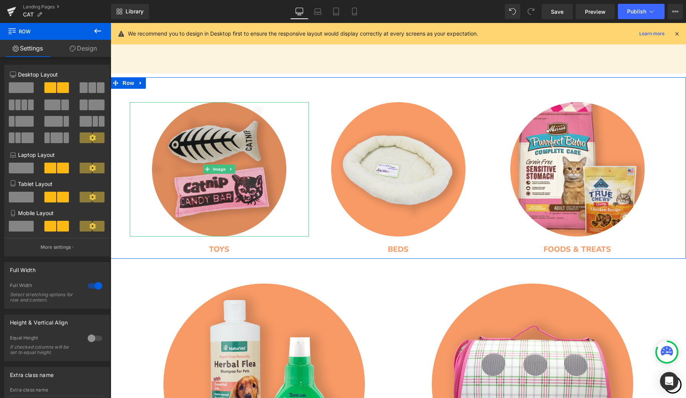
scroll to position [282, 0]
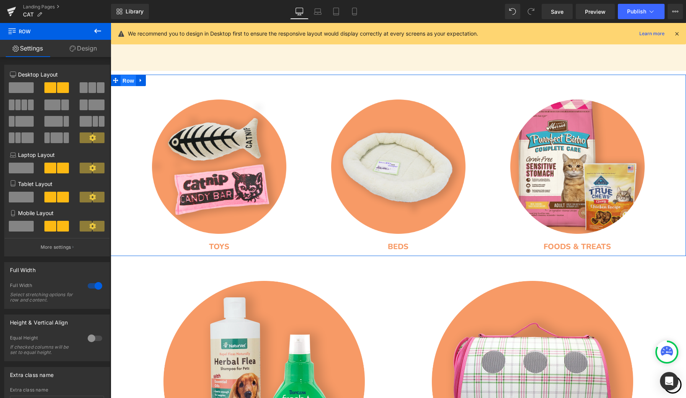
click at [127, 81] on span "Row" at bounding box center [128, 80] width 15 height 11
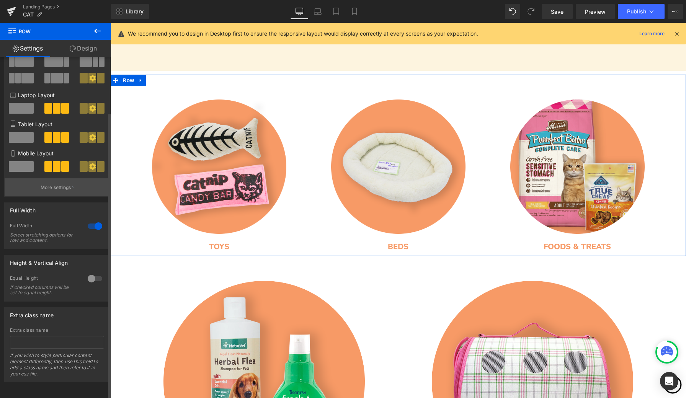
scroll to position [66, 0]
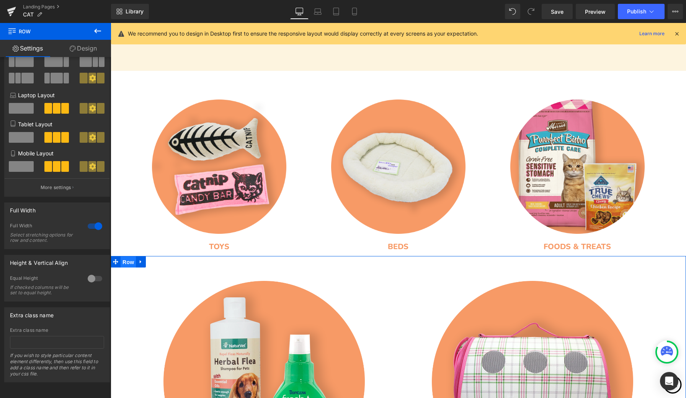
click at [129, 263] on span "Row" at bounding box center [128, 261] width 15 height 11
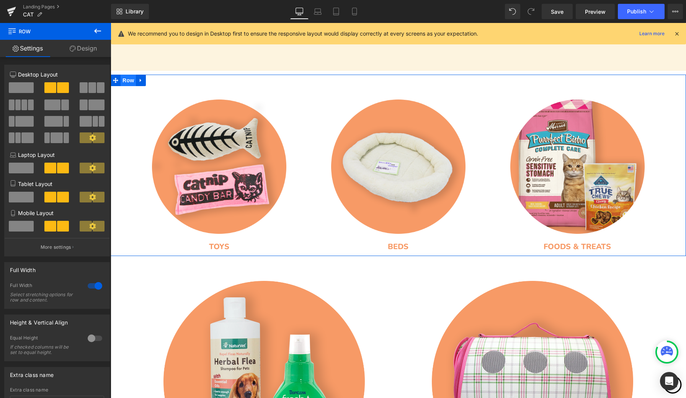
click at [129, 82] on span "Row" at bounding box center [128, 80] width 15 height 11
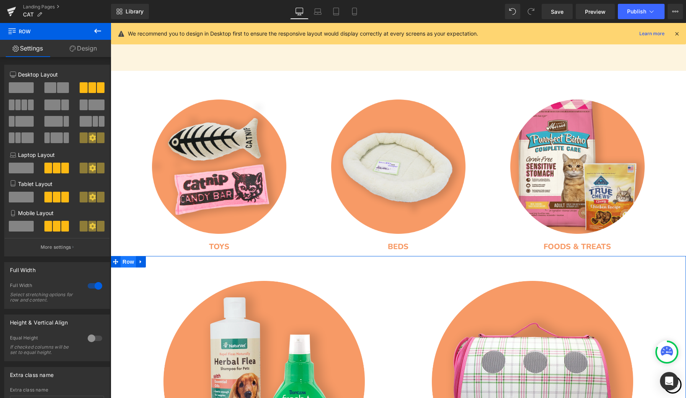
click at [129, 262] on span "Row" at bounding box center [128, 261] width 15 height 11
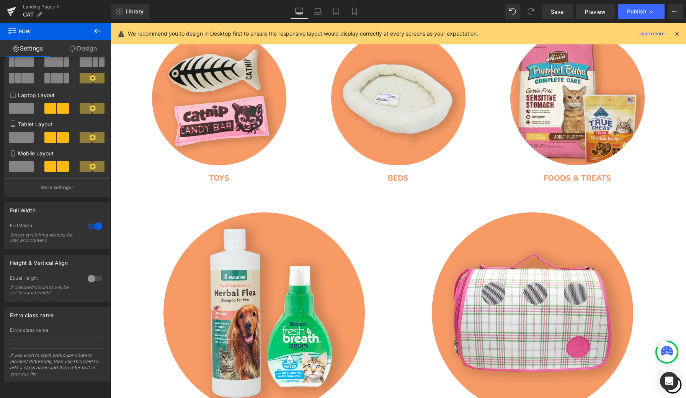
scroll to position [351, 0]
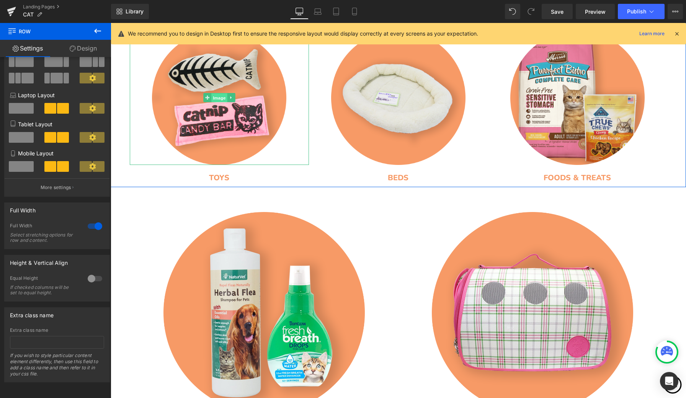
click at [218, 99] on span "Image" at bounding box center [219, 97] width 16 height 9
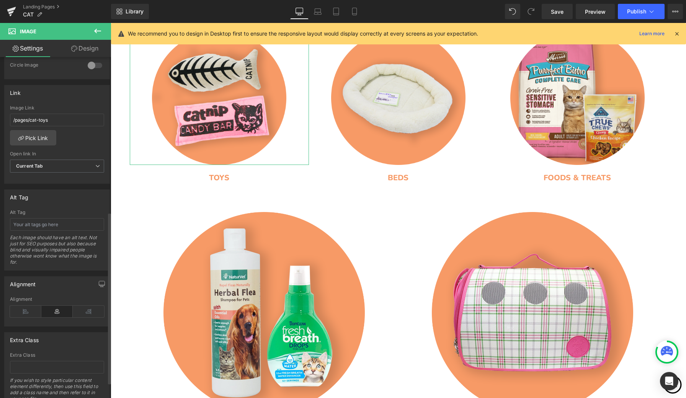
scroll to position [307, 0]
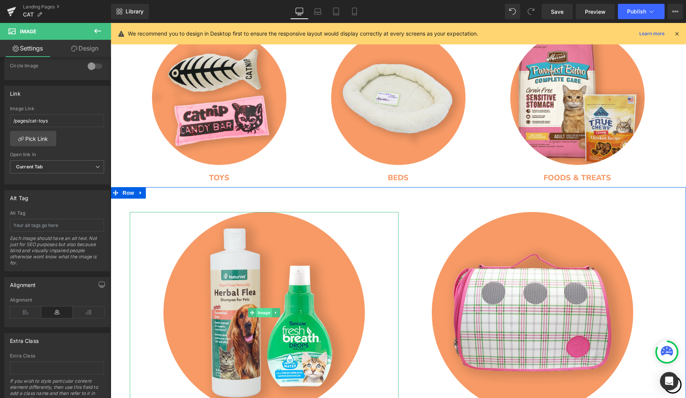
click at [260, 316] on span "Image" at bounding box center [264, 312] width 16 height 9
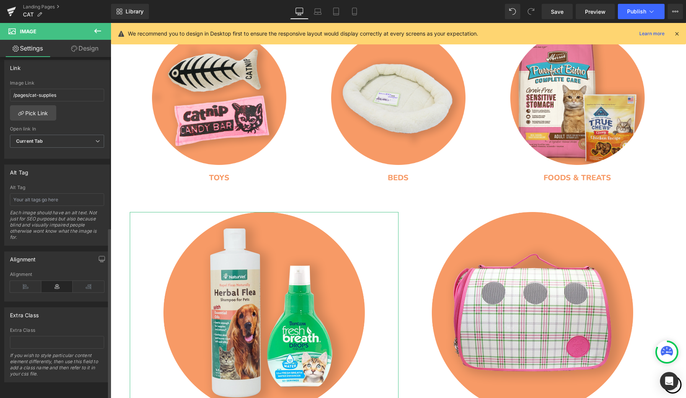
scroll to position [338, 0]
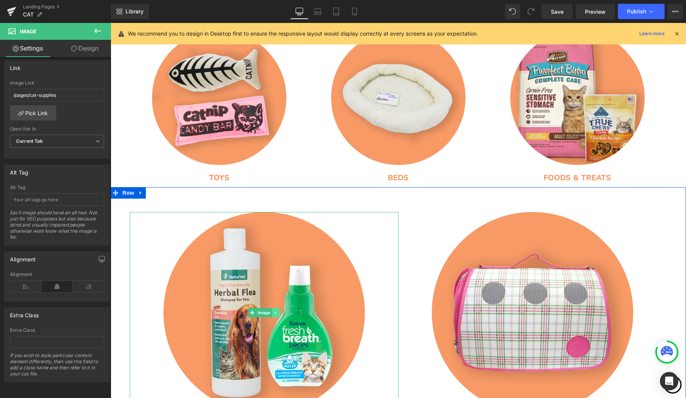
click at [277, 313] on link at bounding box center [276, 312] width 8 height 9
click at [288, 314] on icon at bounding box center [288, 312] width 4 height 5
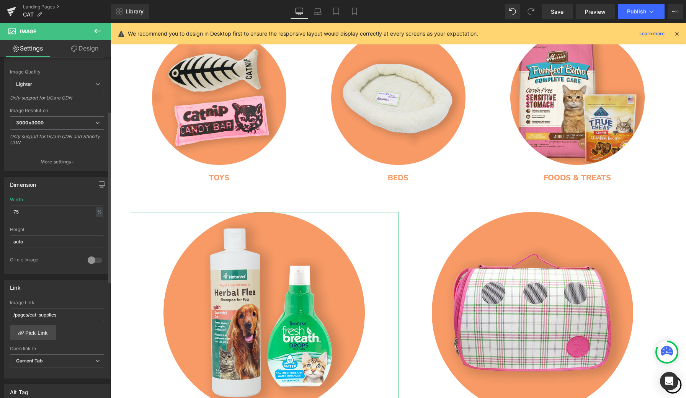
scroll to position [106, 0]
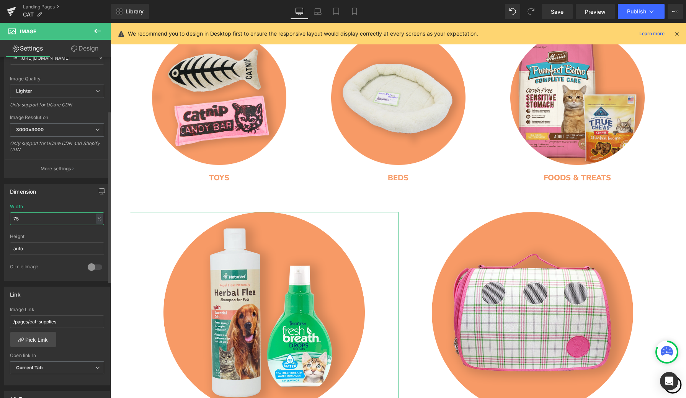
click at [46, 219] on input "75" at bounding box center [57, 218] width 94 height 13
type input "7"
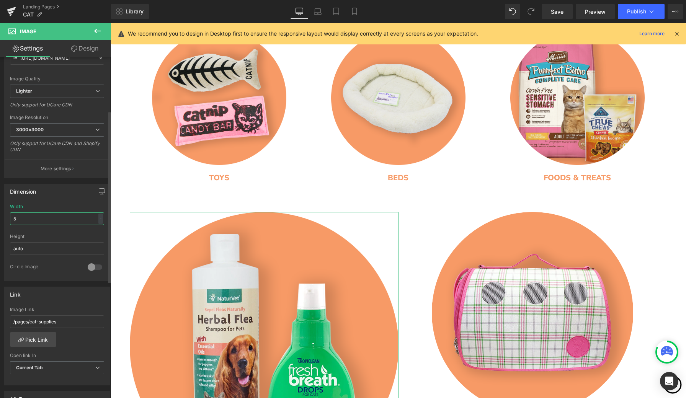
type input "50"
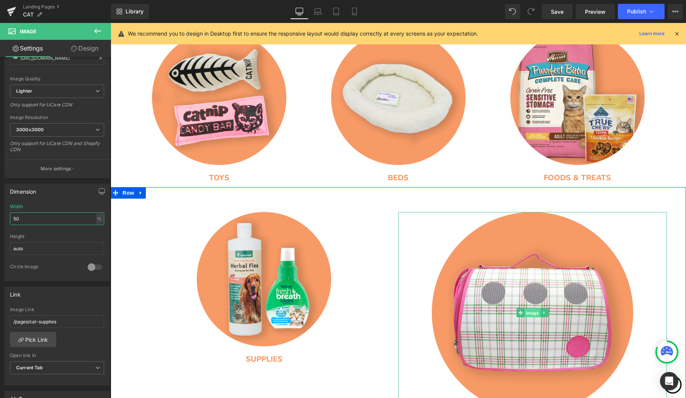
click at [530, 314] on span "Image" at bounding box center [532, 312] width 16 height 9
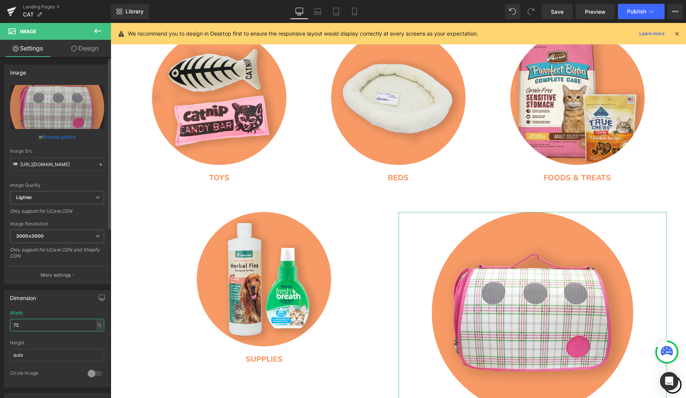
click at [40, 325] on input "75" at bounding box center [57, 325] width 94 height 13
type input "7"
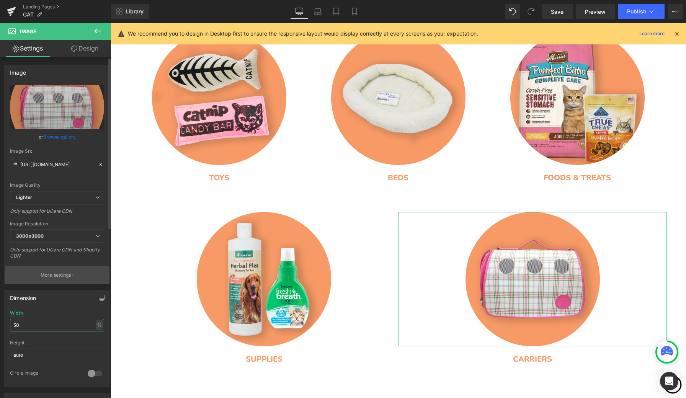
scroll to position [0, 0]
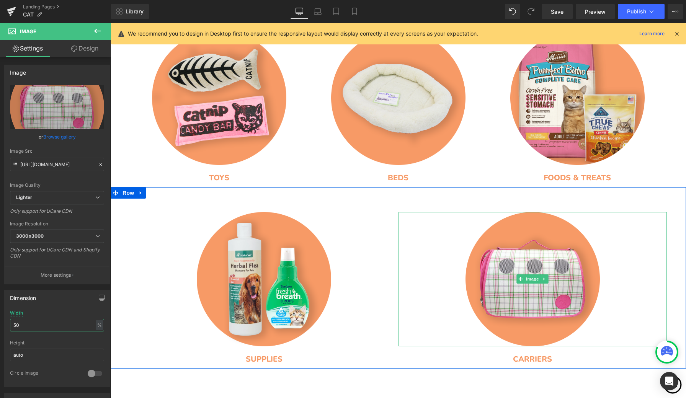
type input "50"
click at [435, 251] on link at bounding box center [532, 279] width 269 height 134
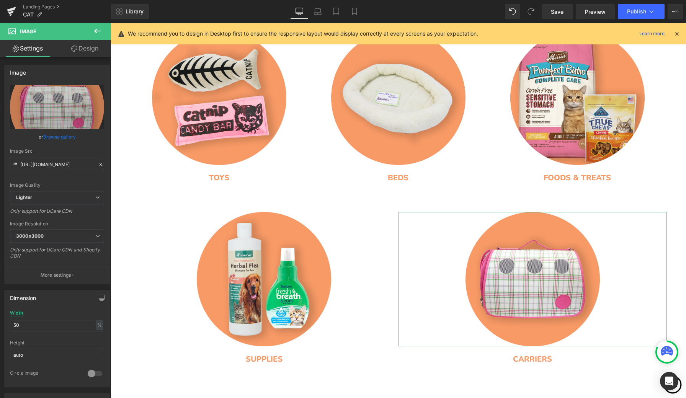
click at [83, 51] on link "Design" at bounding box center [84, 48] width 55 height 17
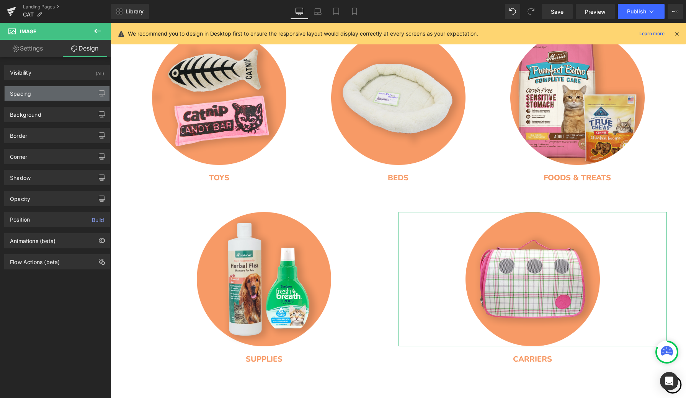
click at [53, 93] on div "Spacing" at bounding box center [57, 93] width 105 height 15
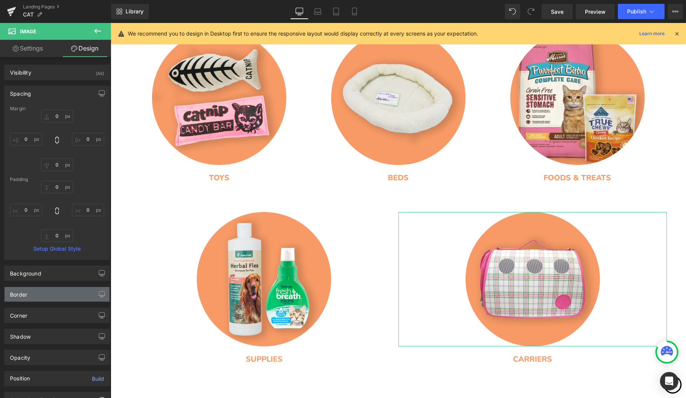
click at [55, 293] on div "Border" at bounding box center [57, 294] width 105 height 15
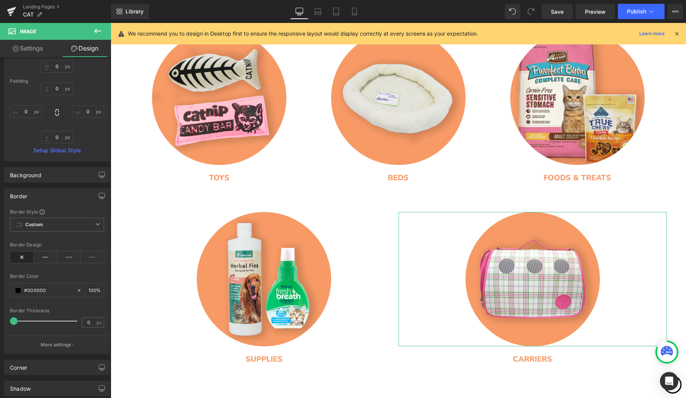
scroll to position [99, 0]
click at [41, 256] on icon at bounding box center [46, 256] width 24 height 11
click at [26, 255] on icon at bounding box center [22, 256] width 24 height 11
click at [67, 258] on icon at bounding box center [69, 256] width 24 height 11
click at [24, 260] on icon at bounding box center [22, 256] width 24 height 11
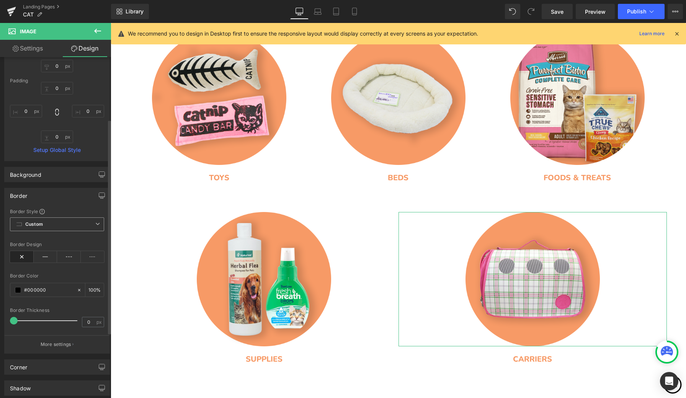
click at [95, 227] on span "Custom Setup Global Style" at bounding box center [57, 224] width 94 height 14
click at [72, 194] on div "Border" at bounding box center [57, 195] width 105 height 15
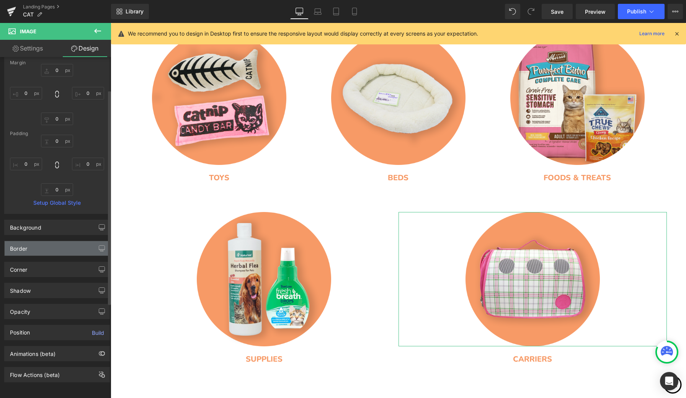
scroll to position [52, 0]
click at [50, 241] on div "Border" at bounding box center [57, 248] width 105 height 15
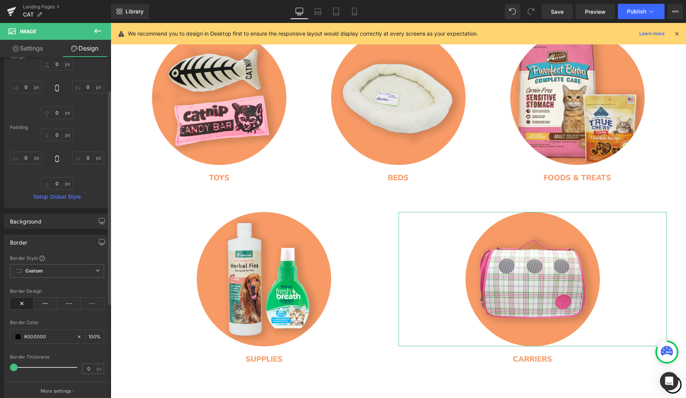
click at [58, 242] on div "Border" at bounding box center [57, 242] width 105 height 15
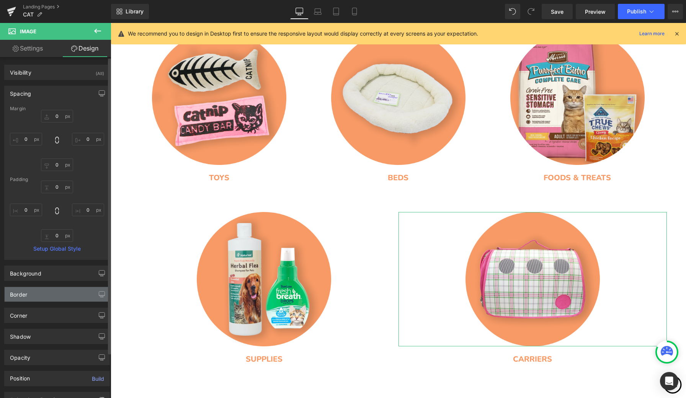
scroll to position [0, 0]
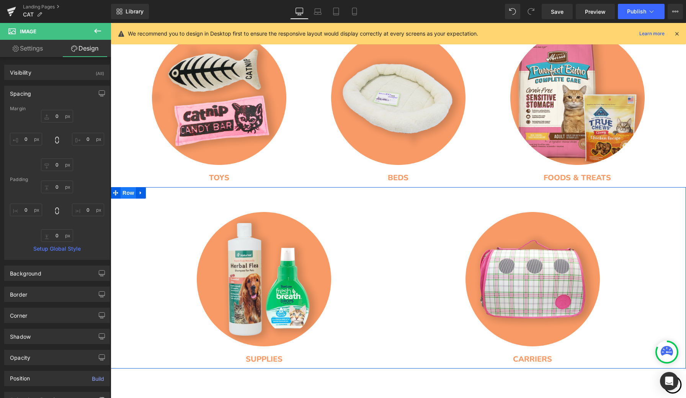
click at [126, 192] on span "Row" at bounding box center [128, 192] width 15 height 11
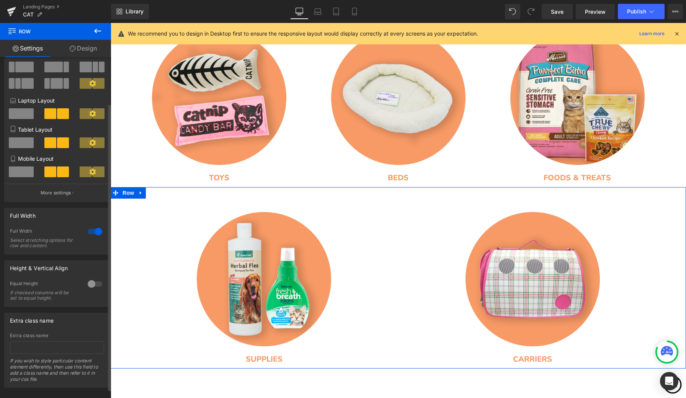
scroll to position [53, 0]
click at [88, 287] on div at bounding box center [95, 285] width 18 height 12
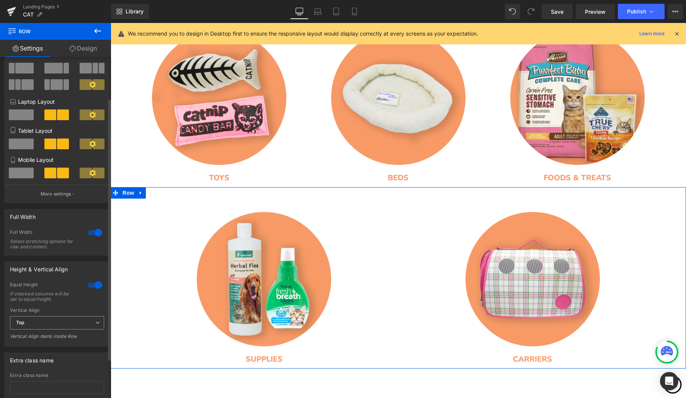
click at [91, 323] on span "Top" at bounding box center [57, 322] width 94 height 13
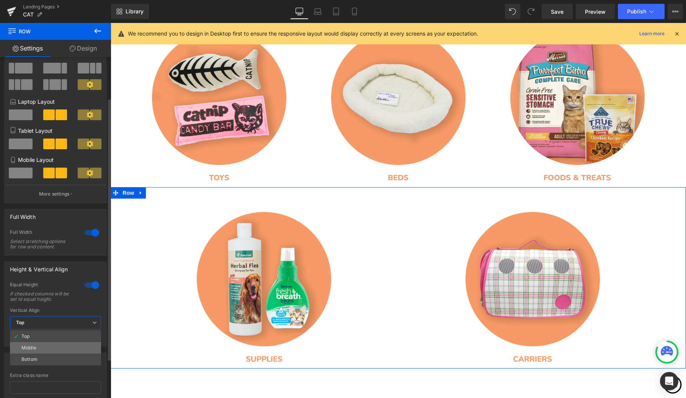
click at [85, 346] on li "Middle" at bounding box center [55, 347] width 91 height 11
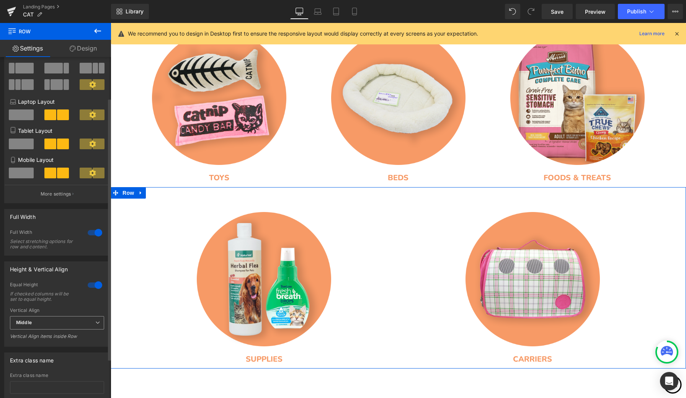
click at [85, 326] on span "Middle" at bounding box center [57, 322] width 94 height 13
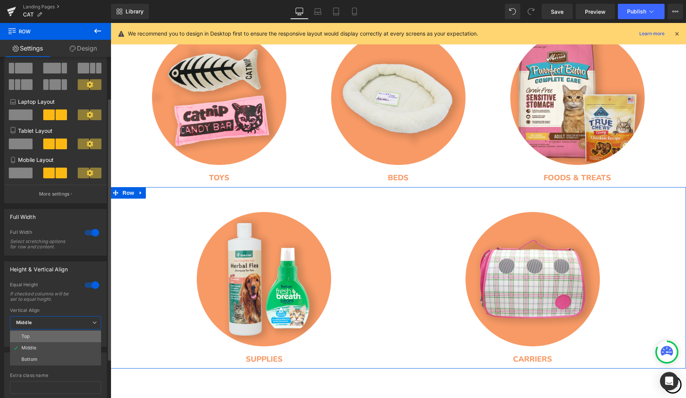
click at [72, 336] on li "Top" at bounding box center [55, 336] width 91 height 11
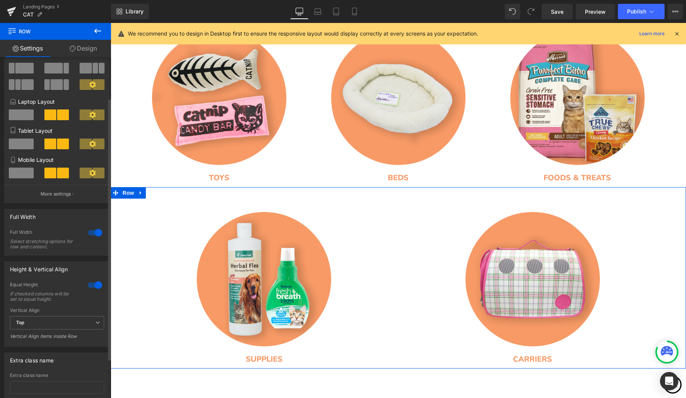
click at [94, 287] on div at bounding box center [95, 285] width 18 height 12
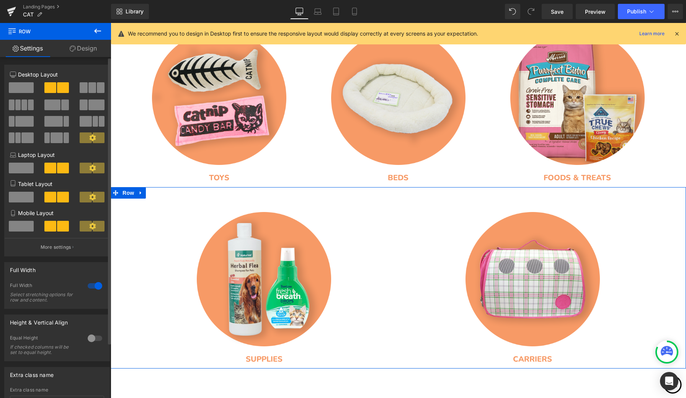
scroll to position [0, 0]
click at [85, 49] on link "Design" at bounding box center [82, 48] width 55 height 17
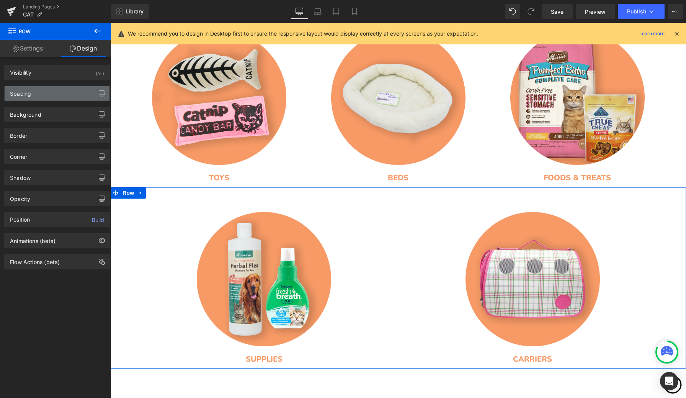
click at [55, 95] on div "Spacing" at bounding box center [57, 93] width 105 height 15
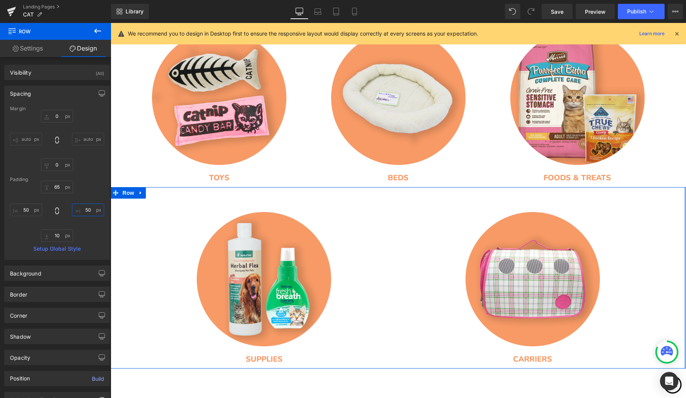
click at [89, 210] on input "50" at bounding box center [88, 210] width 32 height 13
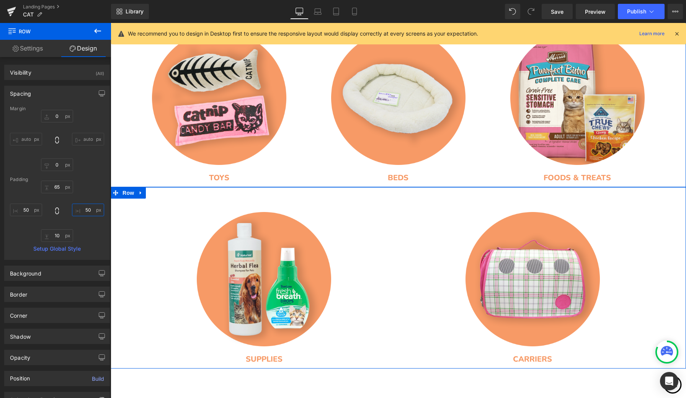
type input "5"
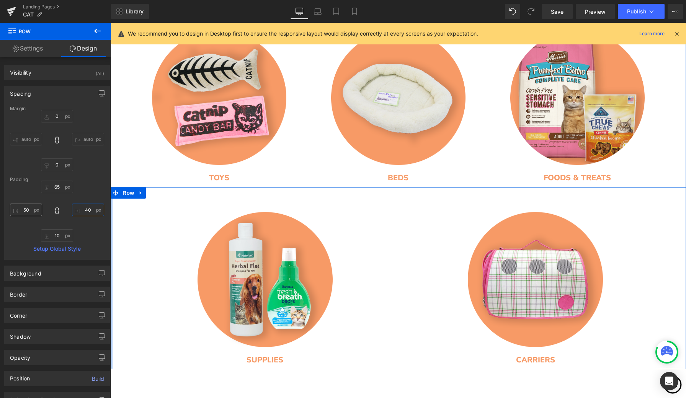
type input "40"
click at [29, 212] on input "50" at bounding box center [26, 210] width 32 height 13
click at [26, 211] on input "50" at bounding box center [26, 210] width 32 height 13
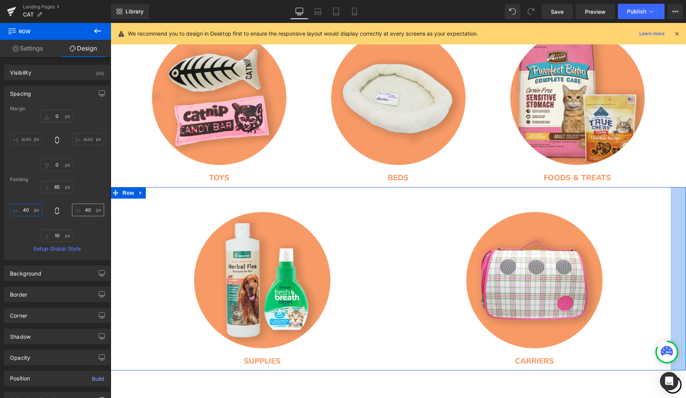
type input "40"
click at [89, 210] on input "40" at bounding box center [88, 210] width 32 height 13
type input "4"
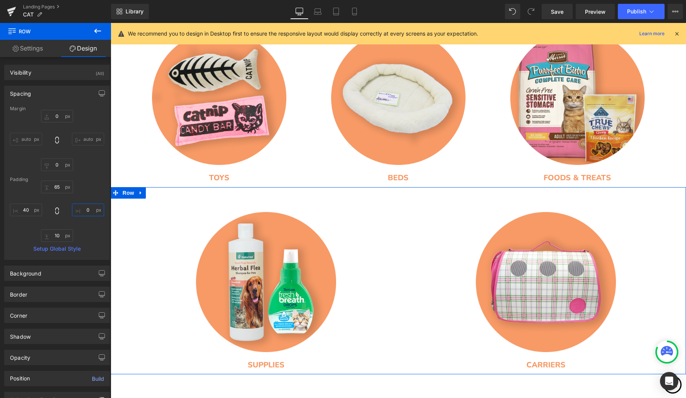
type input "3"
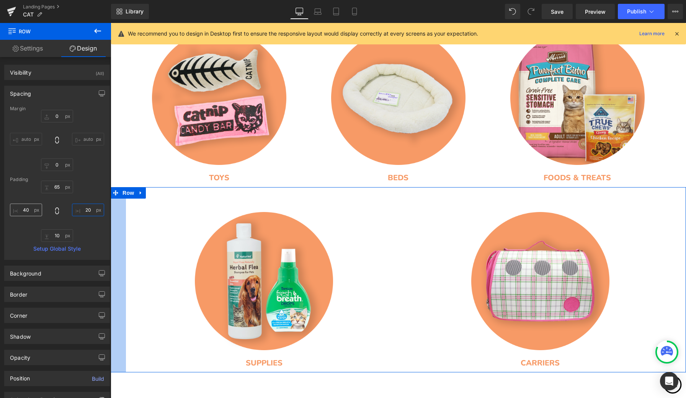
type input "20"
click at [28, 212] on input "40" at bounding box center [26, 210] width 32 height 13
click at [26, 212] on input "40" at bounding box center [26, 210] width 32 height 13
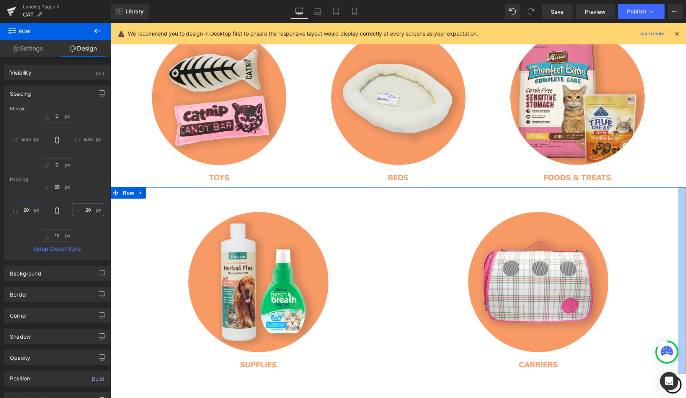
type input "20"
click at [86, 209] on input "20" at bounding box center [88, 210] width 32 height 13
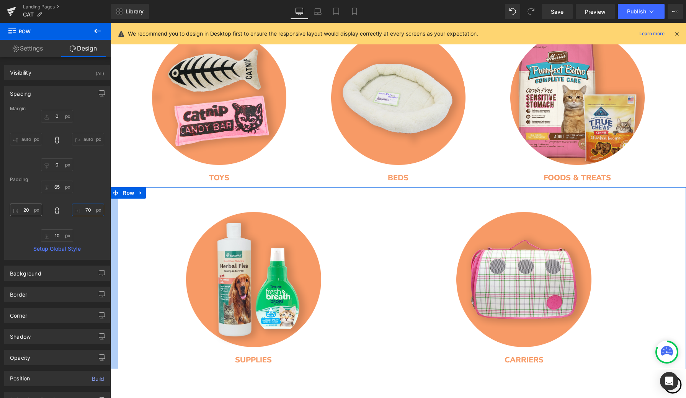
type input "70"
click at [28, 211] on input "20" at bounding box center [26, 210] width 32 height 13
click at [25, 210] on input "20" at bounding box center [26, 210] width 32 height 13
click at [28, 211] on input "20" at bounding box center [26, 210] width 32 height 13
type input "2"
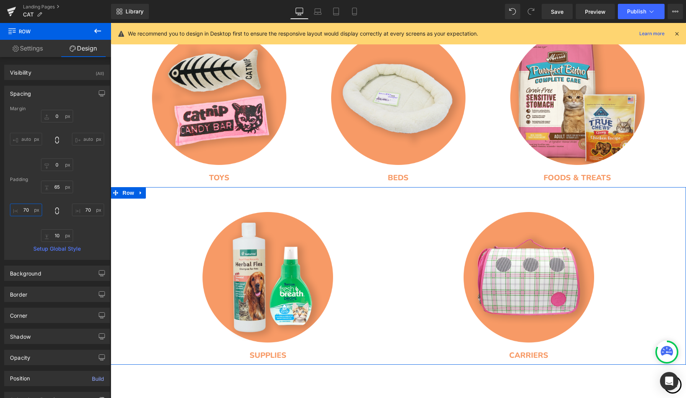
type input "70"
click at [89, 184] on div "65px 65 70 70 10px 10 70 70" at bounding box center [57, 211] width 94 height 61
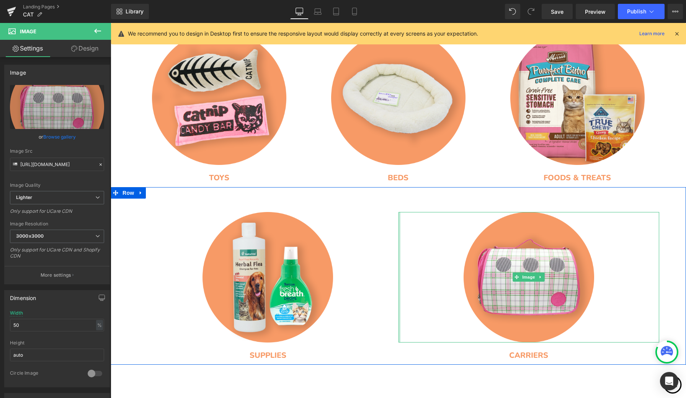
drag, startPoint x: 397, startPoint y: 272, endPoint x: 367, endPoint y: 271, distance: 30.3
click at [367, 271] on div "Image SUPPLIES Heading Image CARRIERS Heading Row 65px 70px 70px" at bounding box center [398, 276] width 575 height 178
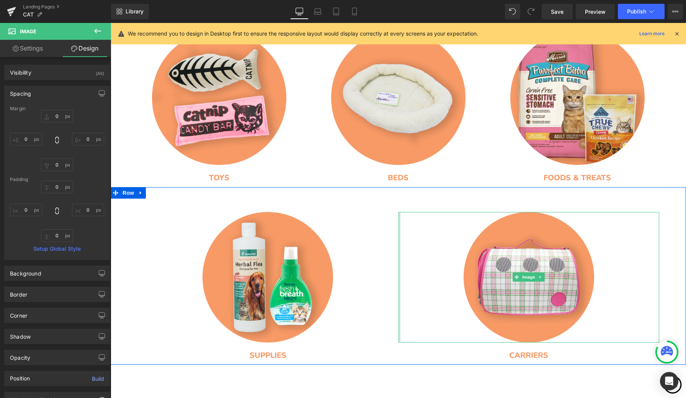
type input "0px"
drag, startPoint x: 397, startPoint y: 281, endPoint x: 388, endPoint y: 281, distance: 8.8
click at [388, 281] on div "Image SUPPLIES Heading Image CARRIERS Heading Row 65px 70px 70px" at bounding box center [398, 276] width 575 height 178
click at [398, 288] on div at bounding box center [399, 277] width 2 height 130
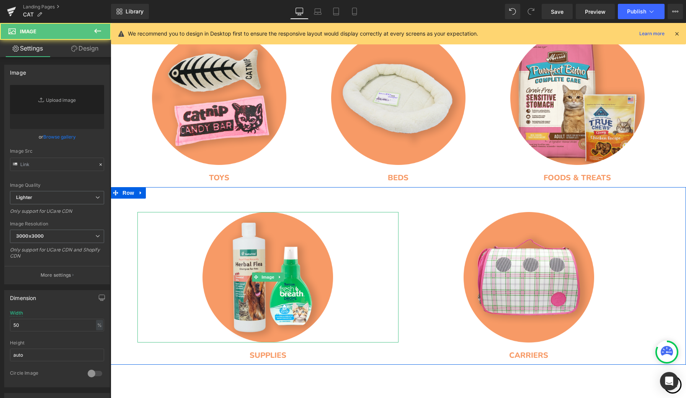
type input "https://ucarecdn.com/d13ad16c-950e-4cd4-a0f0-88afb7879721/-/format/auto/-/previ…"
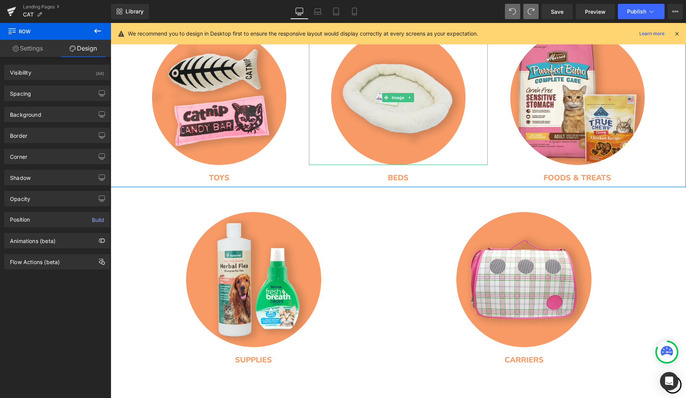
type input "0"
type input "65"
type input "70"
type input "10"
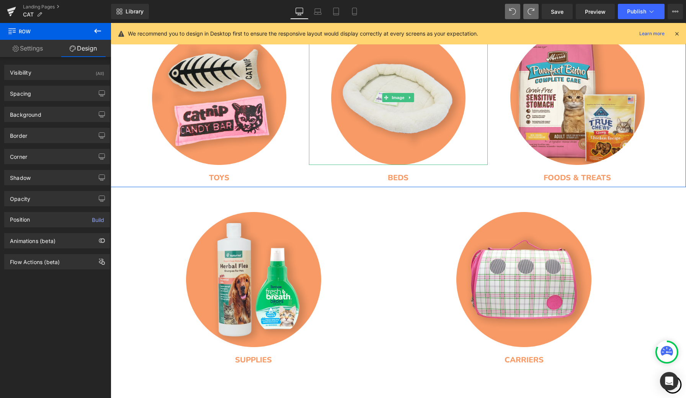
type input "70"
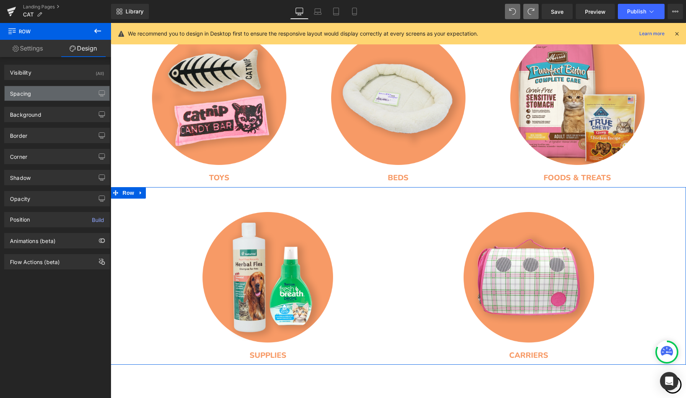
click at [53, 98] on div "Spacing" at bounding box center [57, 93] width 105 height 15
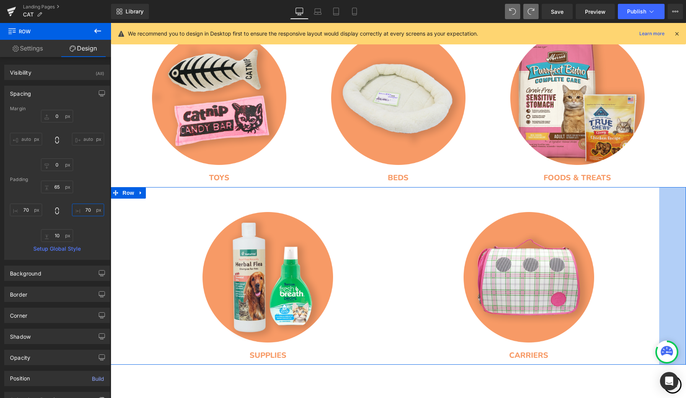
click at [87, 212] on input "70" at bounding box center [88, 210] width 32 height 13
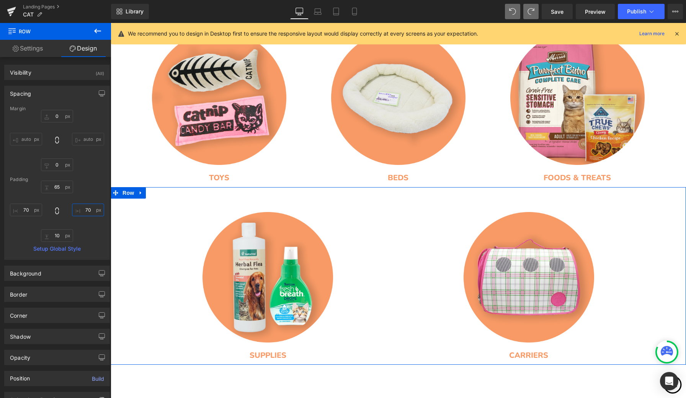
click at [86, 210] on input "70" at bounding box center [88, 210] width 32 height 13
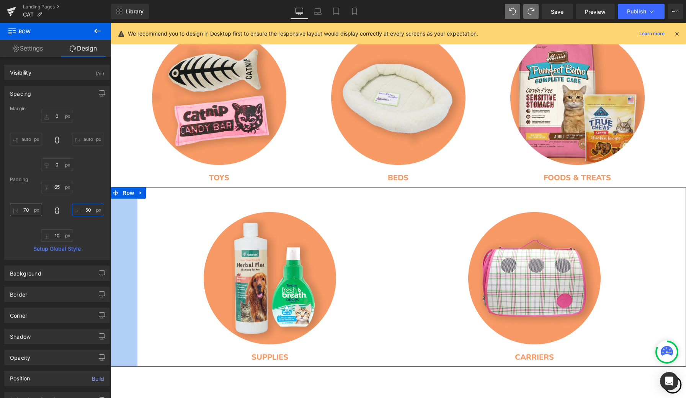
type input "50"
click at [27, 209] on input "70" at bounding box center [26, 210] width 32 height 13
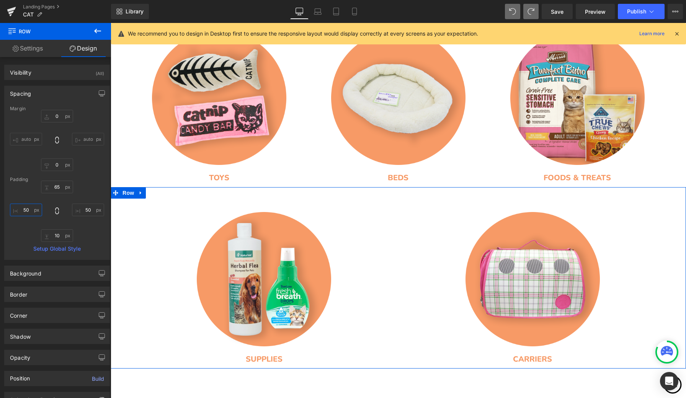
type input "50"
click at [93, 177] on div "Padding" at bounding box center [57, 179] width 94 height 5
click at [59, 94] on div "Spacing" at bounding box center [57, 93] width 105 height 15
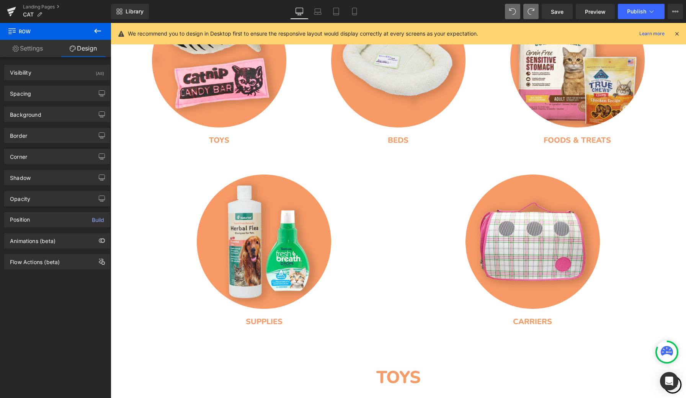
scroll to position [378, 0]
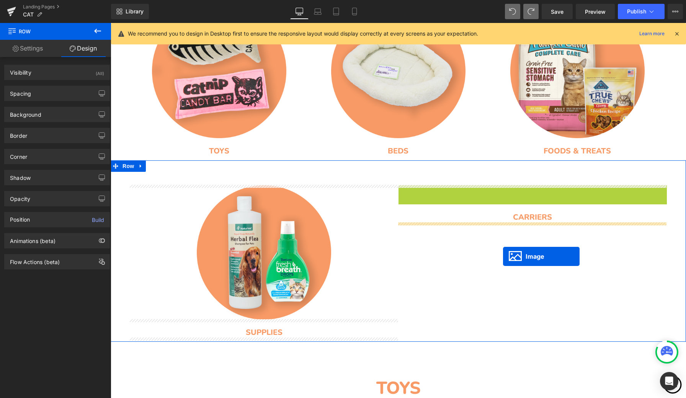
drag, startPoint x: 519, startPoint y: 252, endPoint x: 503, endPoint y: 256, distance: 17.1
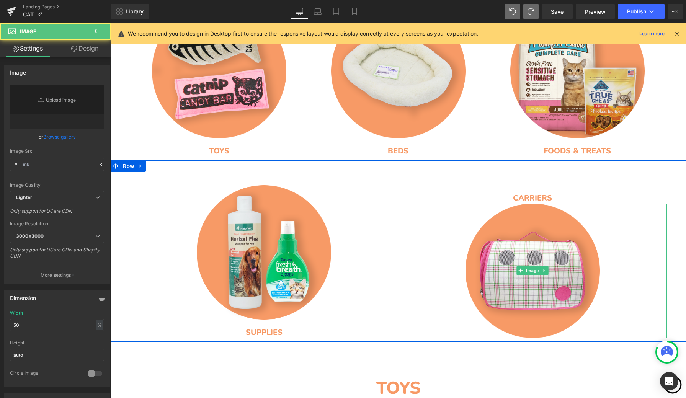
type input "https://ucarecdn.com/384eda97-2ba8-47a1-ac2b-417b72375543/-/format/auto/-/previ…"
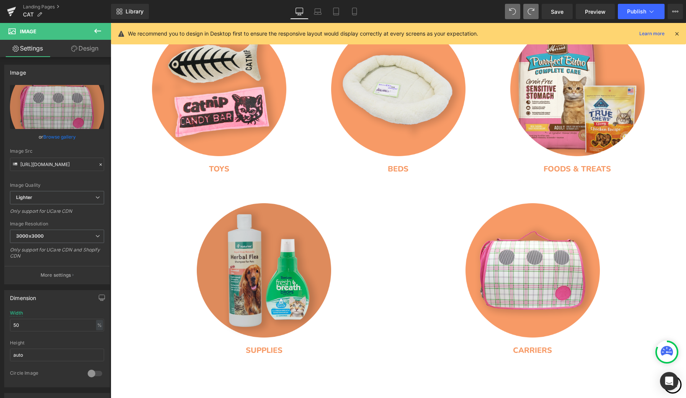
scroll to position [359, 0]
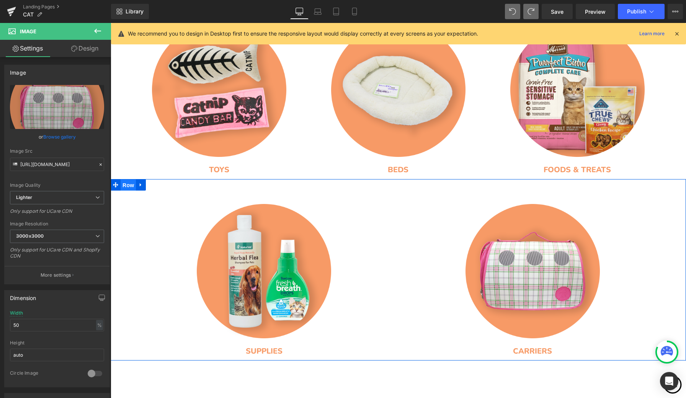
click at [128, 184] on span "Row" at bounding box center [128, 184] width 15 height 11
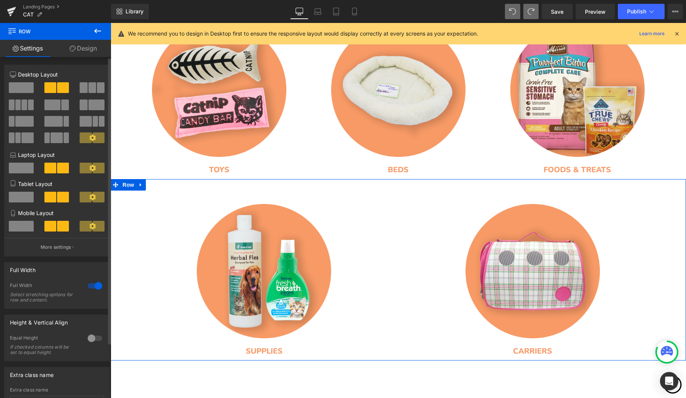
click at [94, 288] on div at bounding box center [95, 286] width 18 height 12
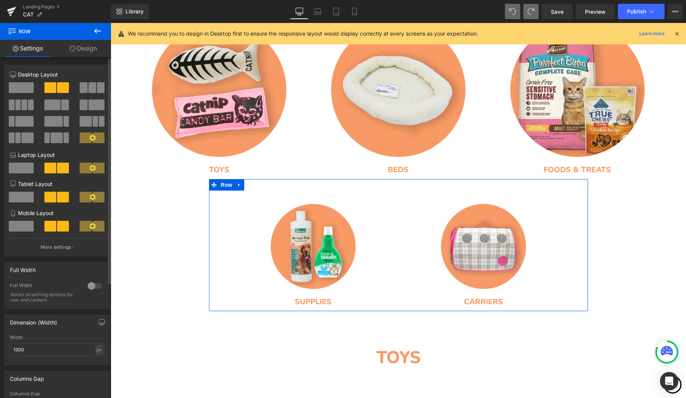
click at [90, 287] on div at bounding box center [95, 286] width 18 height 12
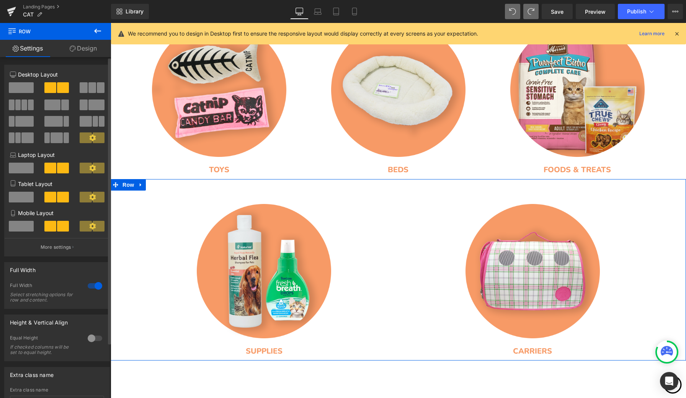
click at [90, 287] on div at bounding box center [95, 286] width 18 height 12
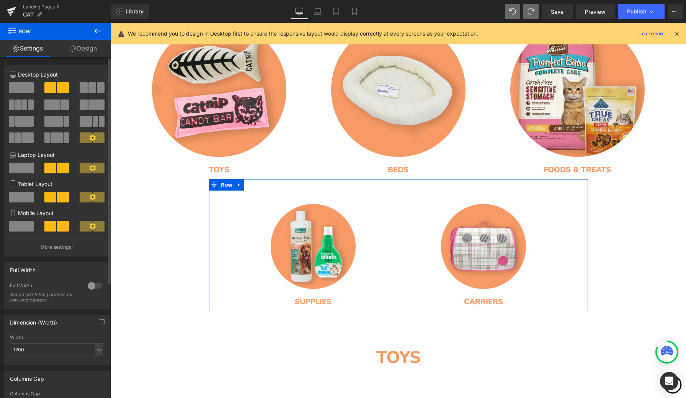
click at [90, 287] on div at bounding box center [95, 286] width 18 height 12
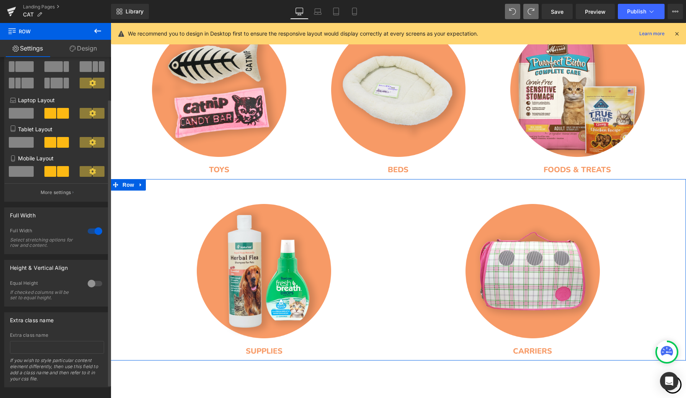
scroll to position [59, 0]
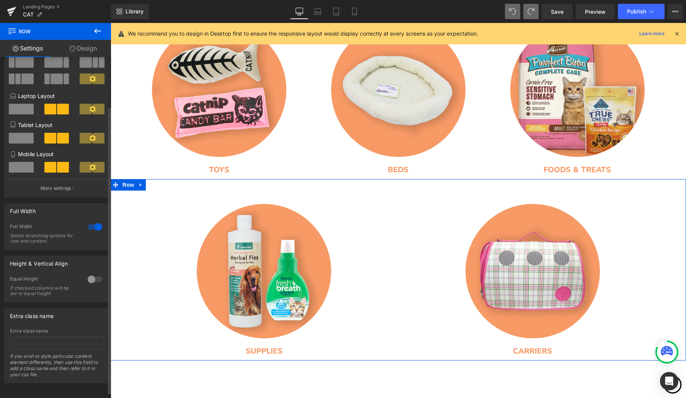
click at [88, 281] on div at bounding box center [95, 279] width 18 height 12
click at [94, 279] on div at bounding box center [95, 279] width 18 height 12
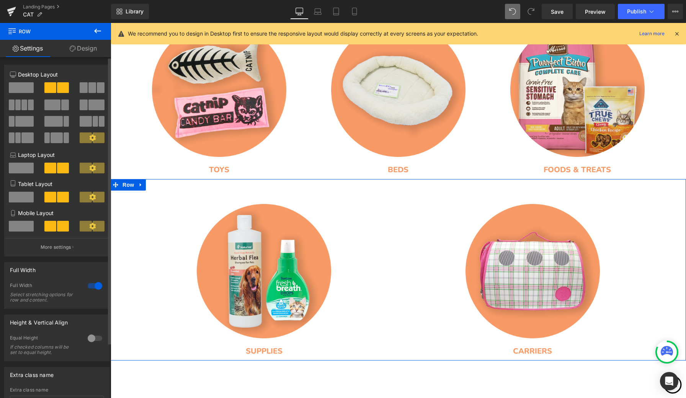
scroll to position [0, 0]
click at [67, 248] on p "More settings" at bounding box center [56, 247] width 31 height 7
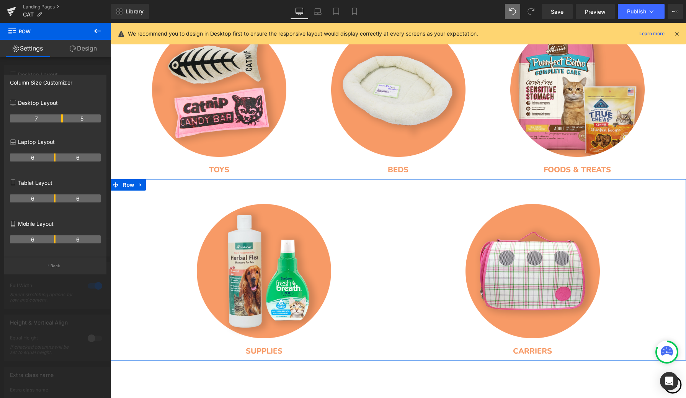
drag, startPoint x: 53, startPoint y: 118, endPoint x: 58, endPoint y: 120, distance: 5.2
drag, startPoint x: 58, startPoint y: 120, endPoint x: 52, endPoint y: 119, distance: 6.2
click at [55, 266] on p "Back" at bounding box center [56, 266] width 10 height 6
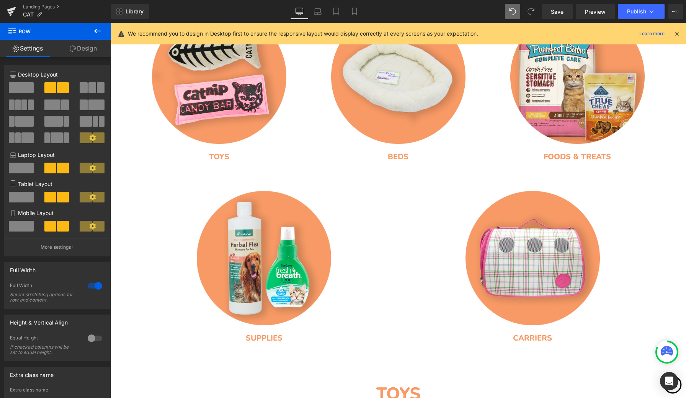
scroll to position [375, 0]
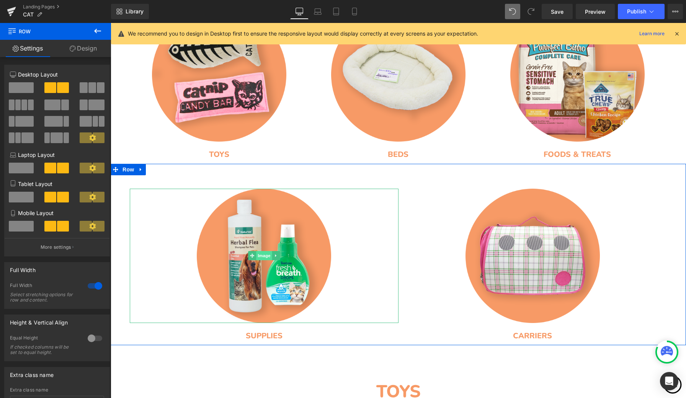
click at [260, 257] on span "Image" at bounding box center [264, 255] width 16 height 9
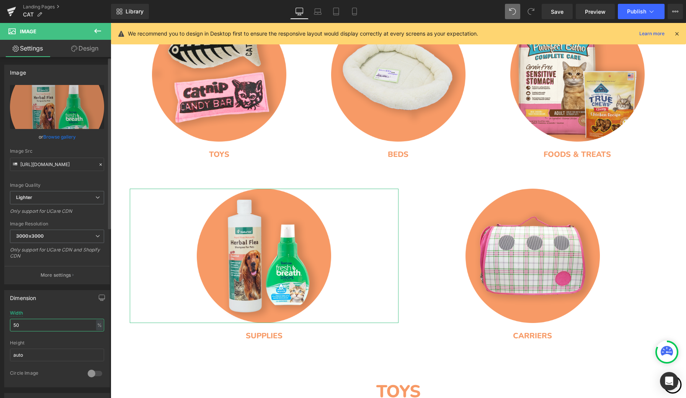
click at [40, 326] on input "50" at bounding box center [57, 325] width 94 height 13
click at [17, 324] on input "50" at bounding box center [57, 325] width 94 height 13
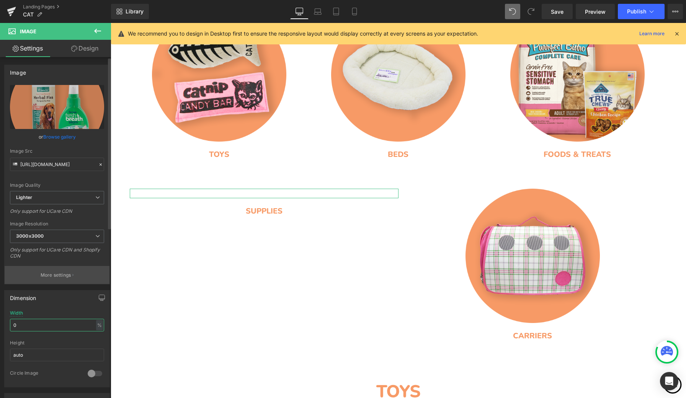
type input "60"
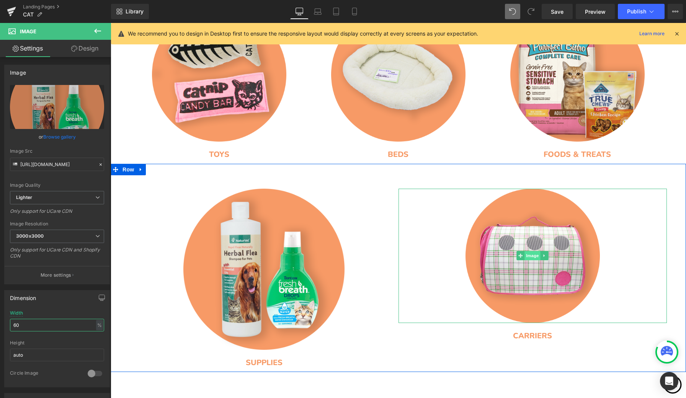
click at [531, 256] on span "Image" at bounding box center [532, 255] width 16 height 9
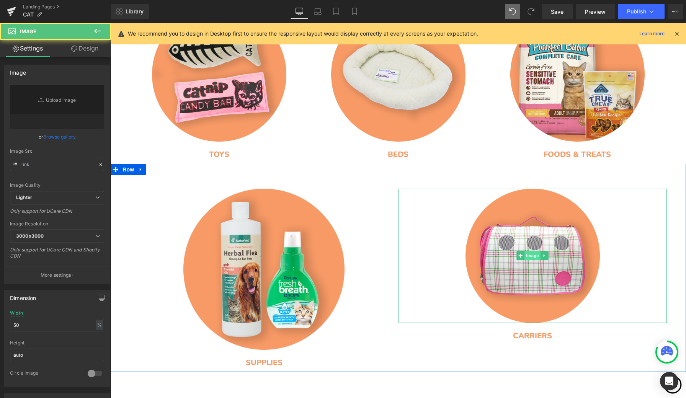
type input "https://ucarecdn.com/384eda97-2ba8-47a1-ac2b-417b72375543/-/format/auto/-/previ…"
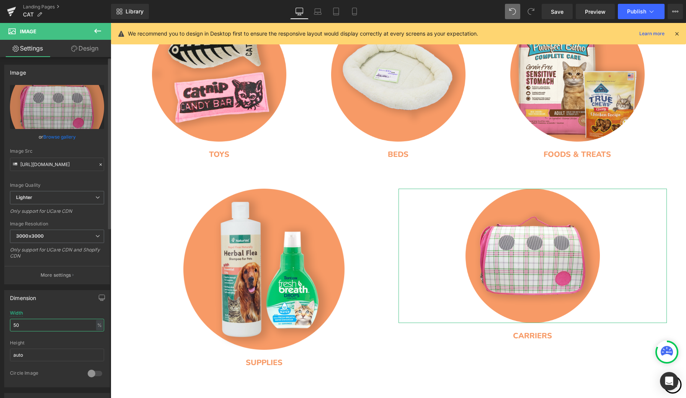
click at [17, 325] on input "50" at bounding box center [57, 325] width 94 height 13
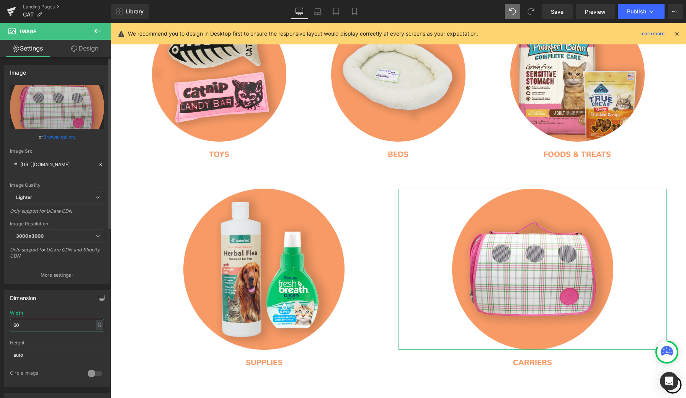
click at [21, 324] on input "60" at bounding box center [57, 325] width 94 height 13
type input "6"
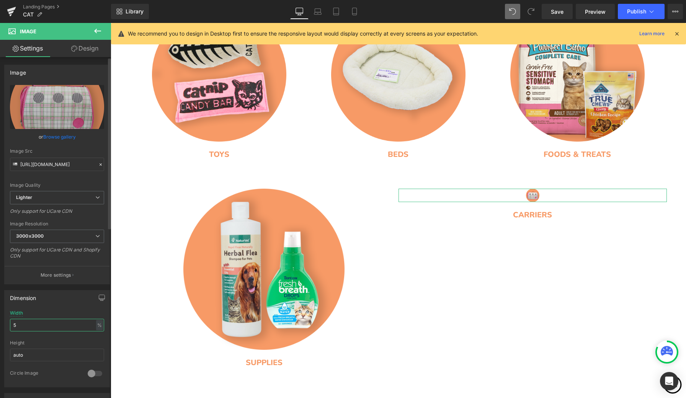
type input "59"
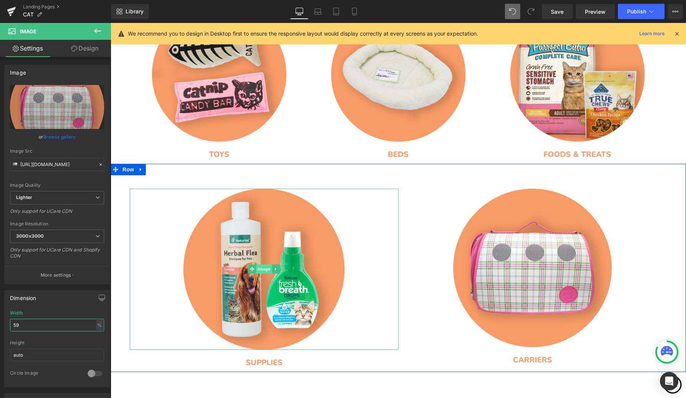
click at [258, 271] on span "Image" at bounding box center [264, 268] width 16 height 9
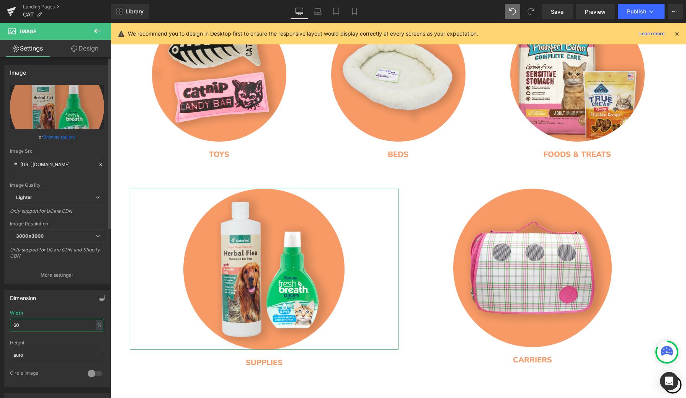
click at [50, 323] on input "60" at bounding box center [57, 325] width 94 height 13
type input "6"
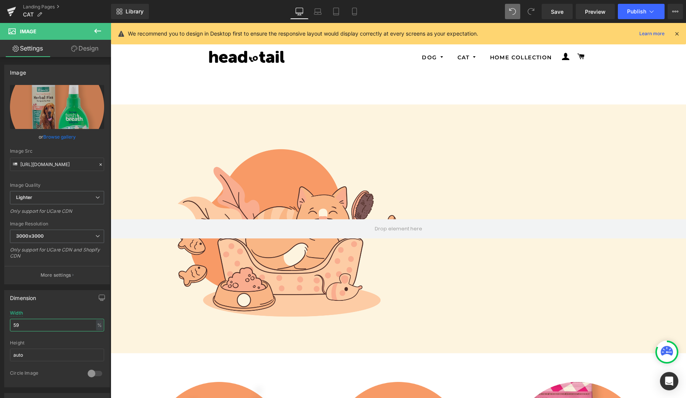
scroll to position [0, 0]
type input "59"
click at [559, 13] on span "Save" at bounding box center [557, 12] width 13 height 8
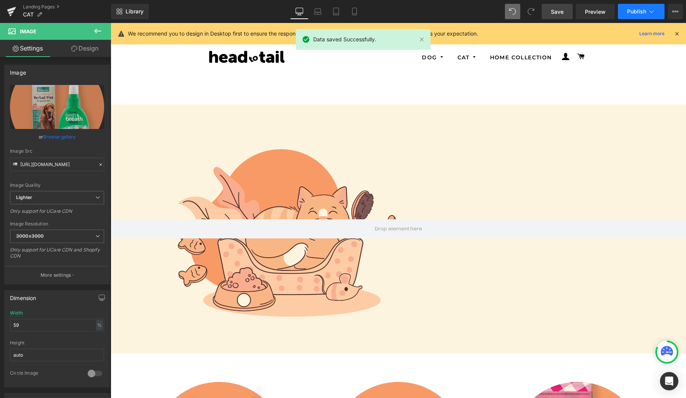
click at [637, 13] on span "Publish" at bounding box center [636, 11] width 19 height 6
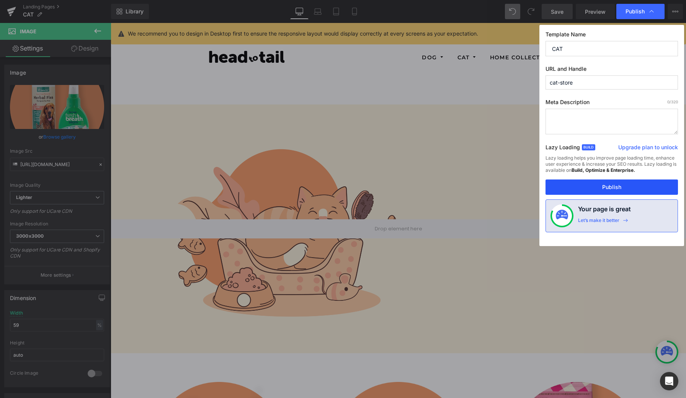
click at [602, 189] on button "Publish" at bounding box center [611, 186] width 132 height 15
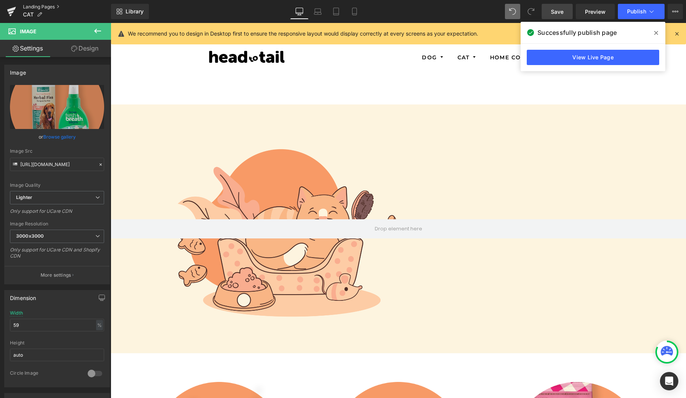
click at [47, 7] on link "Landing Pages" at bounding box center [67, 7] width 88 height 6
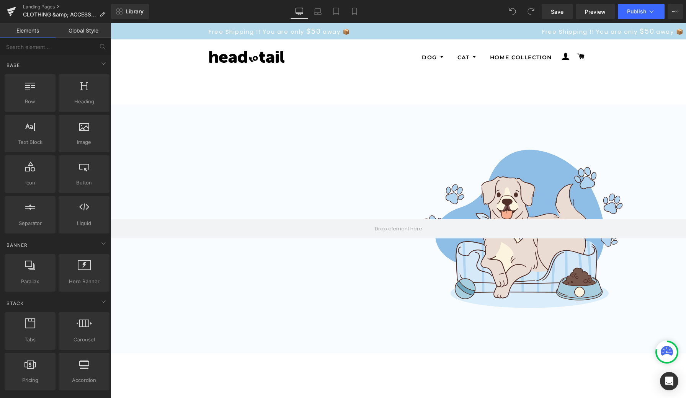
click at [88, 34] on link "Global Style" at bounding box center [82, 30] width 55 height 15
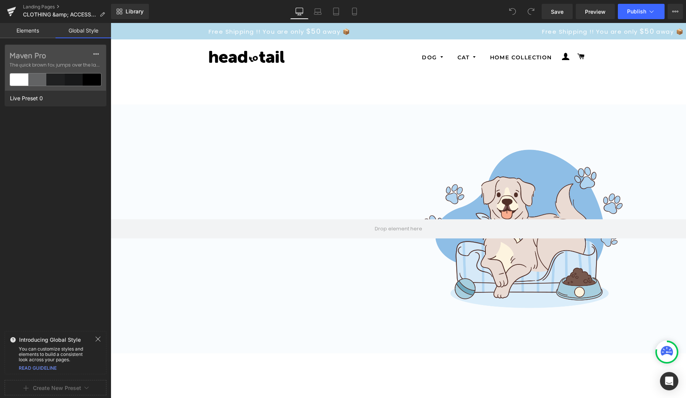
click at [30, 33] on link "Elements" at bounding box center [27, 30] width 55 height 15
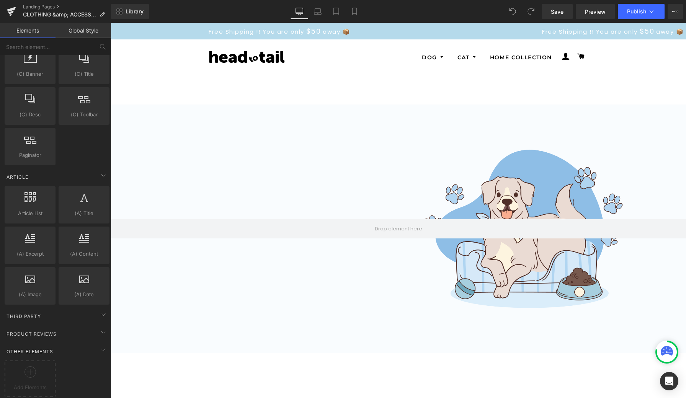
scroll to position [1224, 0]
click at [101, 329] on icon at bounding box center [103, 332] width 9 height 9
click at [99, 328] on icon at bounding box center [103, 332] width 9 height 9
click at [57, 330] on span "Product Reviews" at bounding box center [32, 333] width 52 height 7
click at [53, 330] on span "Product Reviews" at bounding box center [32, 333] width 52 height 7
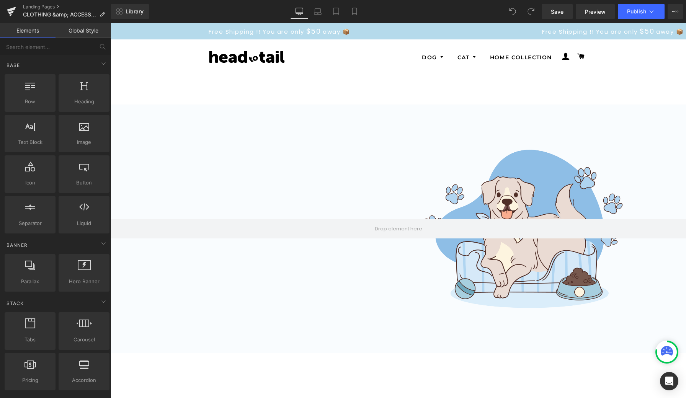
scroll to position [0, 0]
click at [675, 11] on icon at bounding box center [675, 11] width 6 height 6
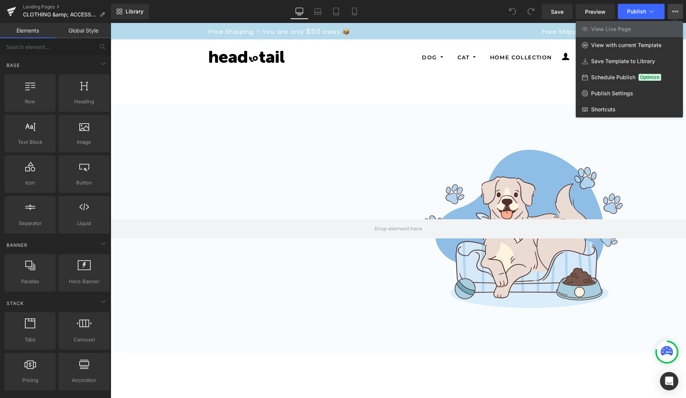
click at [357, 80] on div at bounding box center [398, 210] width 575 height 375
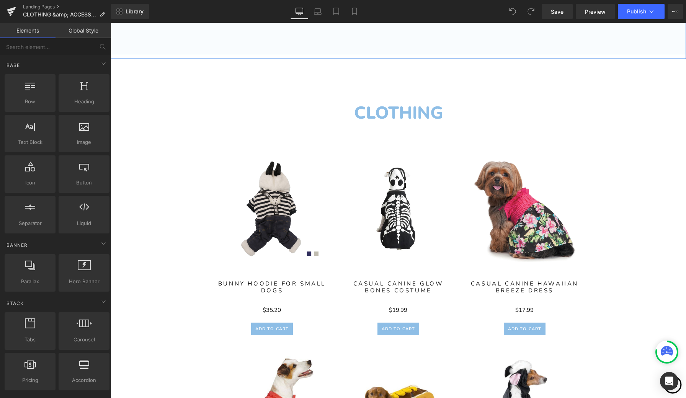
scroll to position [300, 0]
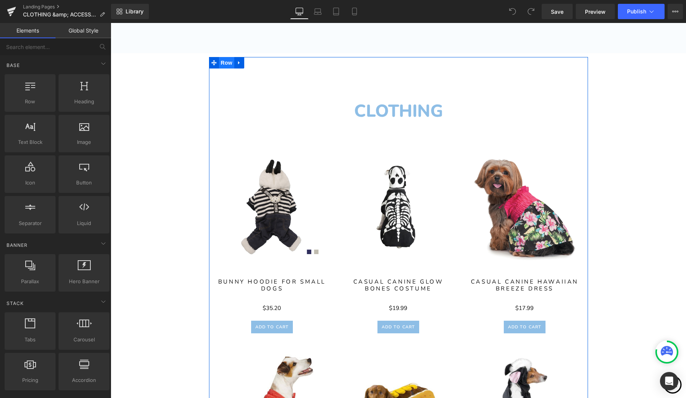
click at [222, 64] on span "Row" at bounding box center [226, 62] width 15 height 11
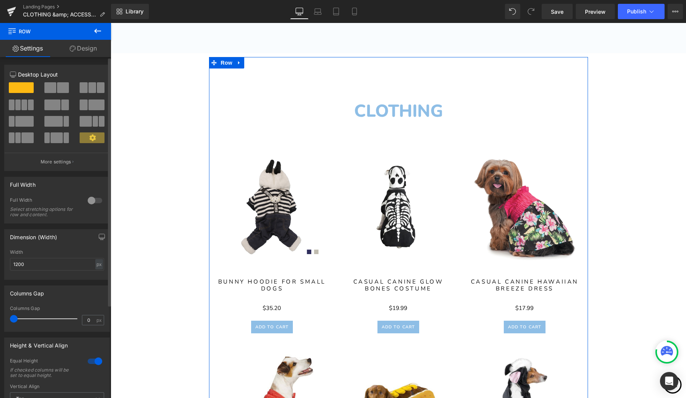
scroll to position [0, 0]
click at [60, 165] on p "More settings" at bounding box center [56, 161] width 31 height 7
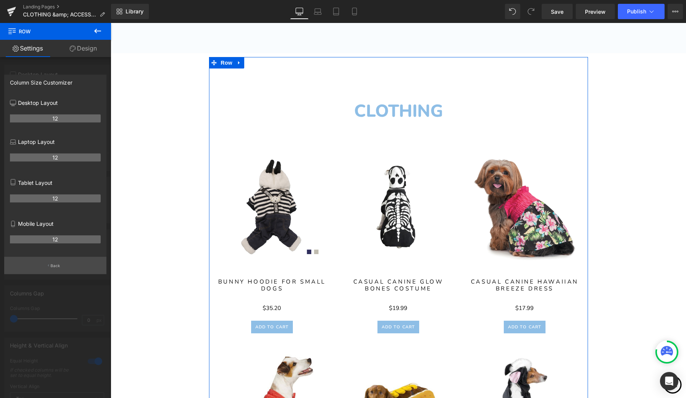
click at [59, 270] on button "Back" at bounding box center [55, 265] width 102 height 17
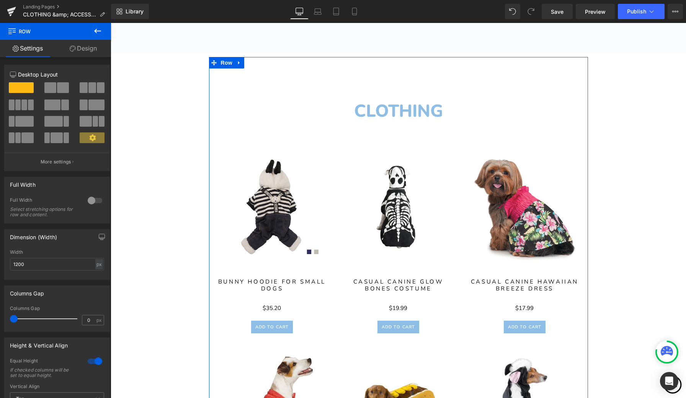
click at [95, 51] on link "Design" at bounding box center [82, 48] width 55 height 17
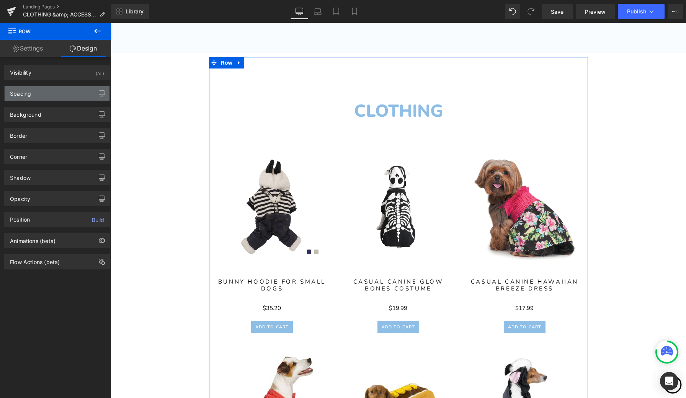
click at [58, 96] on div "Spacing" at bounding box center [57, 93] width 105 height 15
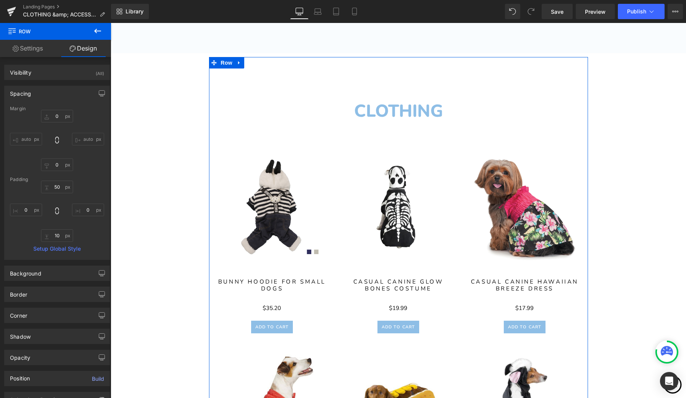
click at [55, 93] on div "Spacing" at bounding box center [57, 93] width 105 height 15
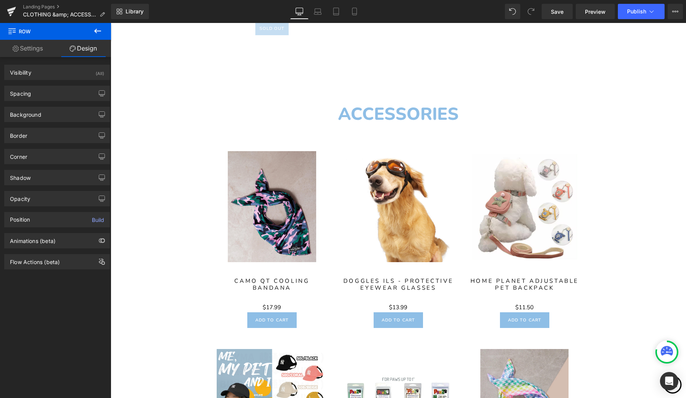
scroll to position [2230, 0]
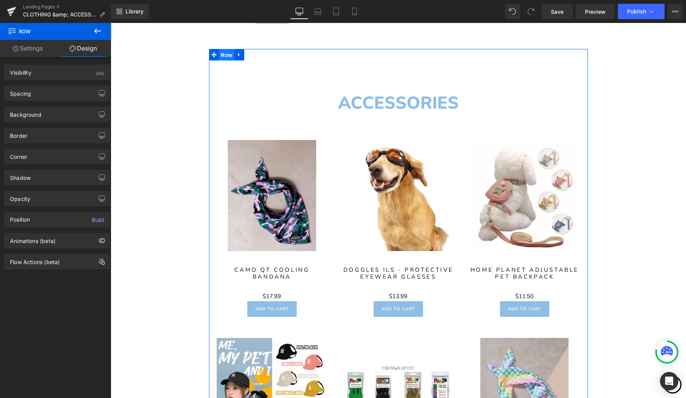
click at [228, 54] on span "Row" at bounding box center [226, 54] width 15 height 11
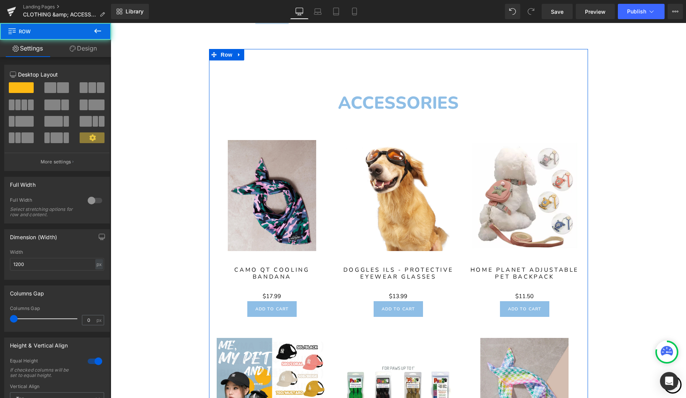
click at [82, 49] on link "Design" at bounding box center [82, 48] width 55 height 17
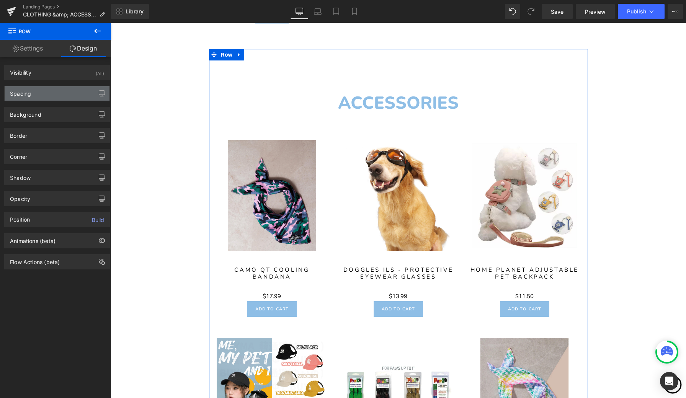
click at [38, 98] on div "Spacing" at bounding box center [57, 93] width 105 height 15
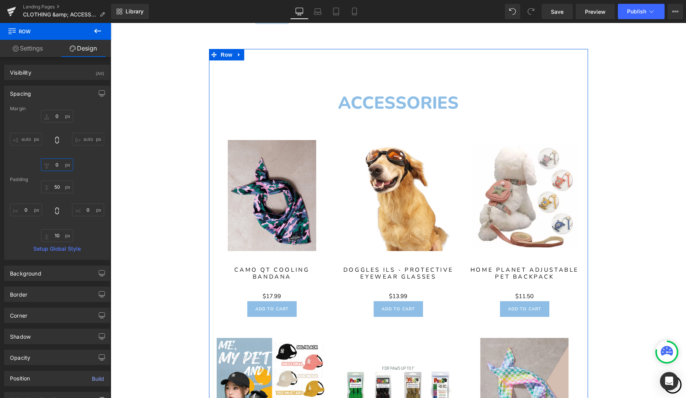
click at [57, 165] on input "0" at bounding box center [57, 164] width 32 height 13
type input "50"
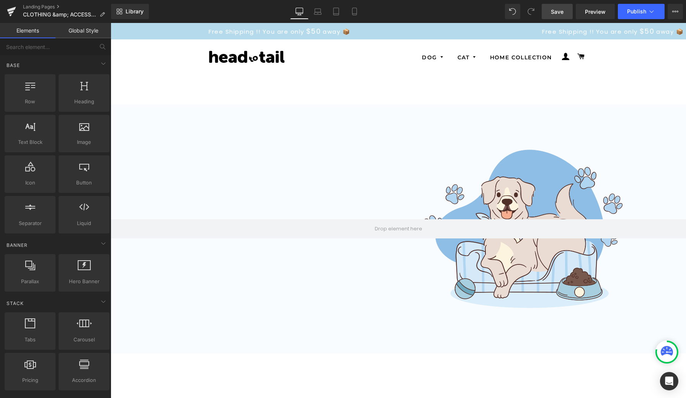
scroll to position [0, 0]
click at [556, 13] on span "Save" at bounding box center [557, 12] width 13 height 8
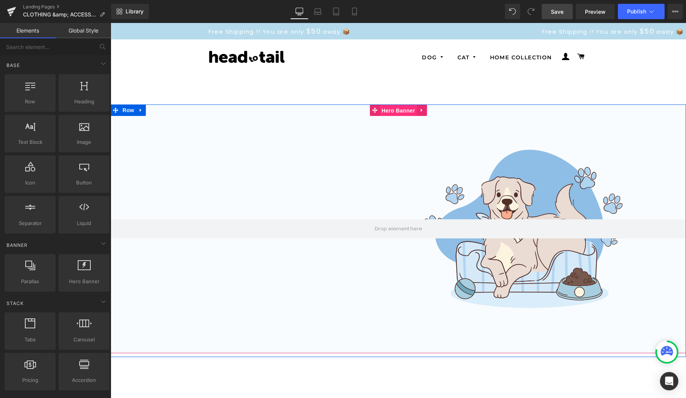
click at [392, 112] on span "Hero Banner" at bounding box center [398, 110] width 37 height 11
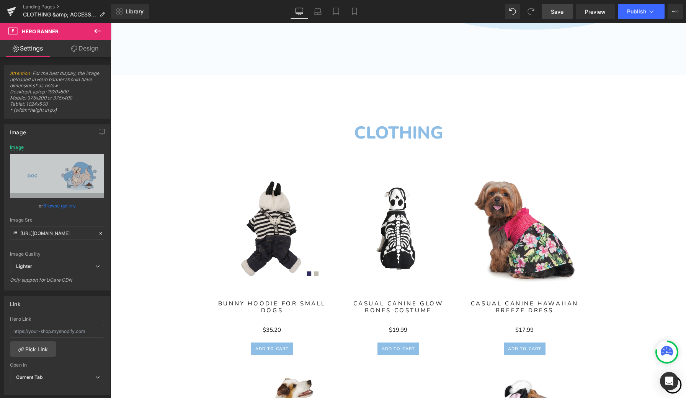
scroll to position [286, 0]
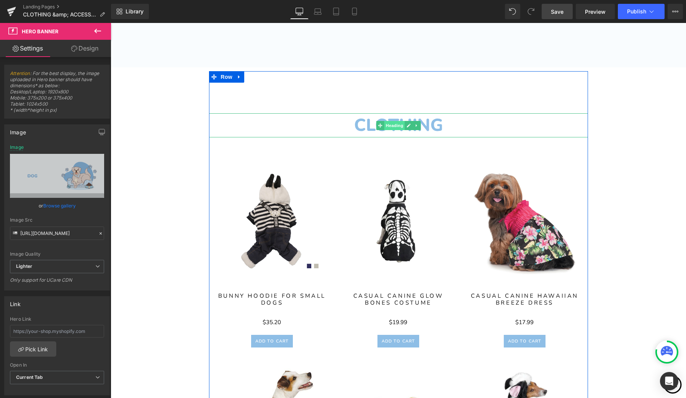
click at [392, 127] on span "Heading" at bounding box center [394, 125] width 21 height 9
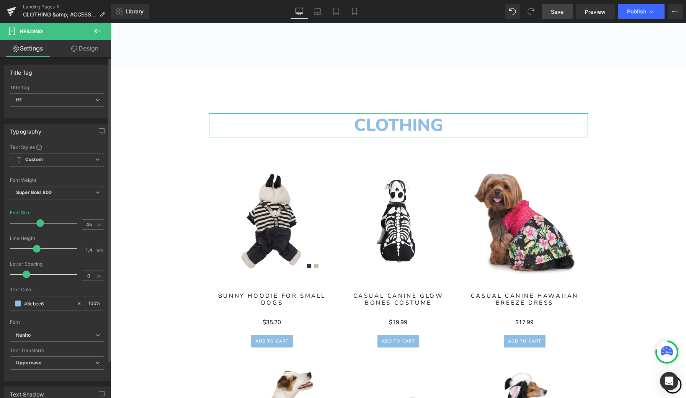
scroll to position [0, 0]
click at [85, 49] on link "Design" at bounding box center [84, 48] width 55 height 17
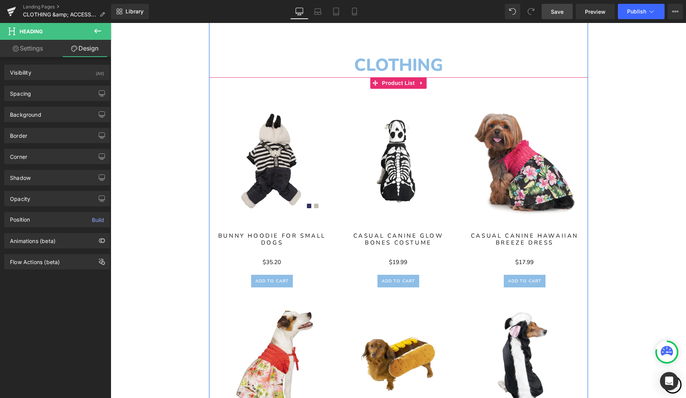
scroll to position [348, 0]
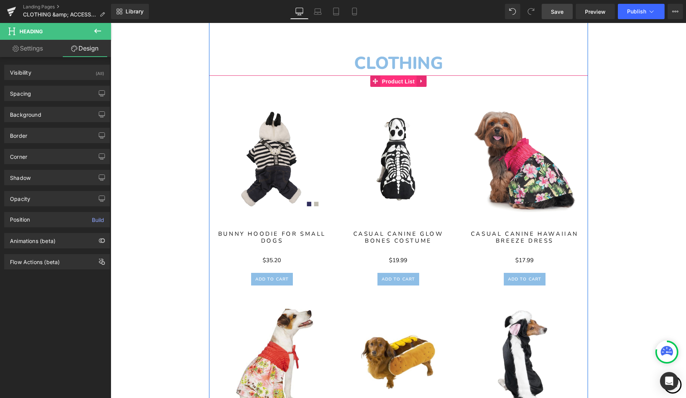
click at [393, 83] on span "Product List" at bounding box center [398, 81] width 36 height 11
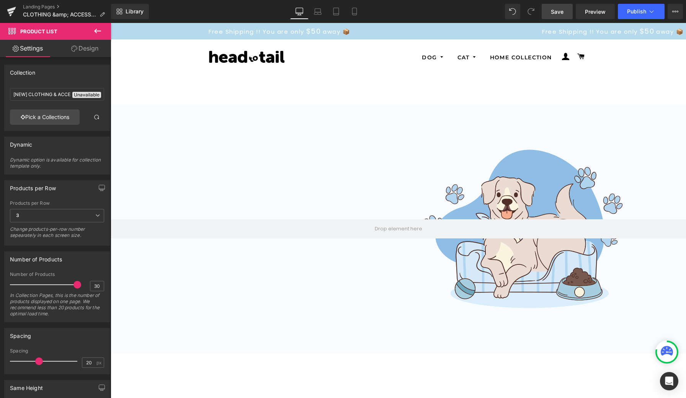
scroll to position [0, 0]
click at [45, 8] on link "Landing Pages" at bounding box center [67, 7] width 88 height 6
